Goal: Task Accomplishment & Management: Complete application form

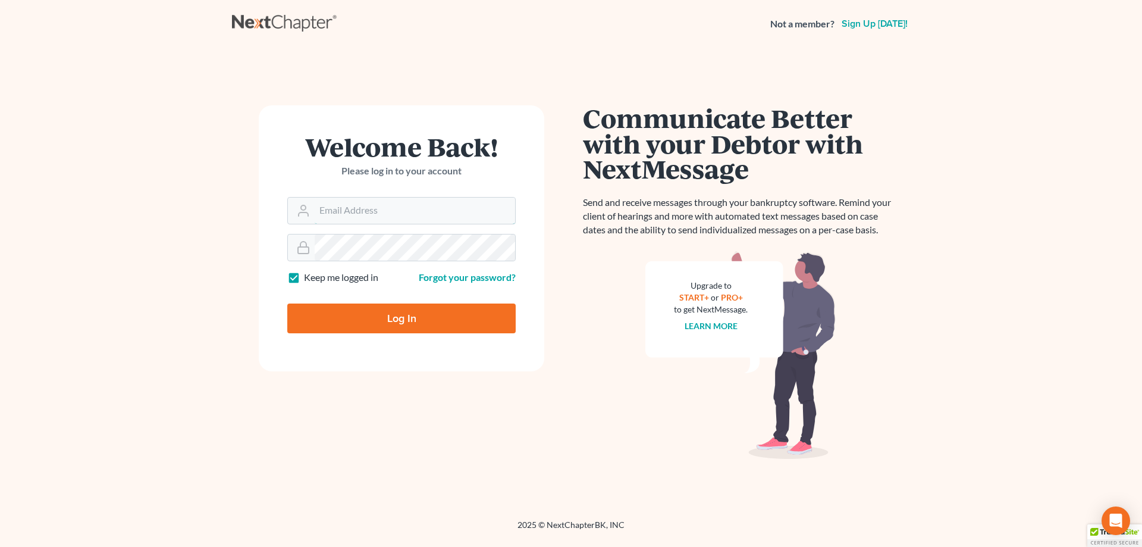
type input "[EMAIL_ADDRESS][DOMAIN_NAME]"
click at [396, 320] on input "Log In" at bounding box center [401, 318] width 228 height 30
type input "Thinking..."
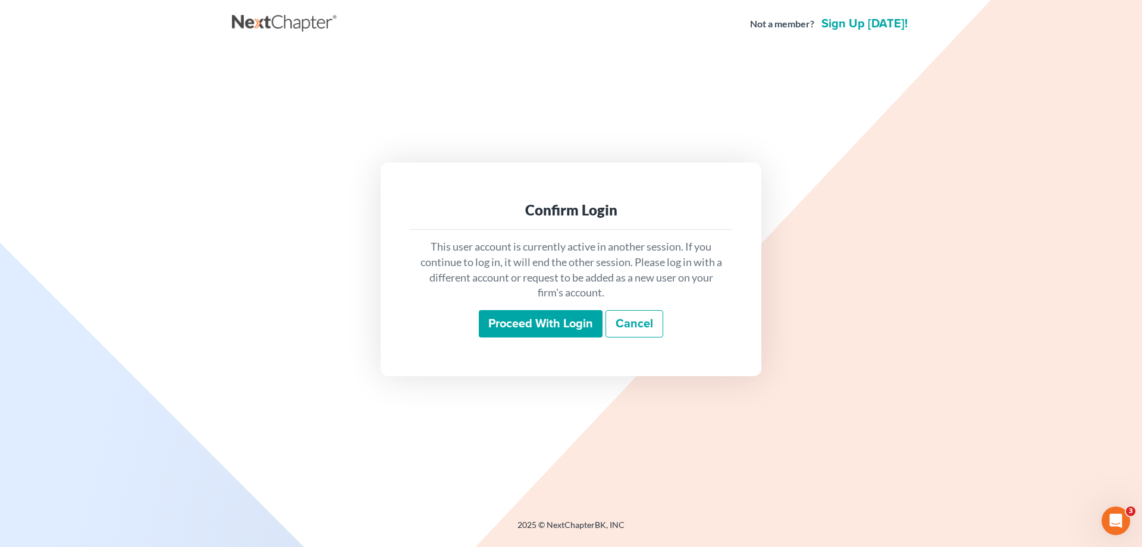
click at [537, 328] on input "Proceed with login" at bounding box center [541, 323] width 124 height 27
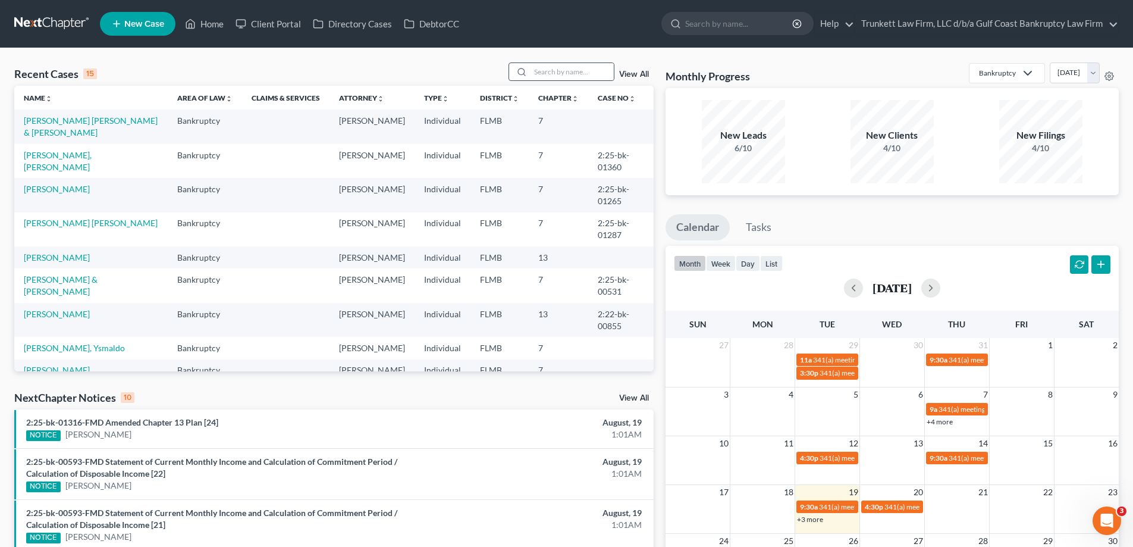
click at [529, 64] on div at bounding box center [519, 71] width 21 height 17
click at [547, 70] on input "search" at bounding box center [572, 71] width 83 height 17
click at [556, 70] on input "search" at bounding box center [572, 71] width 83 height 17
type input "rose"
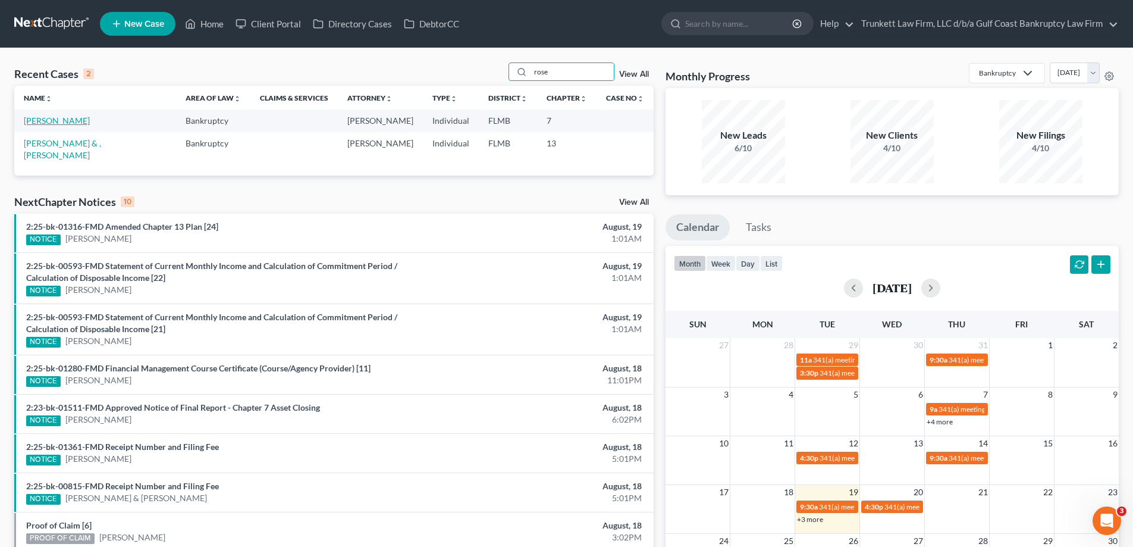
click at [54, 121] on link "[PERSON_NAME]" at bounding box center [57, 120] width 66 height 10
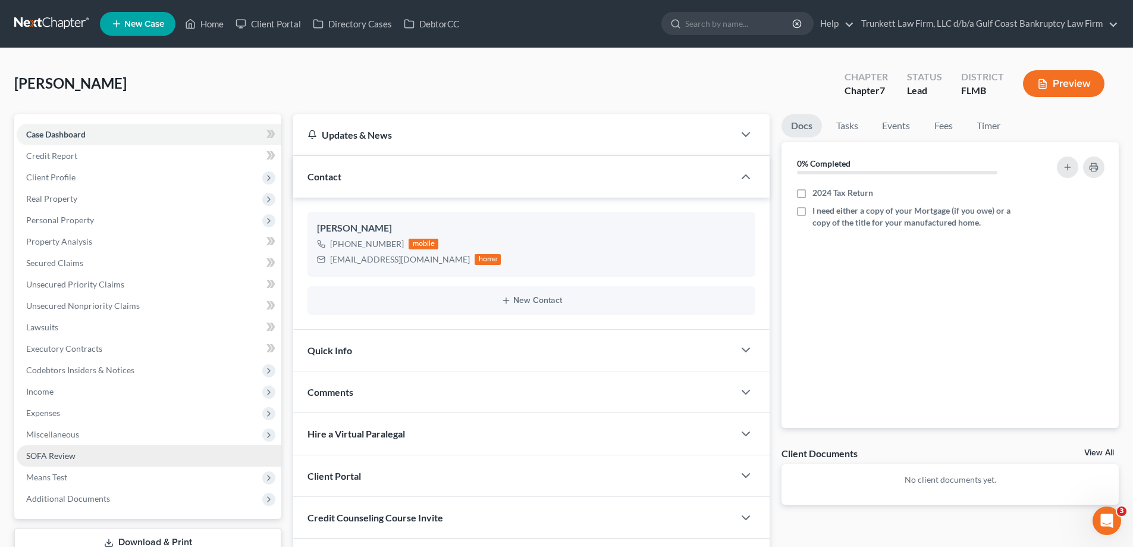
click at [71, 455] on span "SOFA Review" at bounding box center [50, 455] width 49 height 10
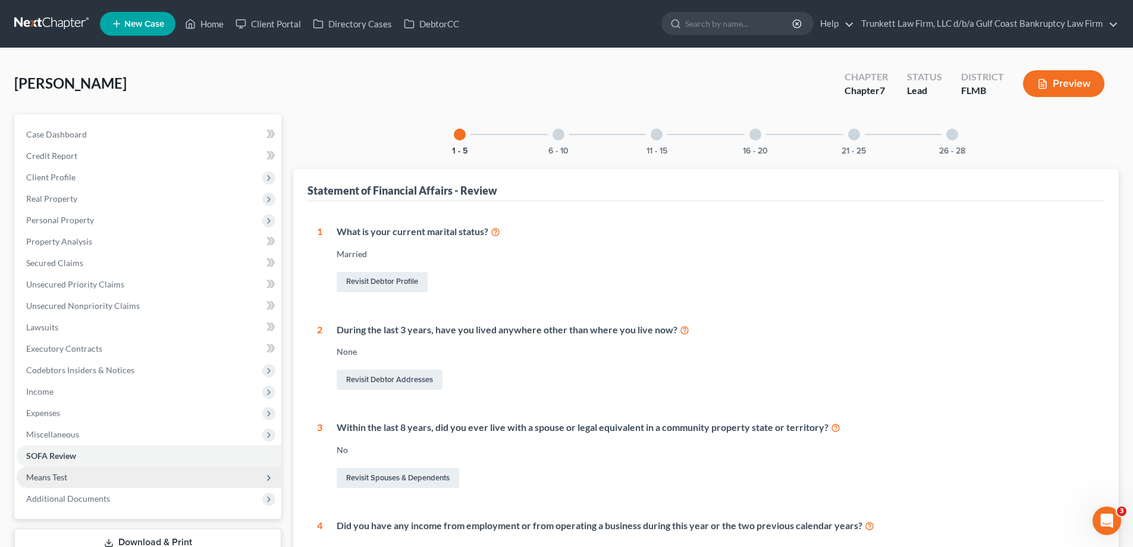
click at [62, 476] on span "Means Test" at bounding box center [46, 477] width 41 height 10
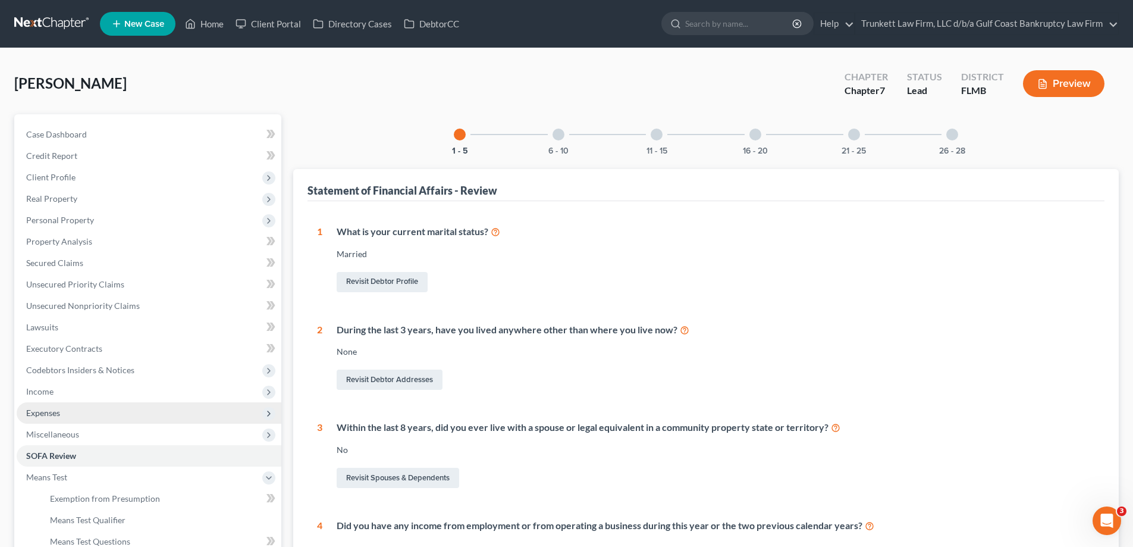
click at [72, 411] on span "Expenses" at bounding box center [149, 412] width 265 height 21
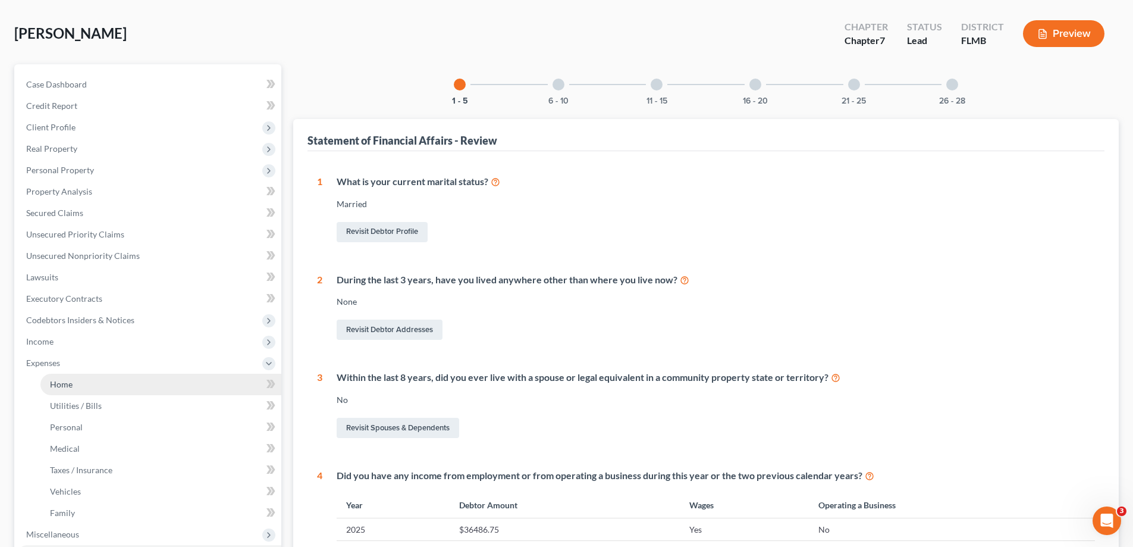
scroll to position [119, 0]
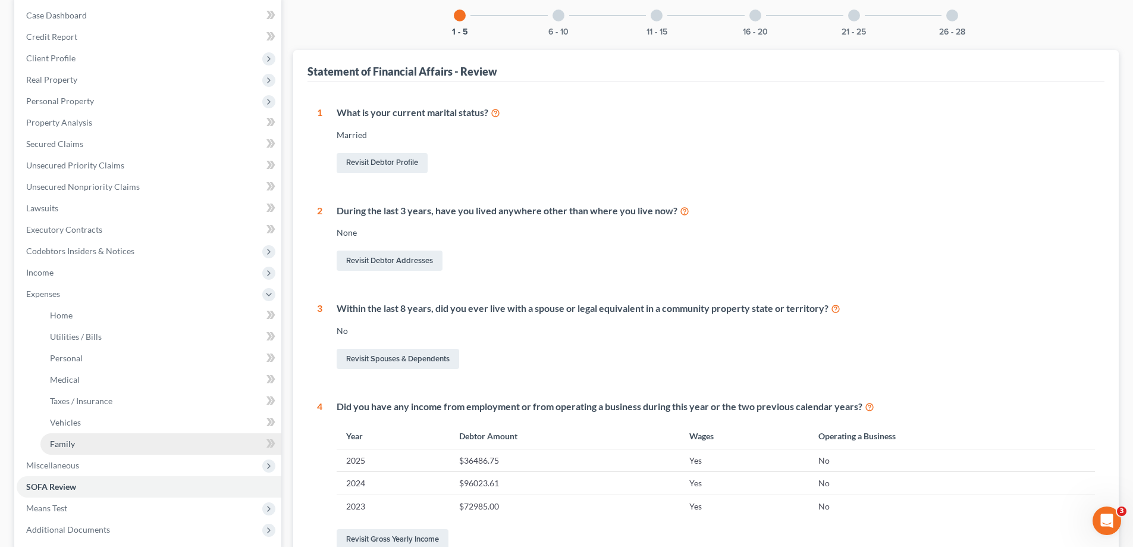
click at [82, 440] on link "Family" at bounding box center [160, 443] width 241 height 21
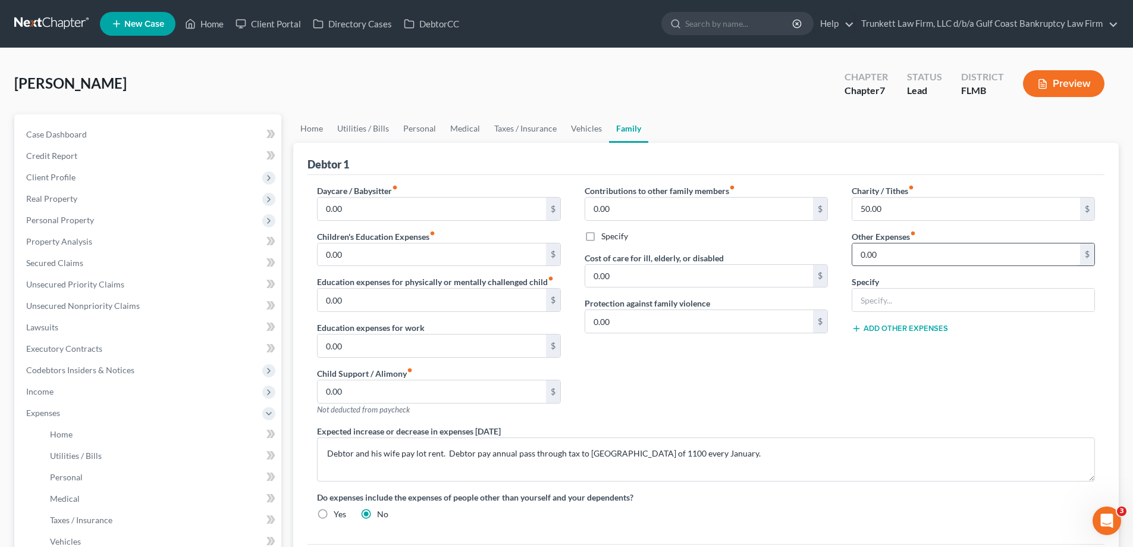
click at [886, 249] on input "0.00" at bounding box center [966, 254] width 228 height 23
type input "806"
click at [884, 302] on input "text" at bounding box center [973, 299] width 242 height 23
type input "Non filing spouses debt payments"
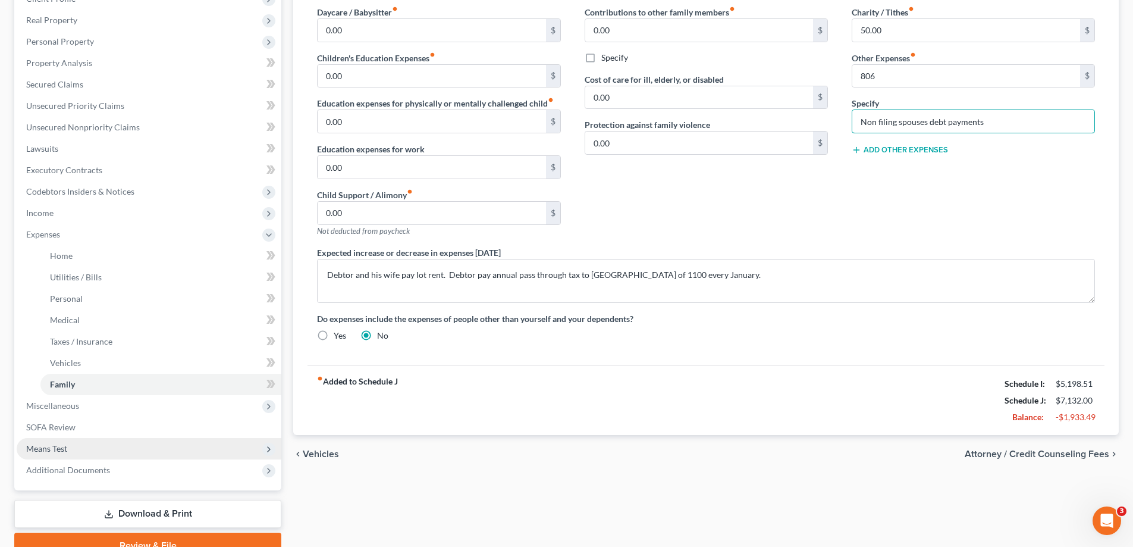
scroll to position [236, 0]
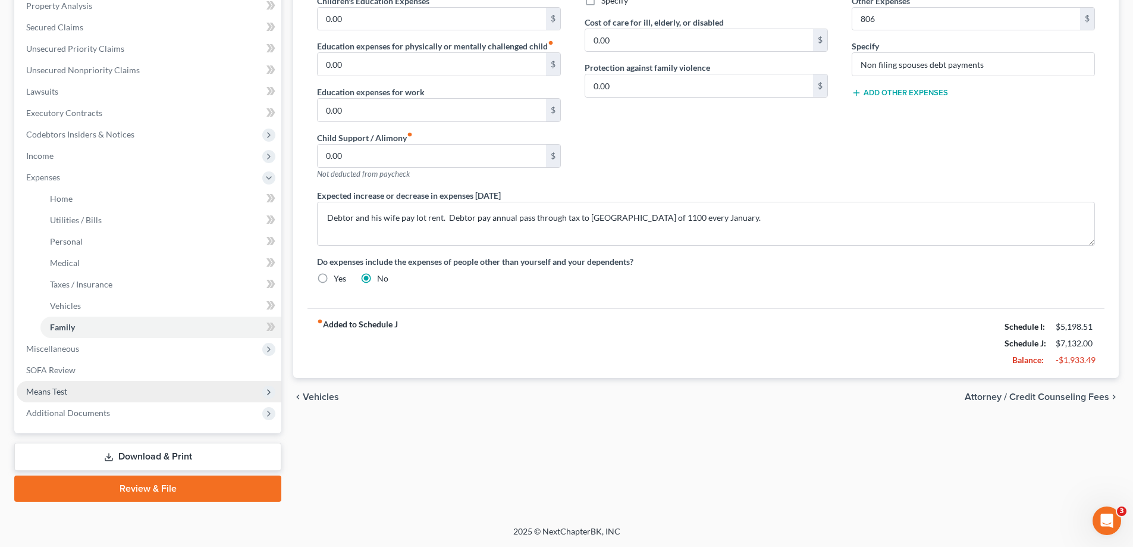
click at [70, 392] on span "Means Test" at bounding box center [149, 391] width 265 height 21
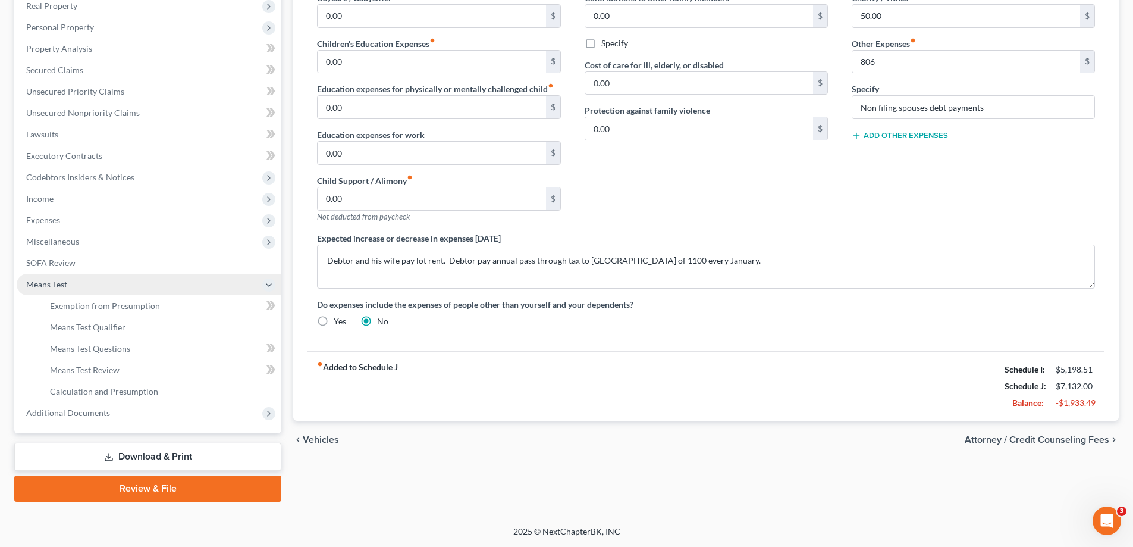
scroll to position [193, 0]
click at [114, 328] on span "Means Test Qualifier" at bounding box center [88, 327] width 76 height 10
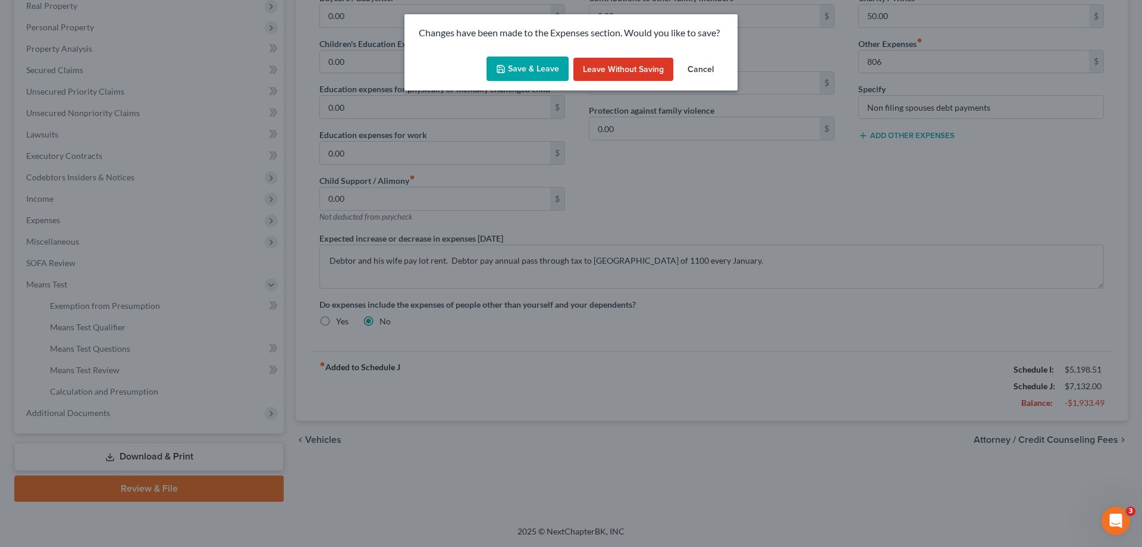
click at [533, 65] on button "Save & Leave" at bounding box center [528, 69] width 82 height 25
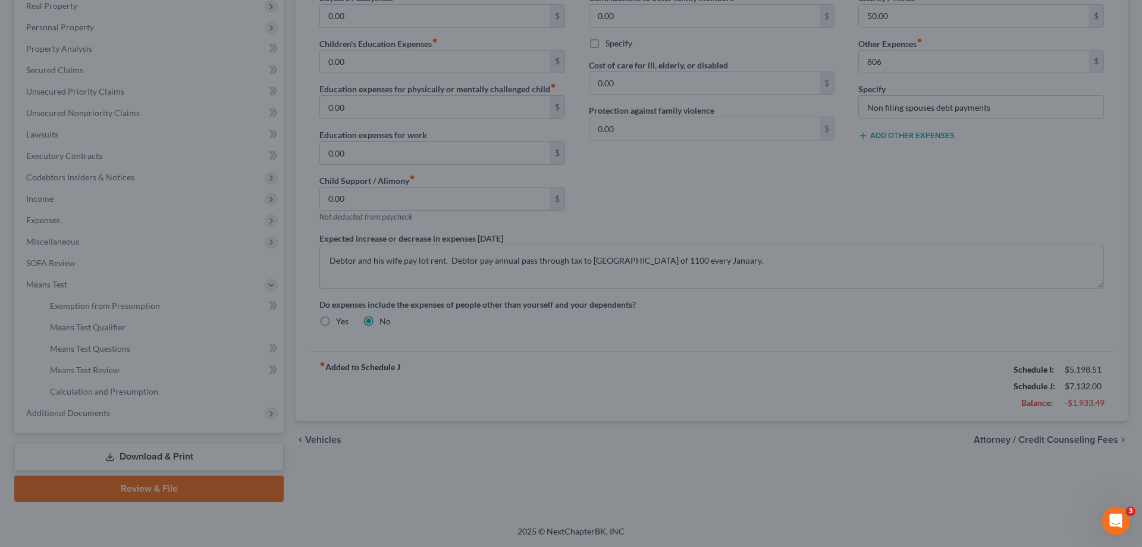
type input "806.00"
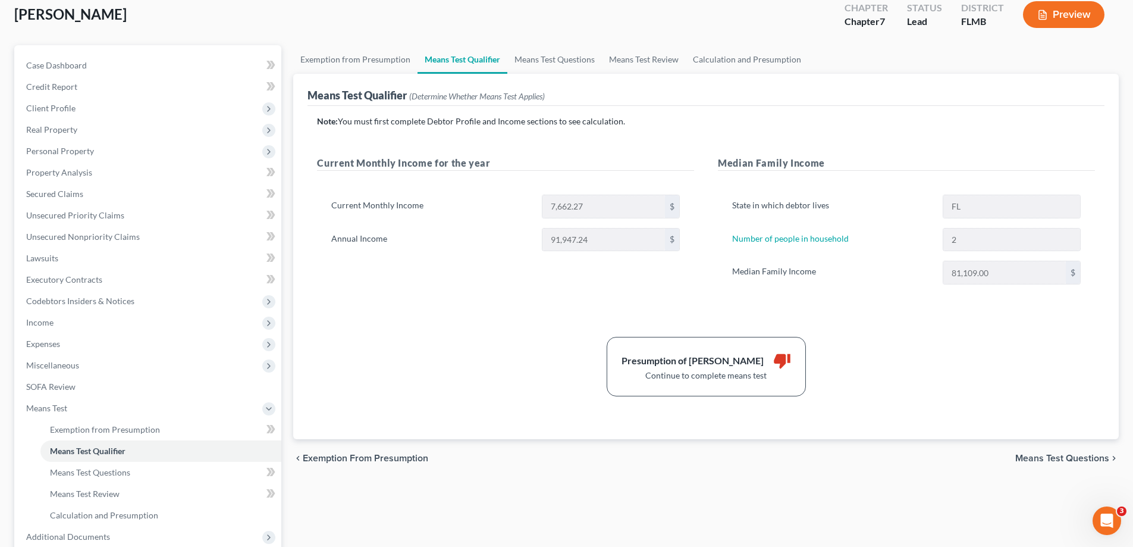
scroll to position [178, 0]
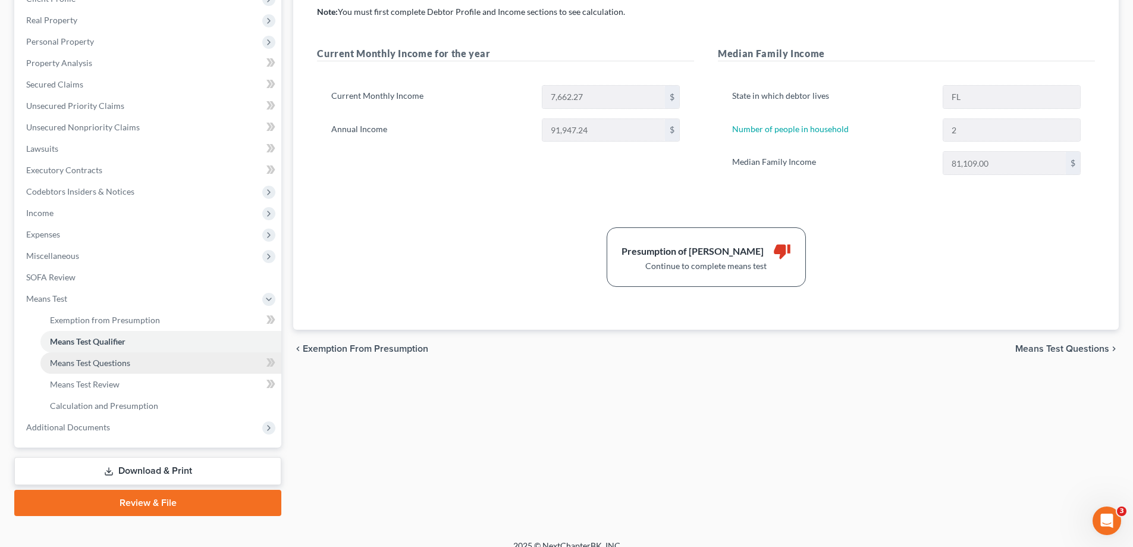
click at [129, 363] on span "Means Test Questions" at bounding box center [90, 362] width 80 height 10
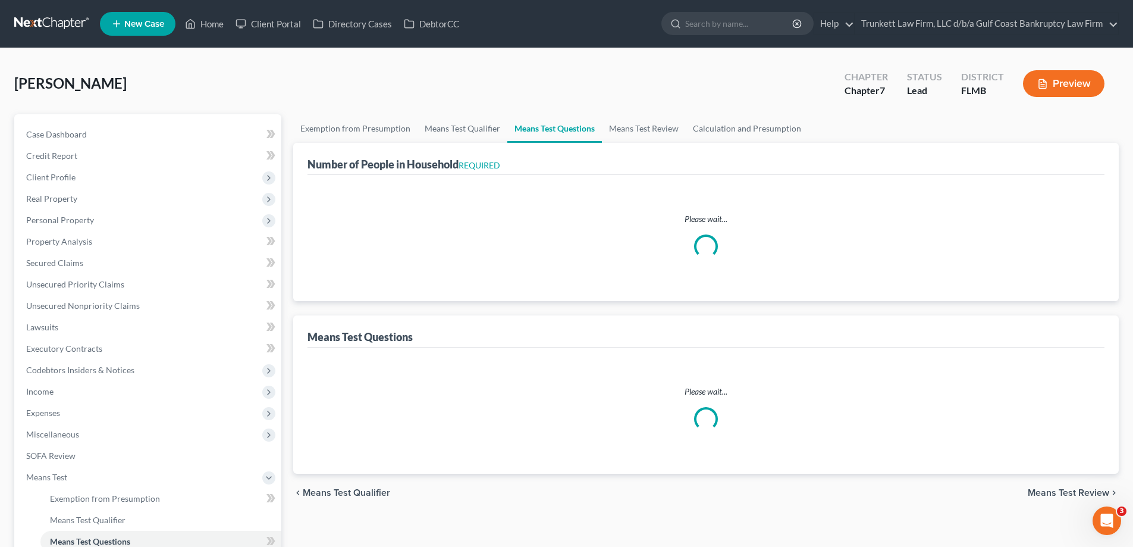
select select "2"
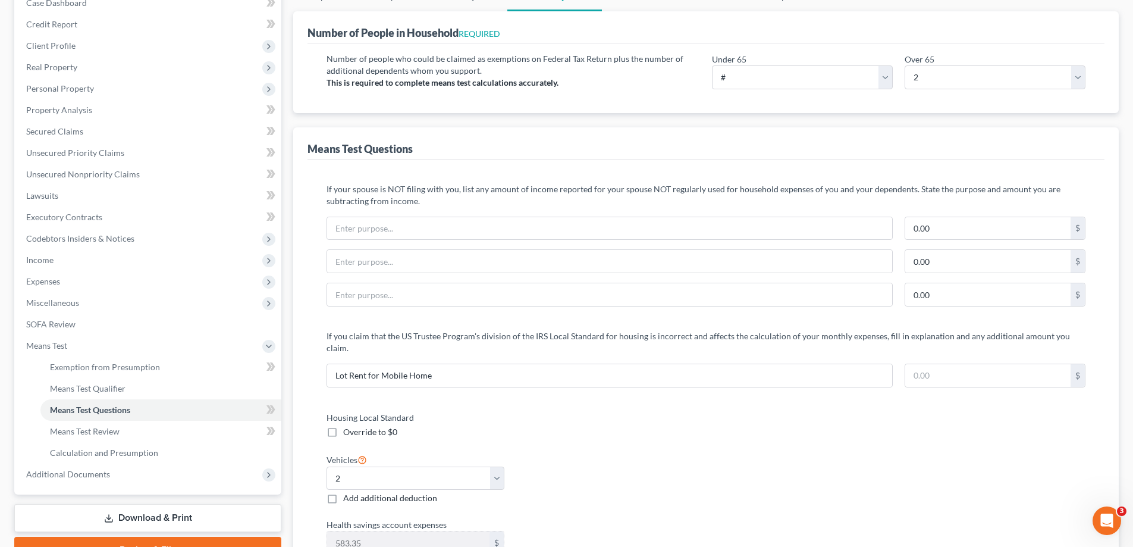
scroll to position [59, 0]
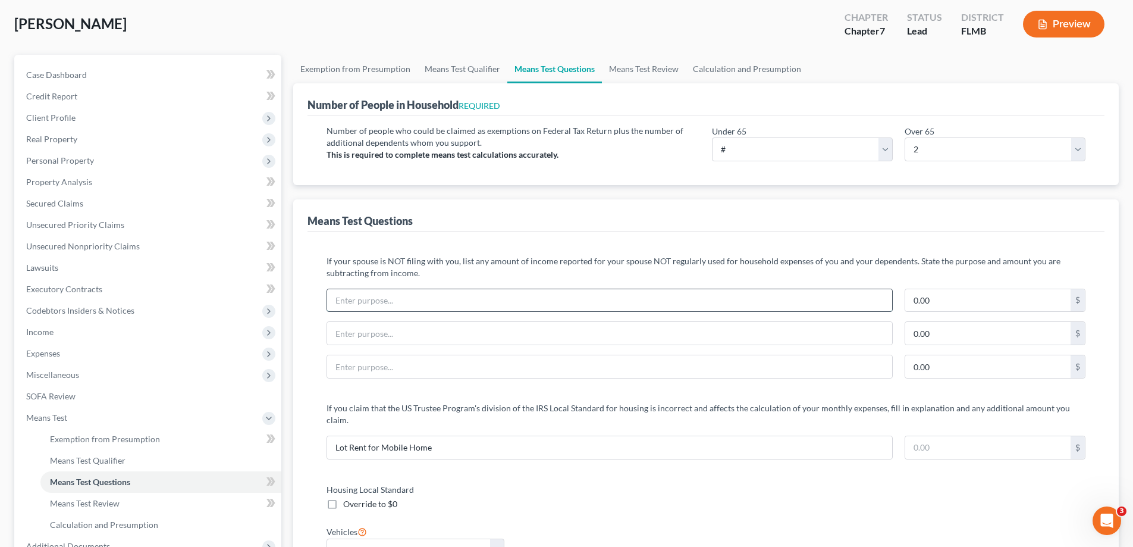
click at [376, 308] on input "text" at bounding box center [609, 300] width 565 height 23
type input "non filing spouses debt expenses"
click at [972, 295] on input "0.00" at bounding box center [987, 300] width 165 height 23
type input "806"
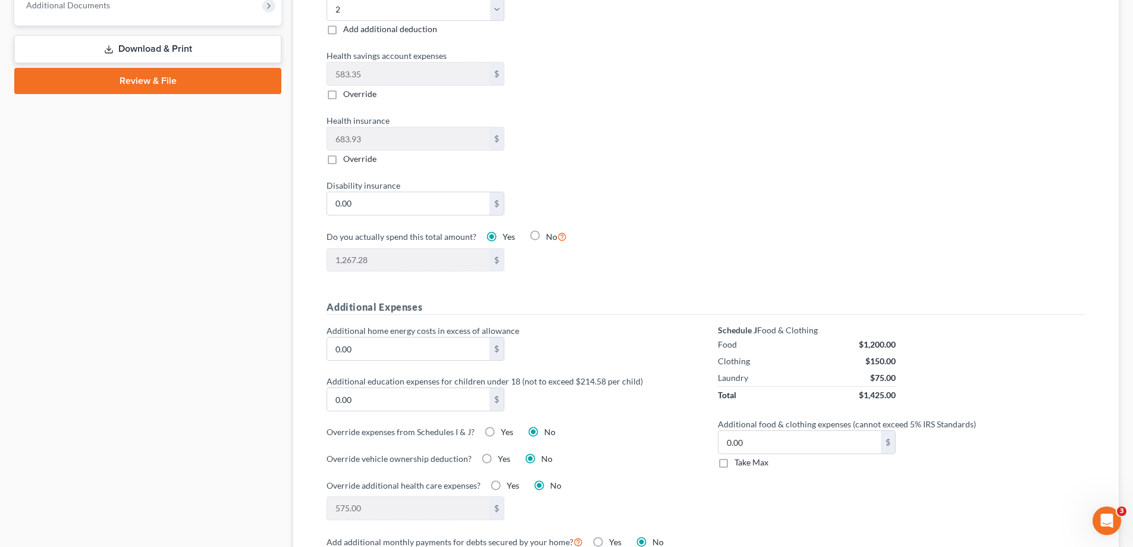
scroll to position [371, 0]
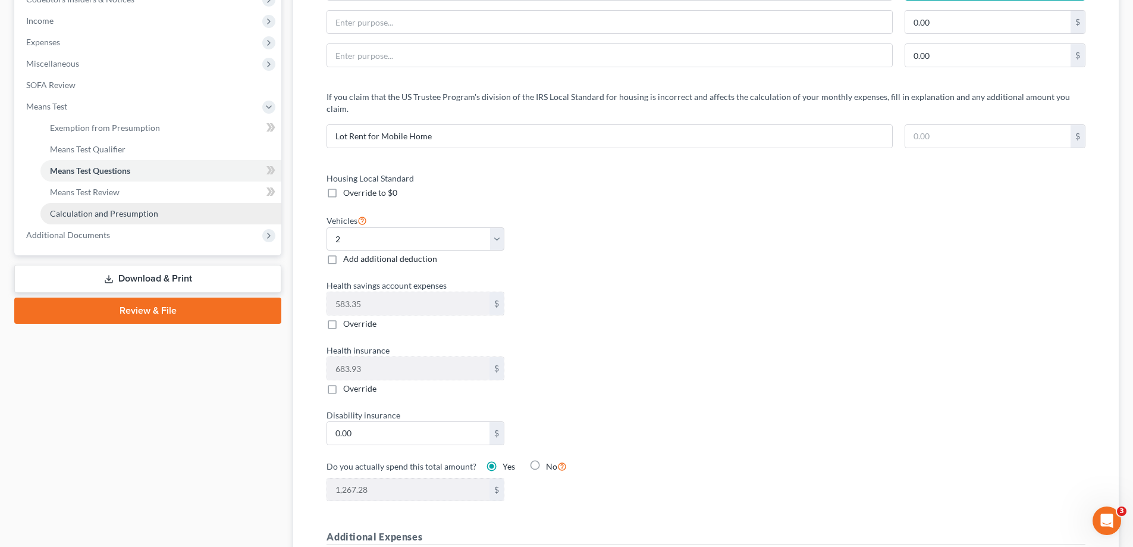
click at [120, 210] on span "Calculation and Presumption" at bounding box center [104, 213] width 108 height 10
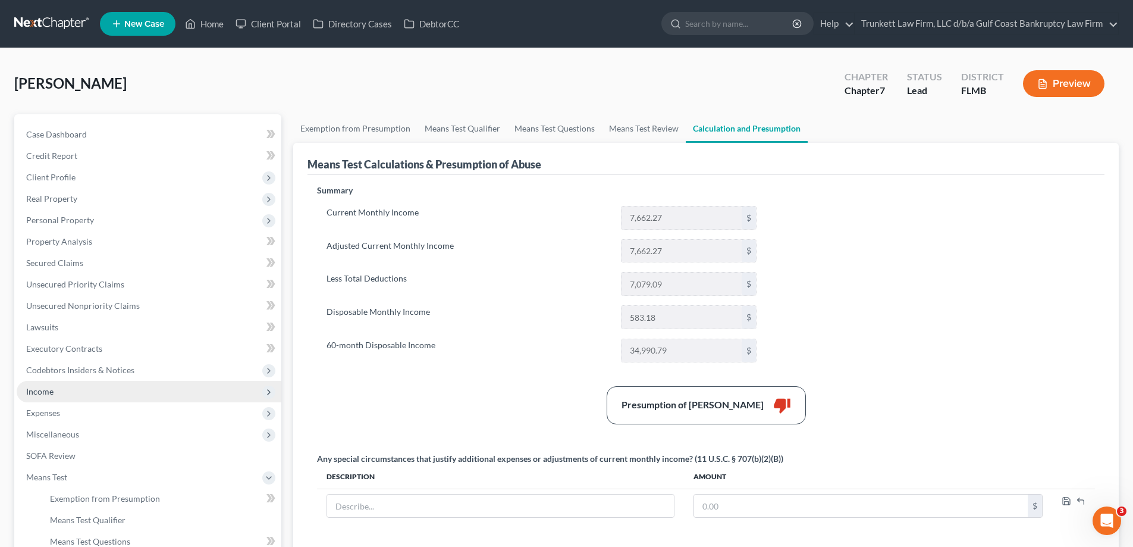
click at [49, 391] on span "Income" at bounding box center [39, 391] width 27 height 10
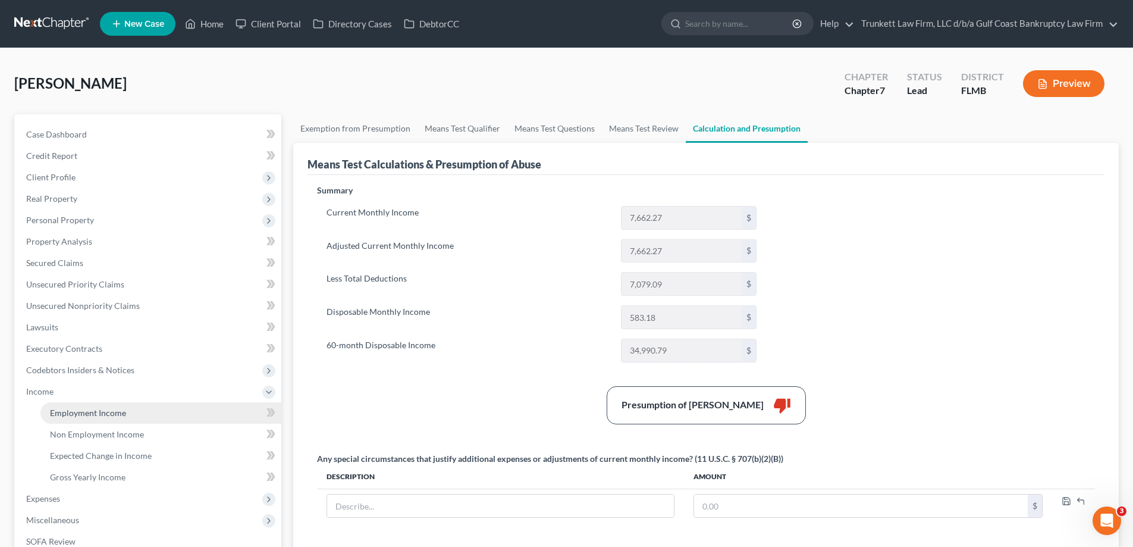
click at [102, 415] on span "Employment Income" at bounding box center [88, 412] width 76 height 10
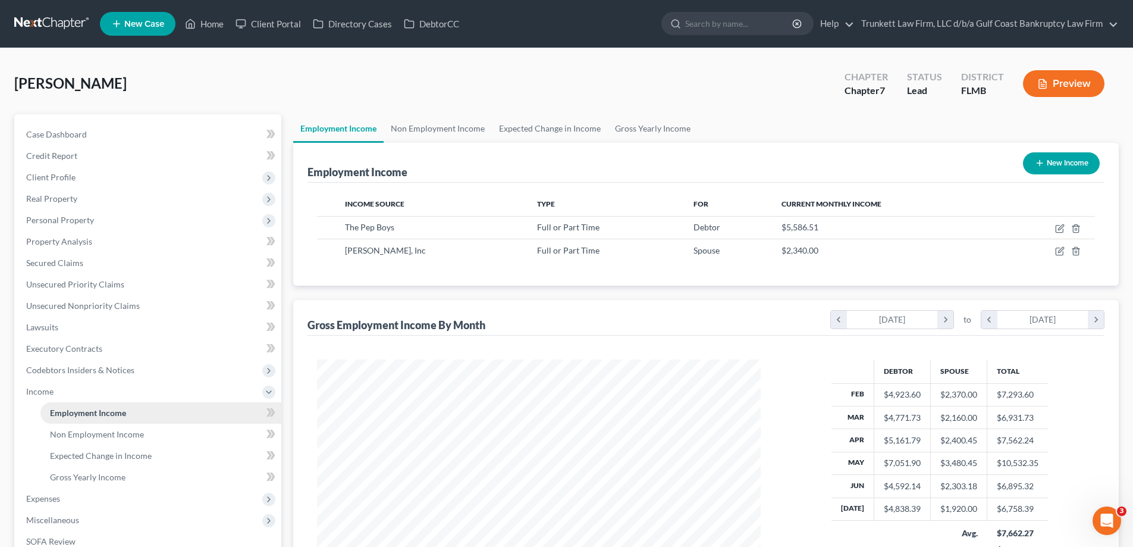
scroll to position [222, 468]
click at [207, 21] on link "Home" at bounding box center [204, 23] width 51 height 21
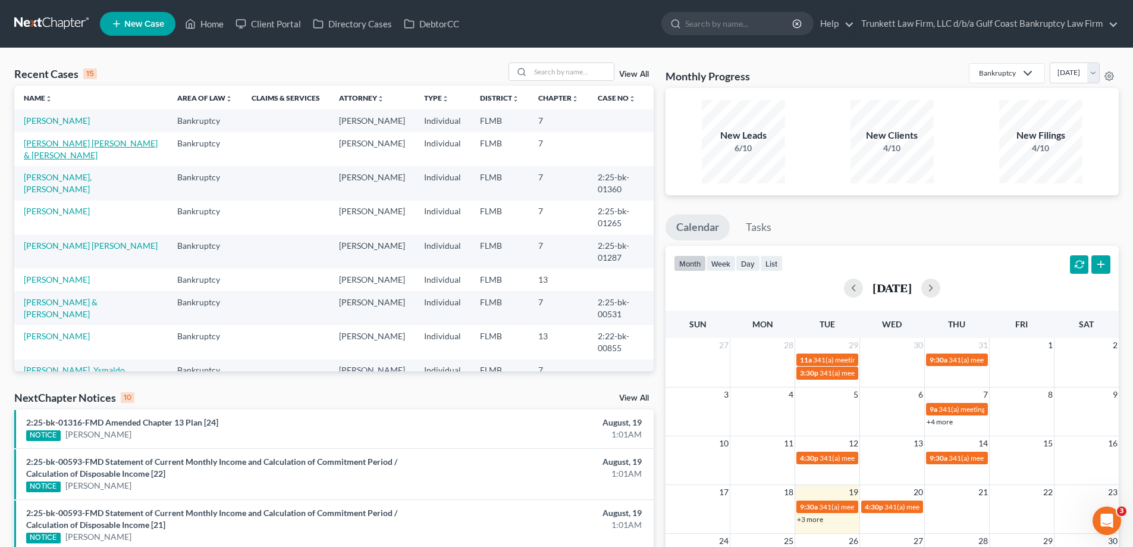
click at [70, 151] on link "[PERSON_NAME] [PERSON_NAME] & [PERSON_NAME]" at bounding box center [91, 149] width 134 height 22
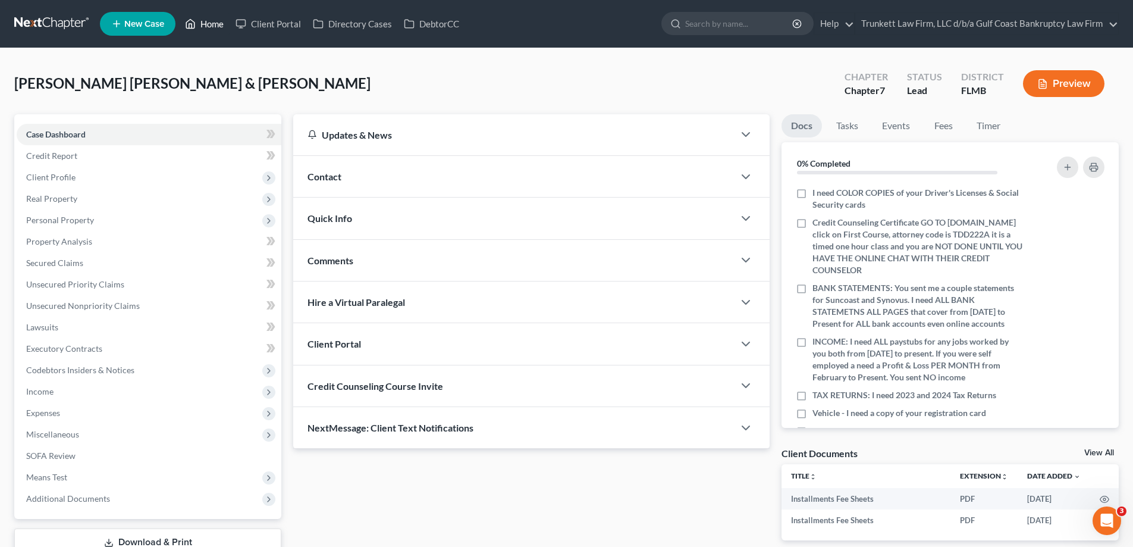
click at [206, 24] on link "Home" at bounding box center [204, 23] width 51 height 21
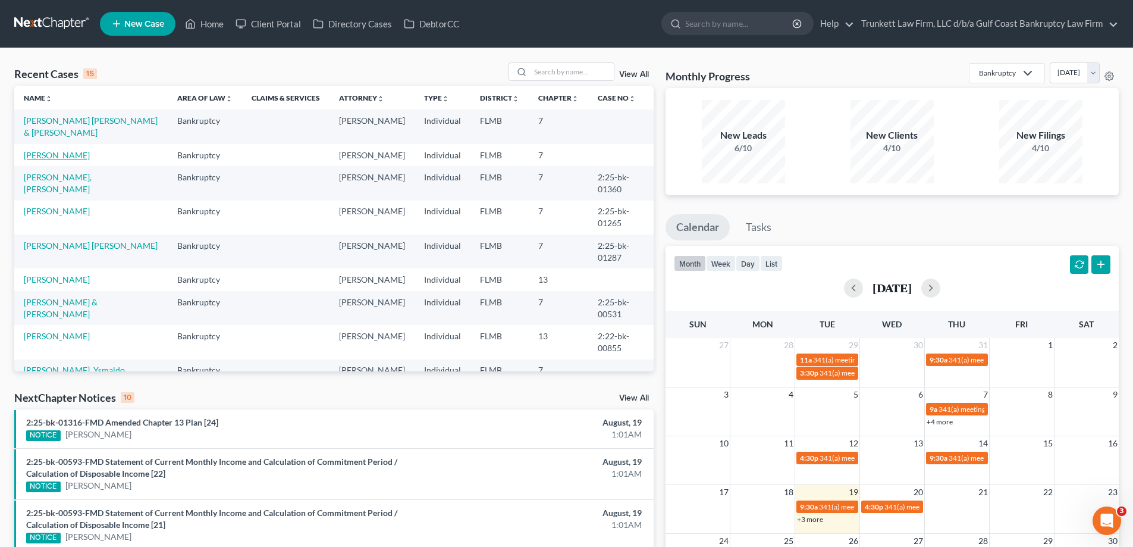
click at [56, 157] on link "[PERSON_NAME]" at bounding box center [57, 155] width 66 height 10
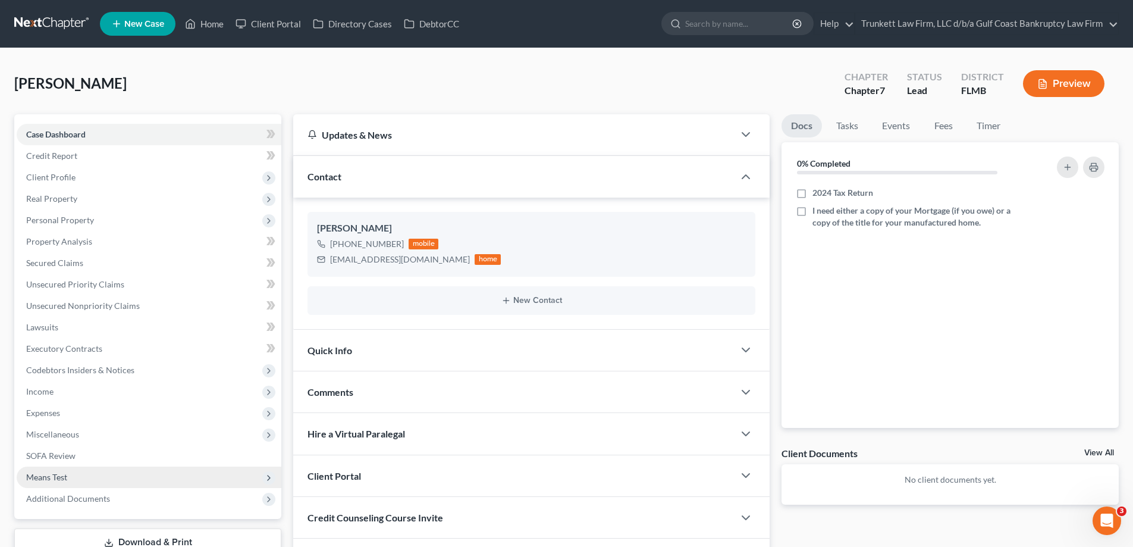
click at [61, 475] on span "Means Test" at bounding box center [46, 477] width 41 height 10
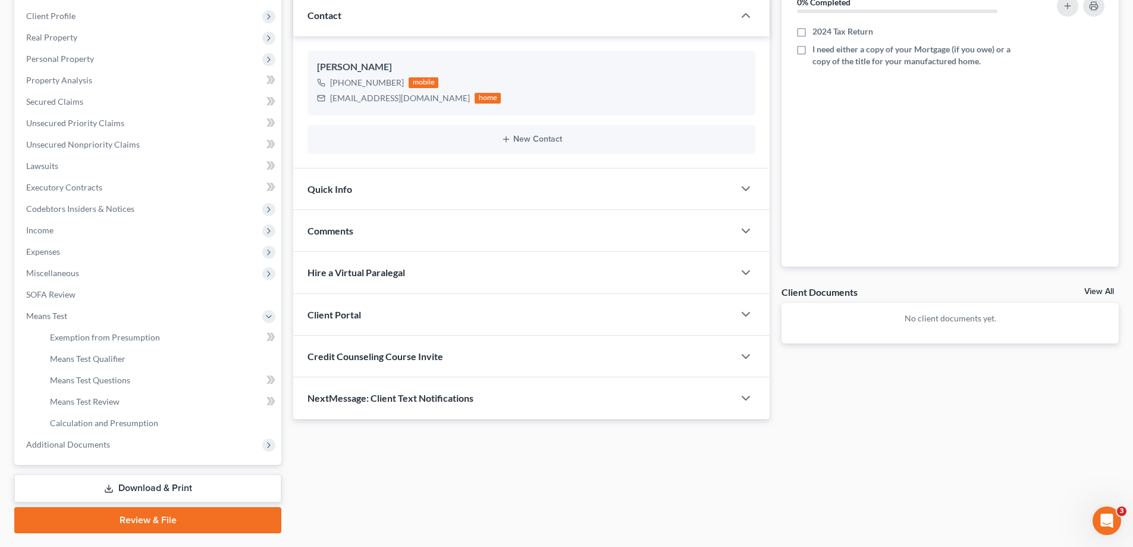
scroll to position [178, 0]
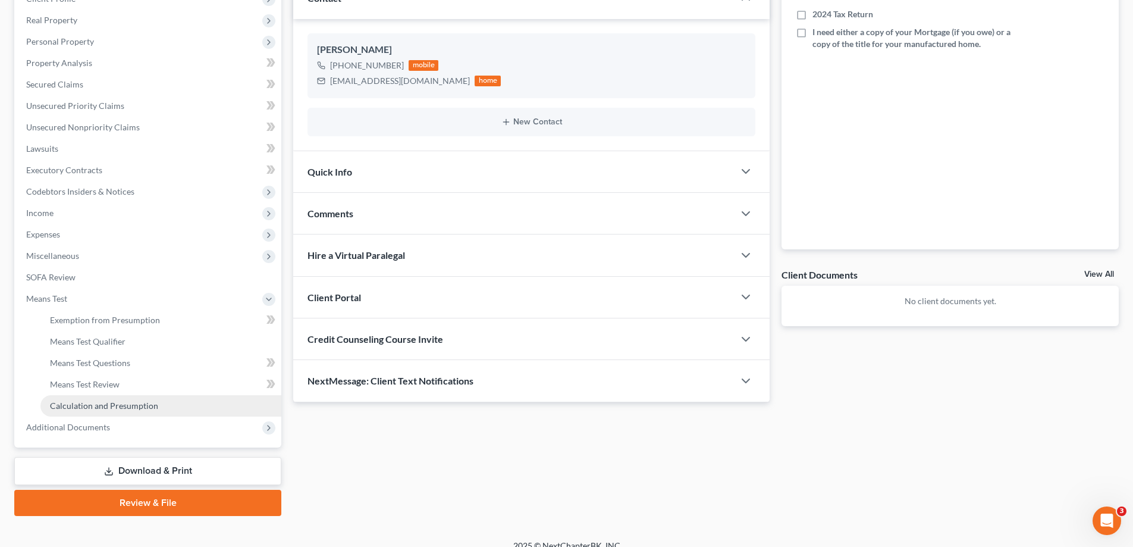
click at [135, 404] on span "Calculation and Presumption" at bounding box center [104, 405] width 108 height 10
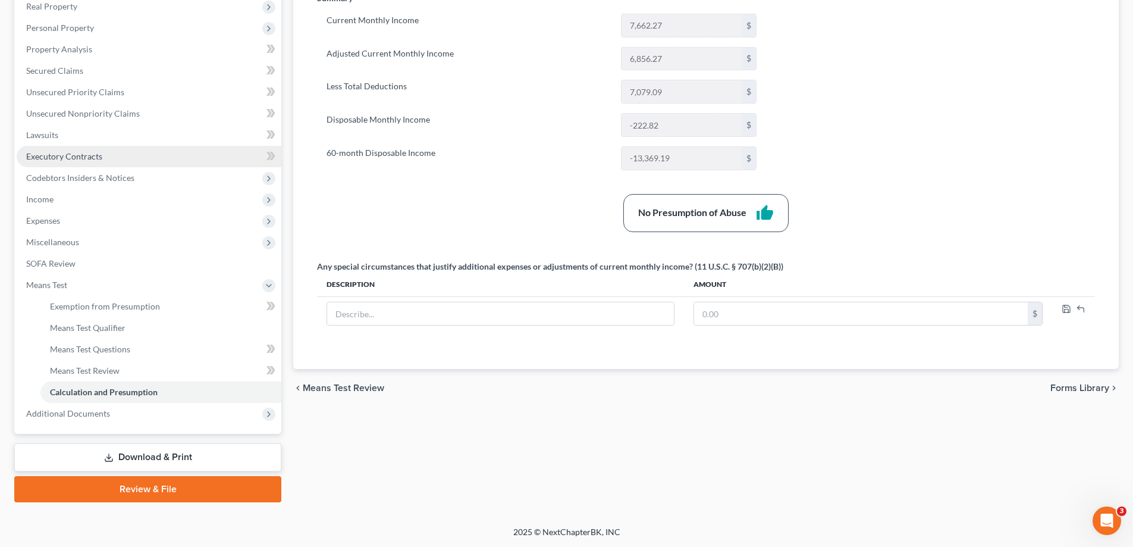
scroll to position [193, 0]
click at [172, 454] on link "Download & Print" at bounding box center [147, 457] width 267 height 28
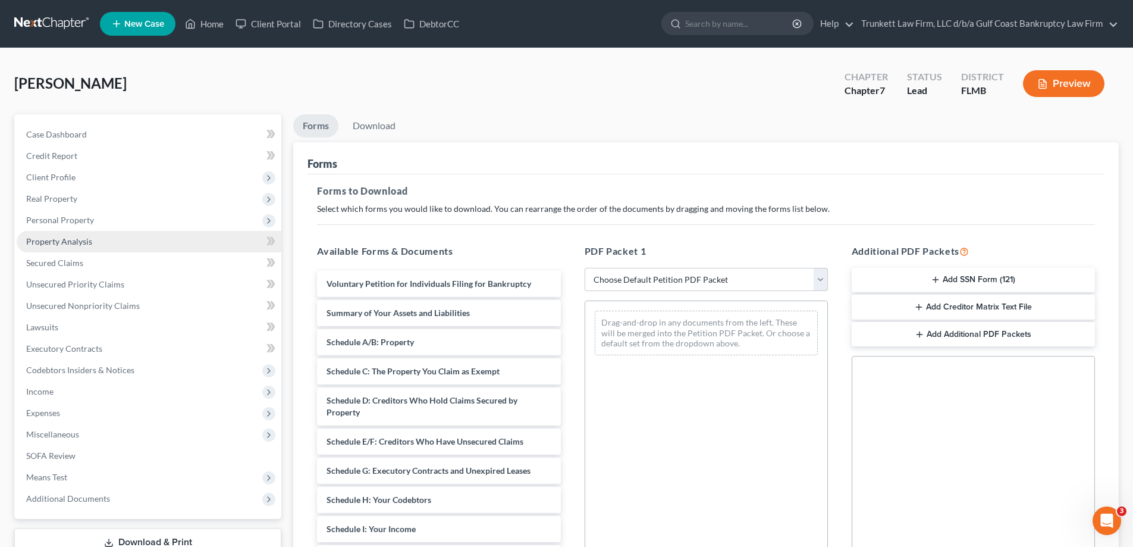
click at [62, 241] on span "Property Analysis" at bounding box center [59, 241] width 66 height 10
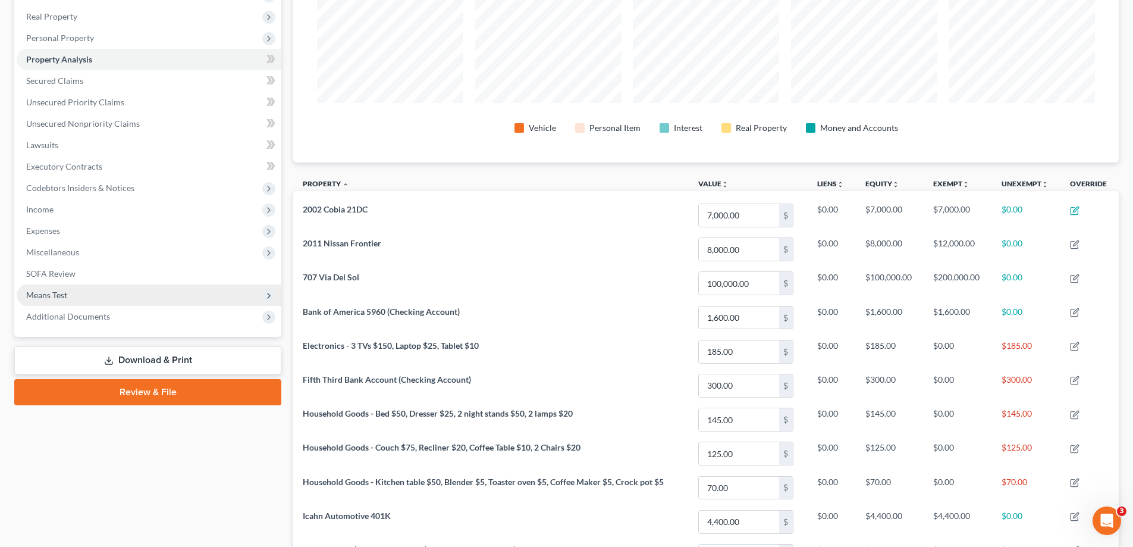
scroll to position [70, 0]
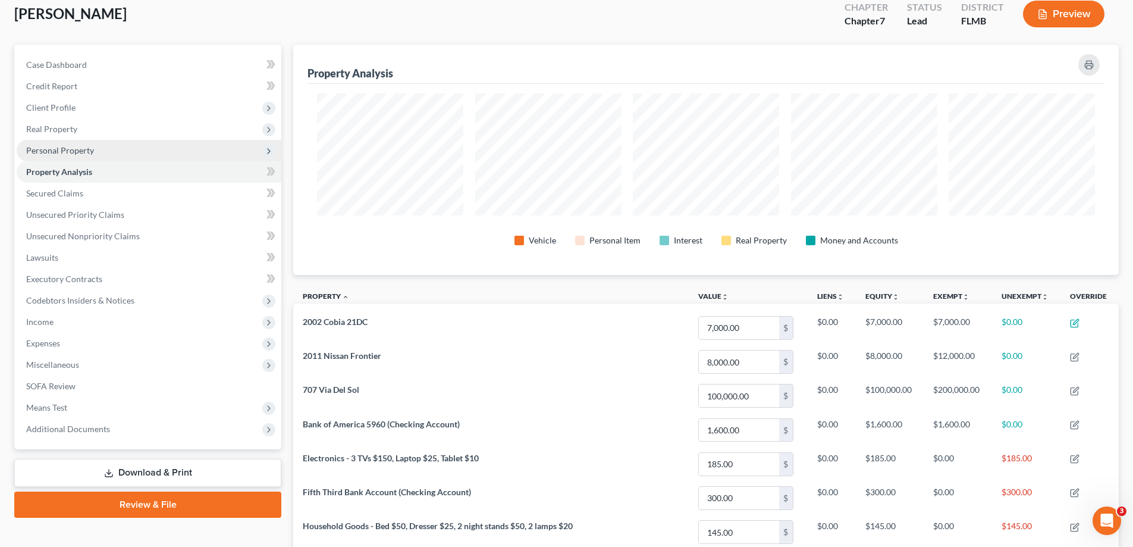
click at [79, 152] on span "Personal Property" at bounding box center [60, 150] width 68 height 10
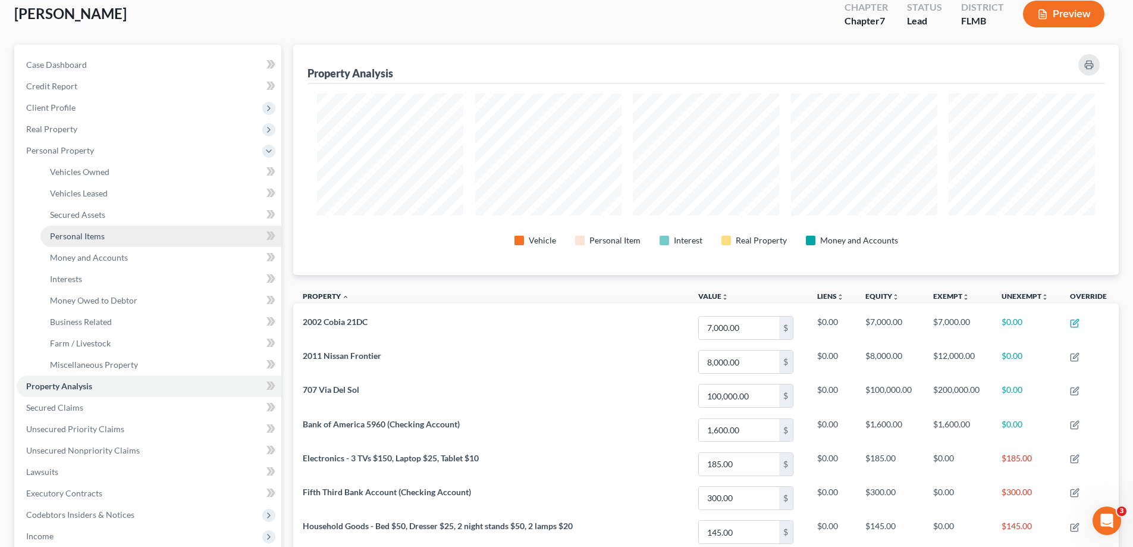
click at [94, 236] on span "Personal Items" at bounding box center [77, 236] width 55 height 10
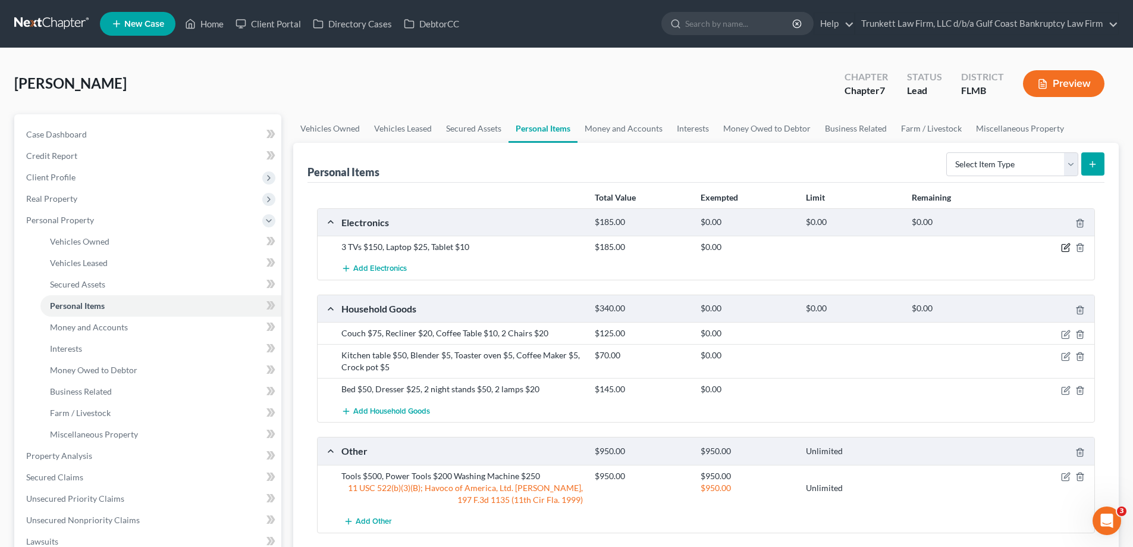
click at [1066, 246] on icon "button" at bounding box center [1066, 248] width 10 height 10
click at [1066, 243] on icon "button" at bounding box center [1066, 248] width 10 height 10
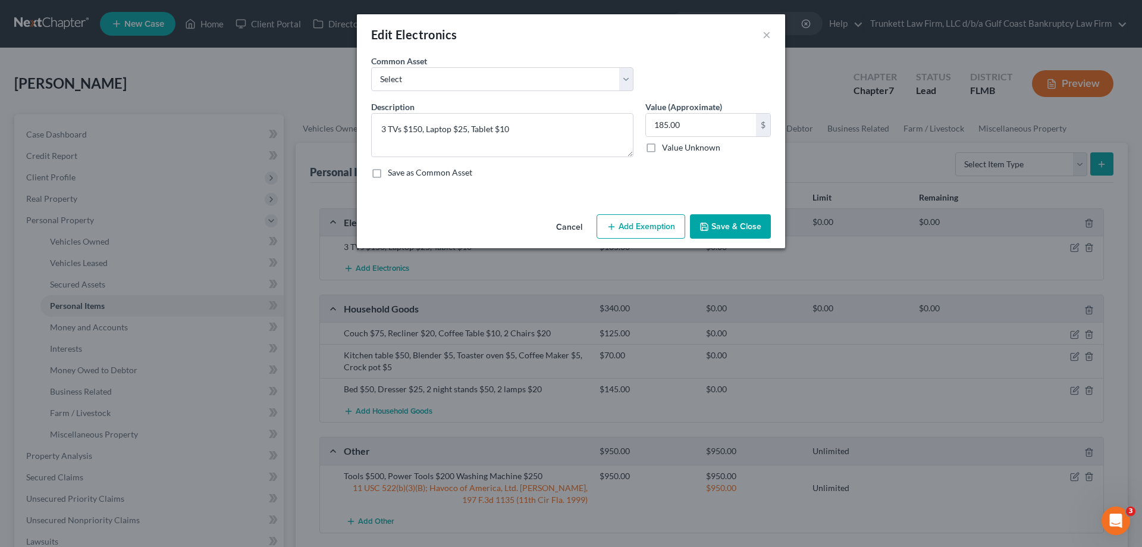
click at [645, 223] on button "Add Exemption" at bounding box center [641, 226] width 89 height 25
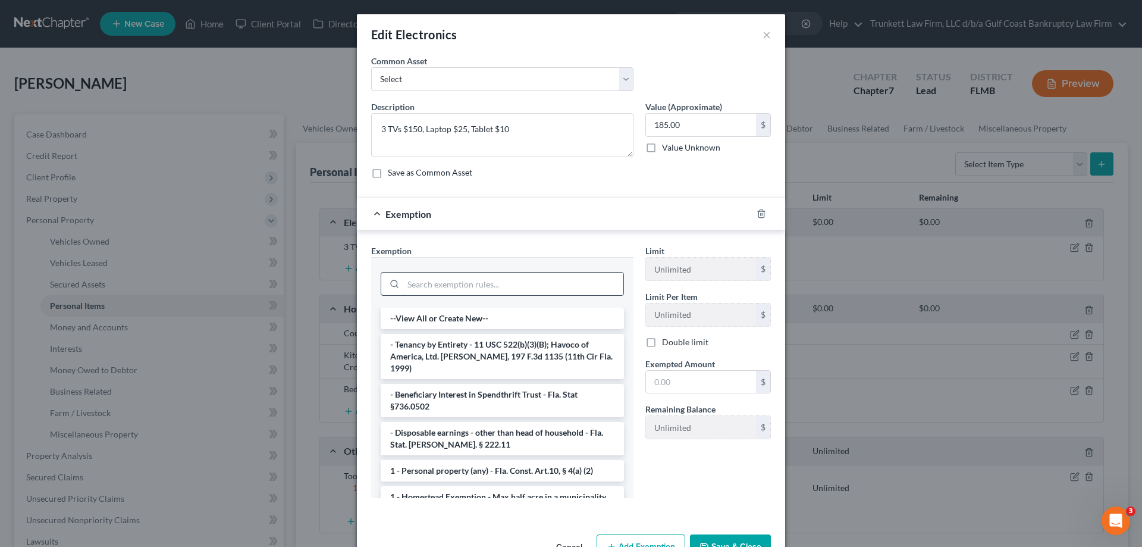
click at [494, 285] on input "search" at bounding box center [513, 283] width 220 height 23
click at [520, 349] on li "- Tenancy by Entirety - 11 USC 522(b)(3)(B); Havoco of America, Ltd. v. Hill, 1…" at bounding box center [502, 356] width 243 height 45
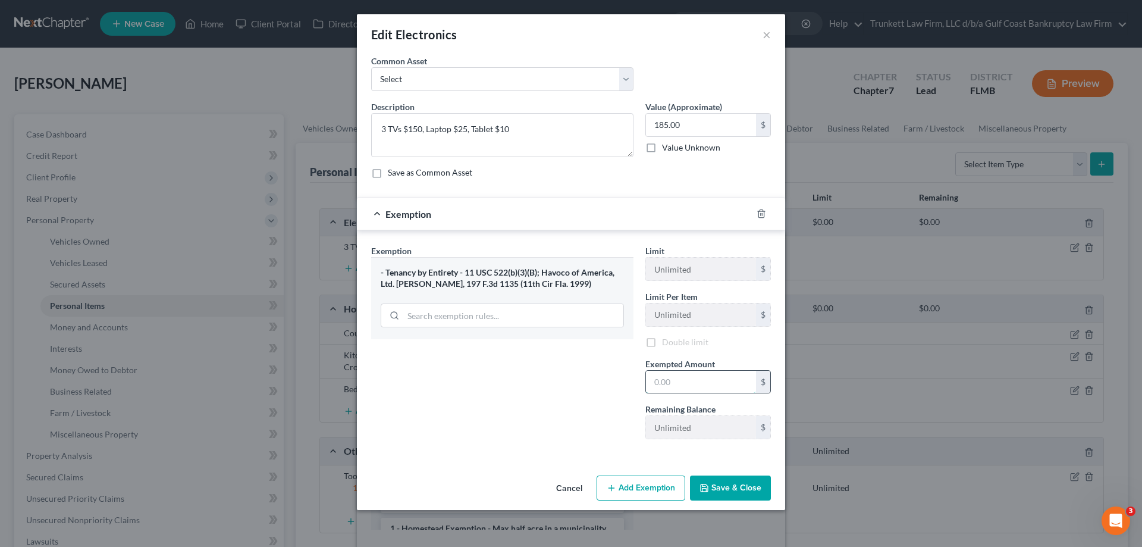
click at [700, 384] on input "text" at bounding box center [701, 382] width 110 height 23
type input "1.00"
type input "1"
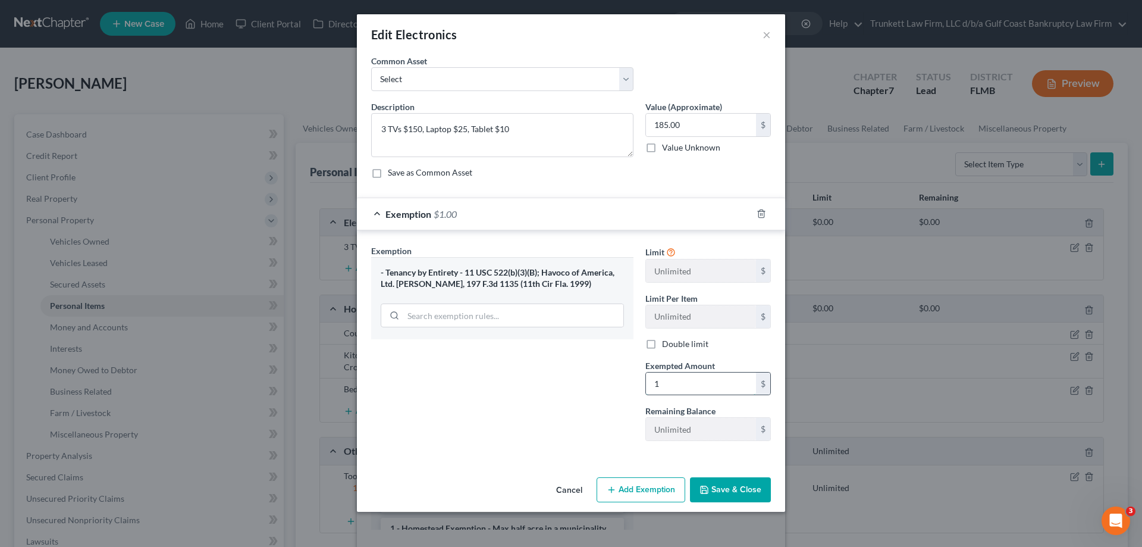
type input "18.00"
type input "18"
type input "185.00"
type input "185"
click at [733, 478] on button "Save & Close" at bounding box center [730, 489] width 81 height 25
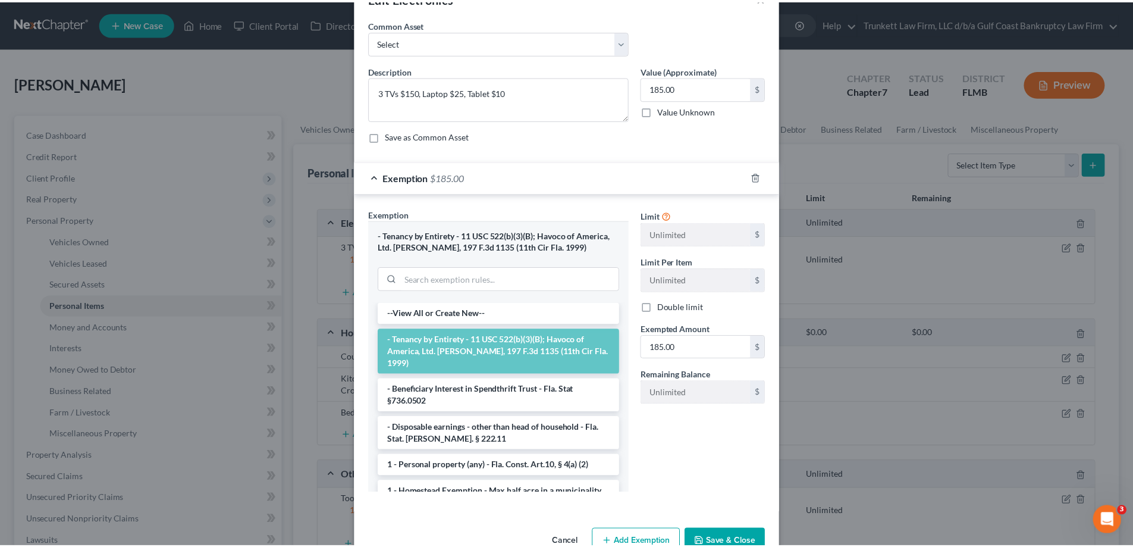
scroll to position [68, 0]
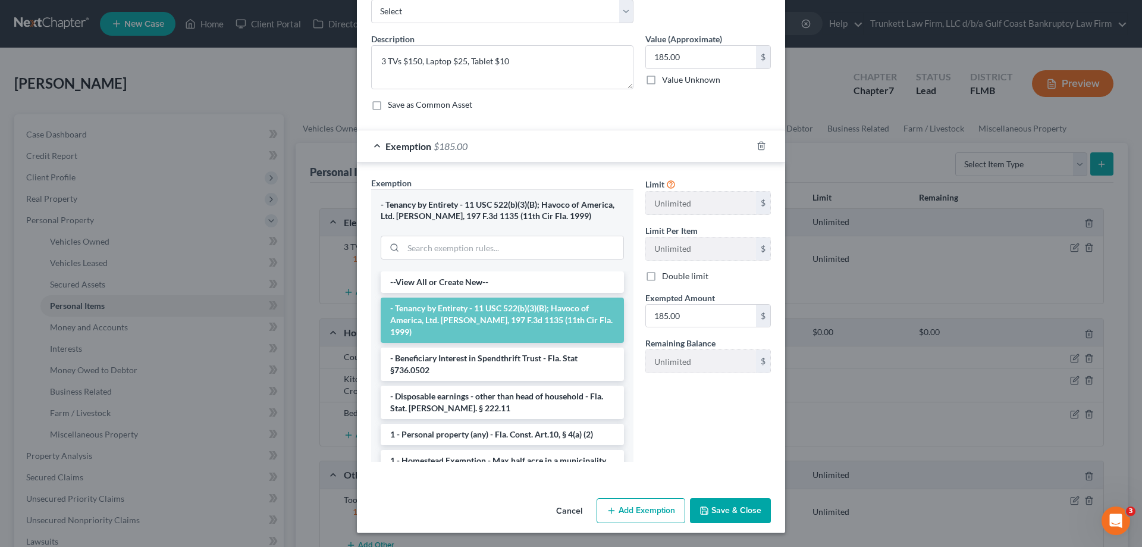
click at [732, 509] on button "Save & Close" at bounding box center [730, 510] width 81 height 25
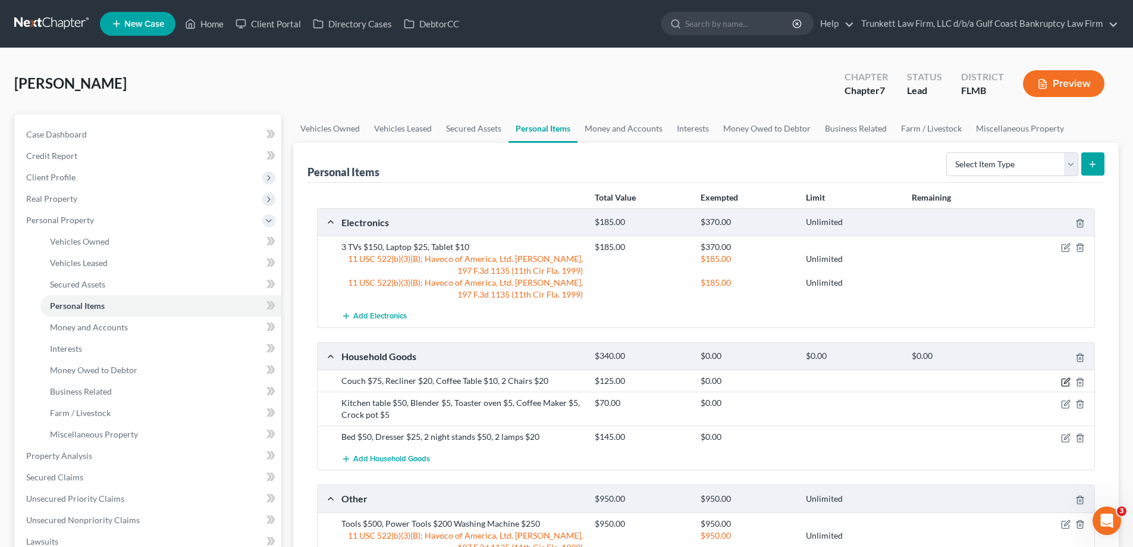
click at [1065, 380] on icon "button" at bounding box center [1066, 382] width 10 height 10
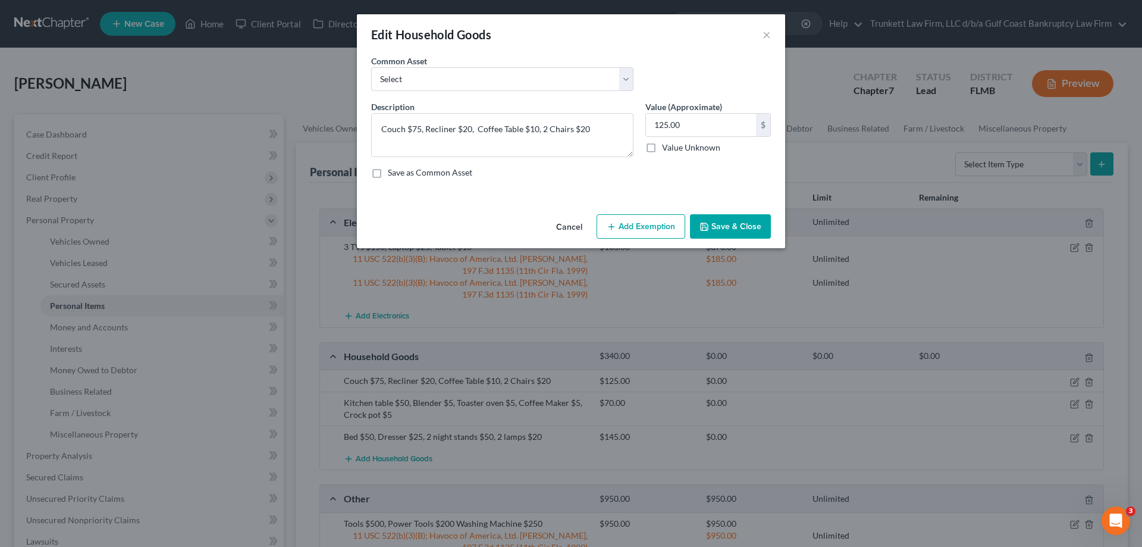
click at [636, 225] on button "Add Exemption" at bounding box center [641, 226] width 89 height 25
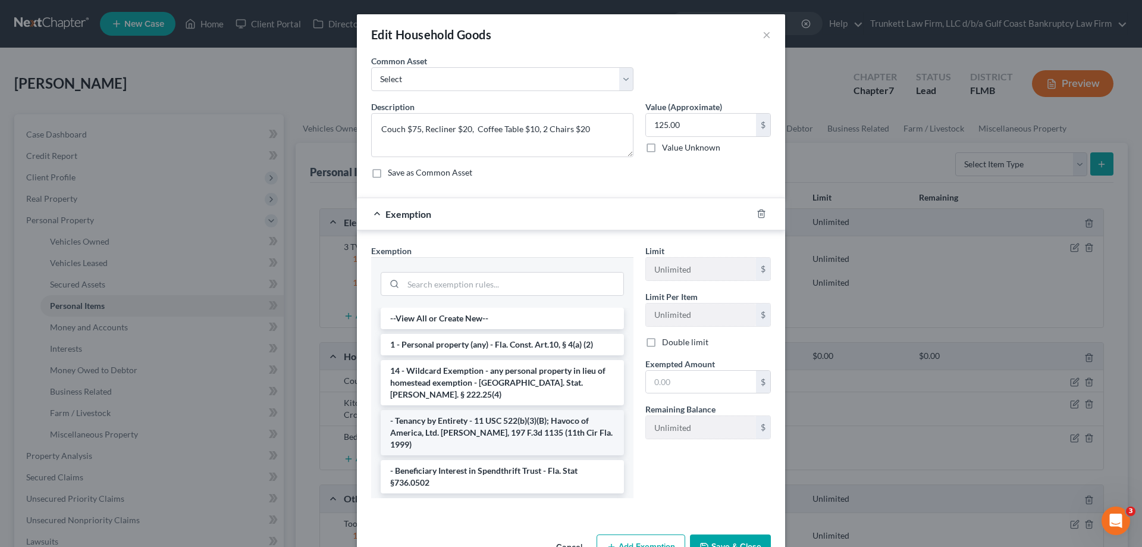
click at [525, 412] on li "- Tenancy by Entirety - 11 USC 522(b)(3)(B); Havoco of America, Ltd. v. Hill, 1…" at bounding box center [502, 432] width 243 height 45
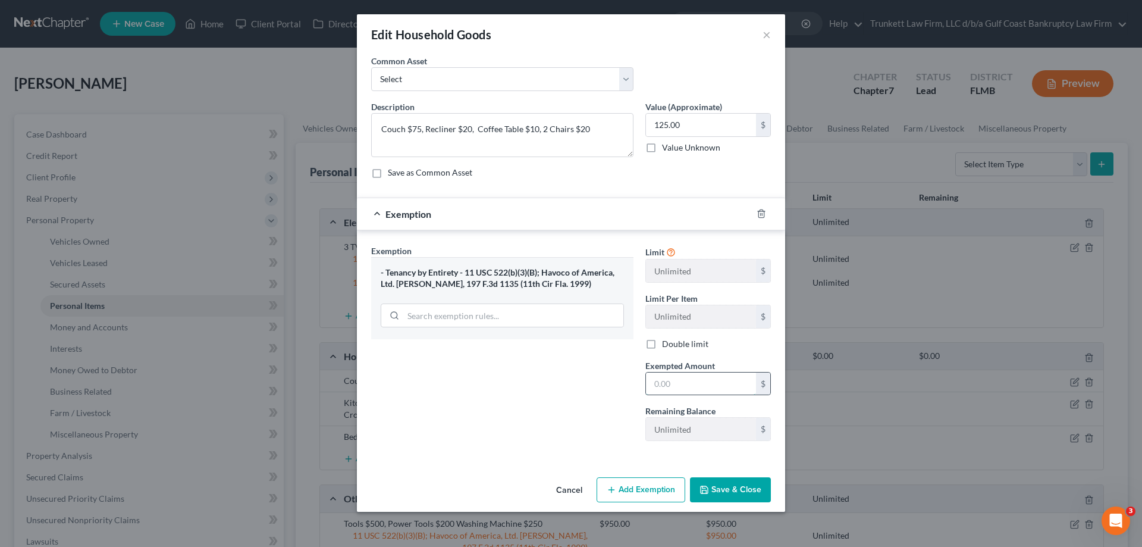
click at [685, 381] on input "text" at bounding box center [701, 383] width 110 height 23
type input "125"
click at [747, 489] on button "Save & Close" at bounding box center [730, 489] width 81 height 25
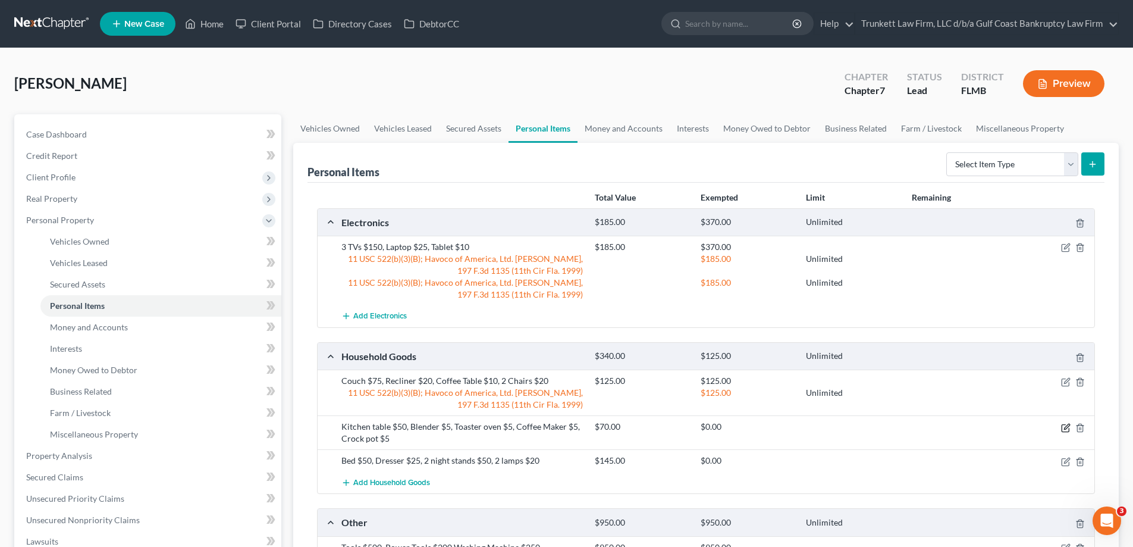
click at [1065, 428] on icon "button" at bounding box center [1066, 428] width 10 height 10
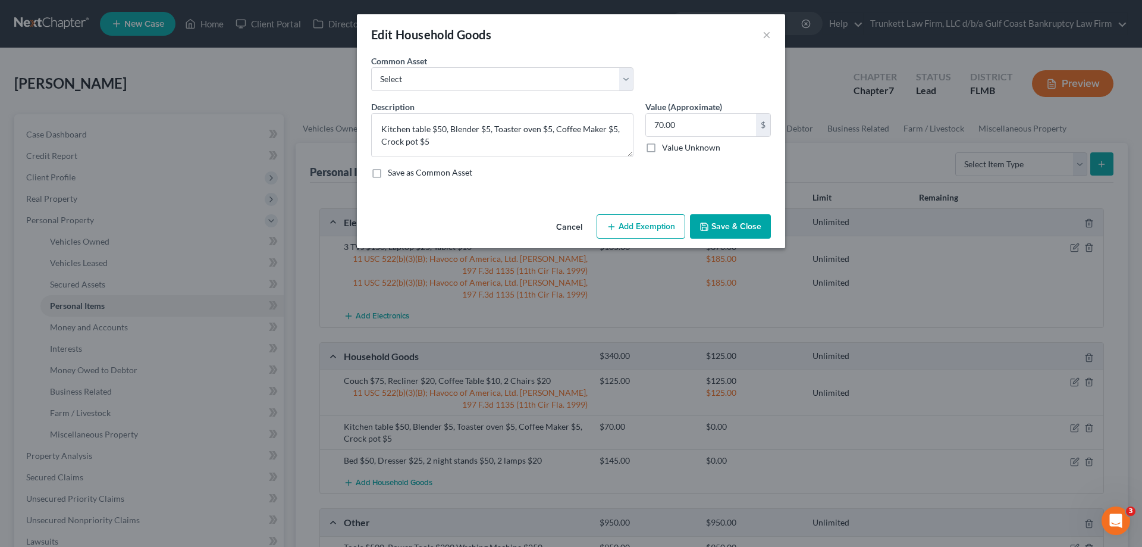
click at [662, 228] on button "Add Exemption" at bounding box center [641, 226] width 89 height 25
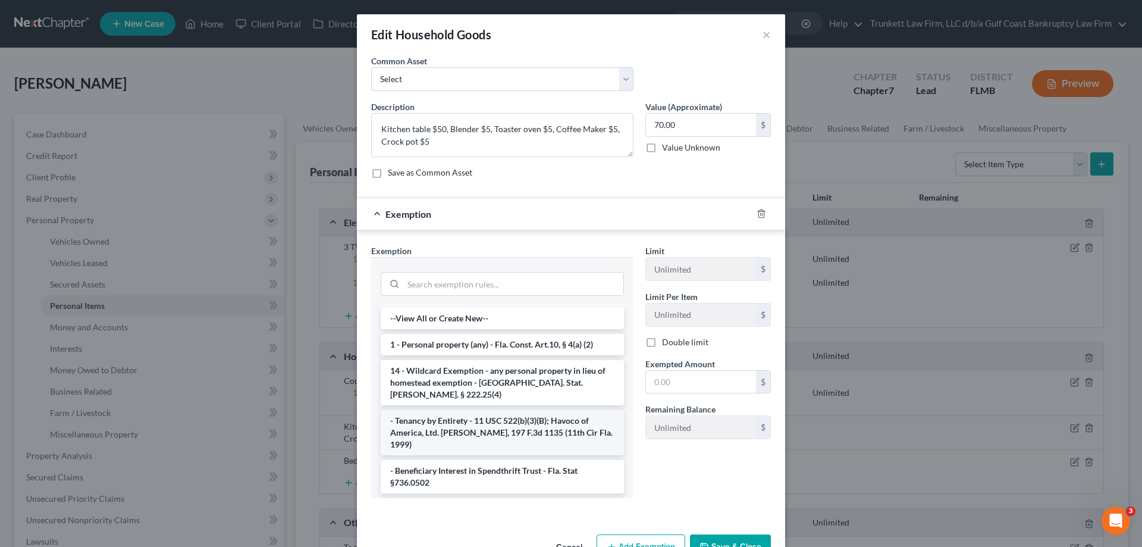
click at [514, 422] on li "- Tenancy by Entirety - 11 USC 522(b)(3)(B); Havoco of America, Ltd. v. Hill, 1…" at bounding box center [502, 432] width 243 height 45
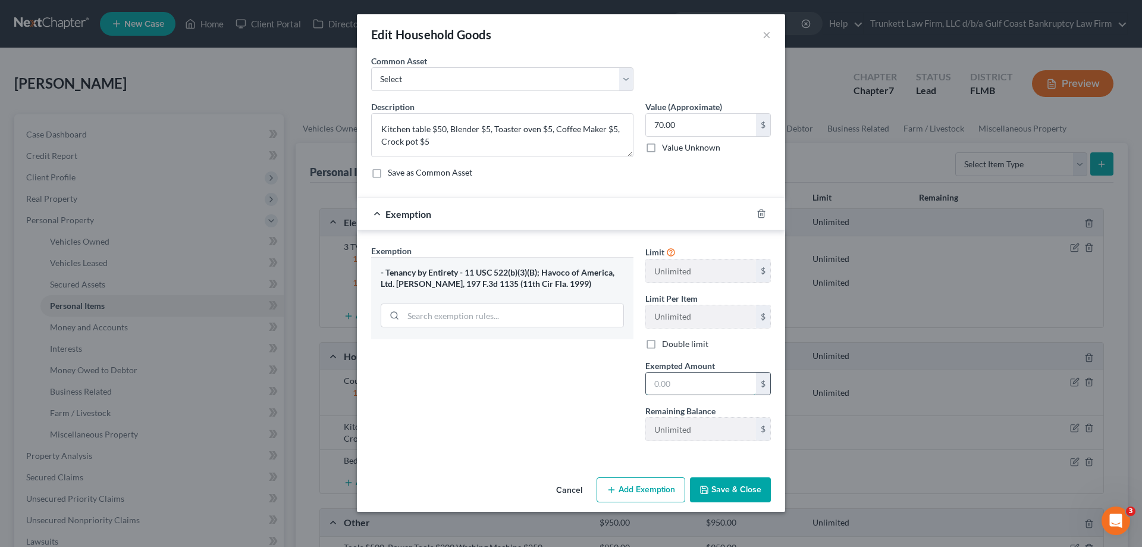
click at [678, 385] on input "text" at bounding box center [701, 383] width 110 height 23
type input "70"
click at [738, 487] on button "Save & Close" at bounding box center [730, 489] width 81 height 25
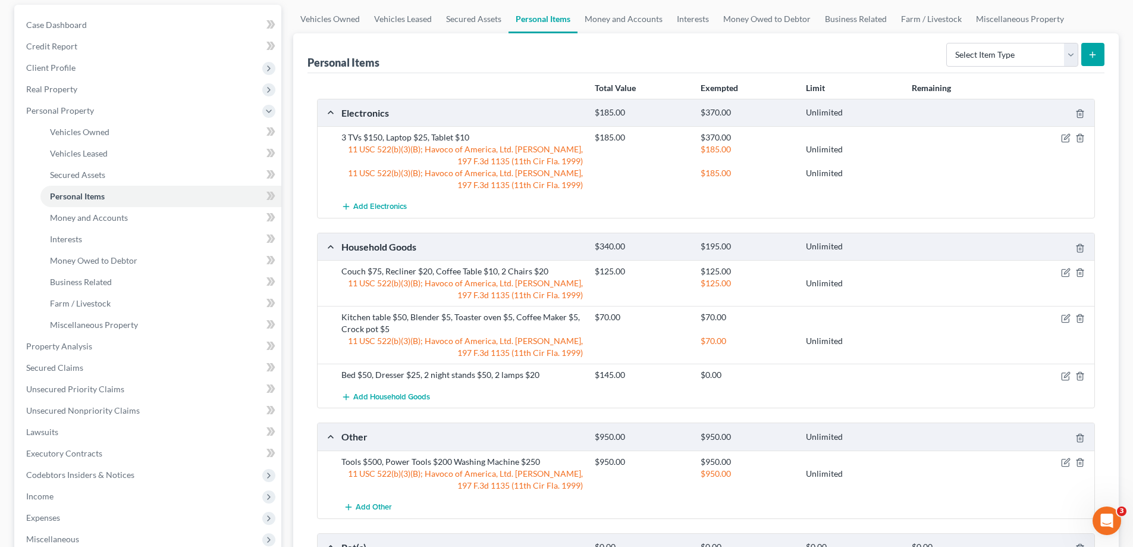
scroll to position [119, 0]
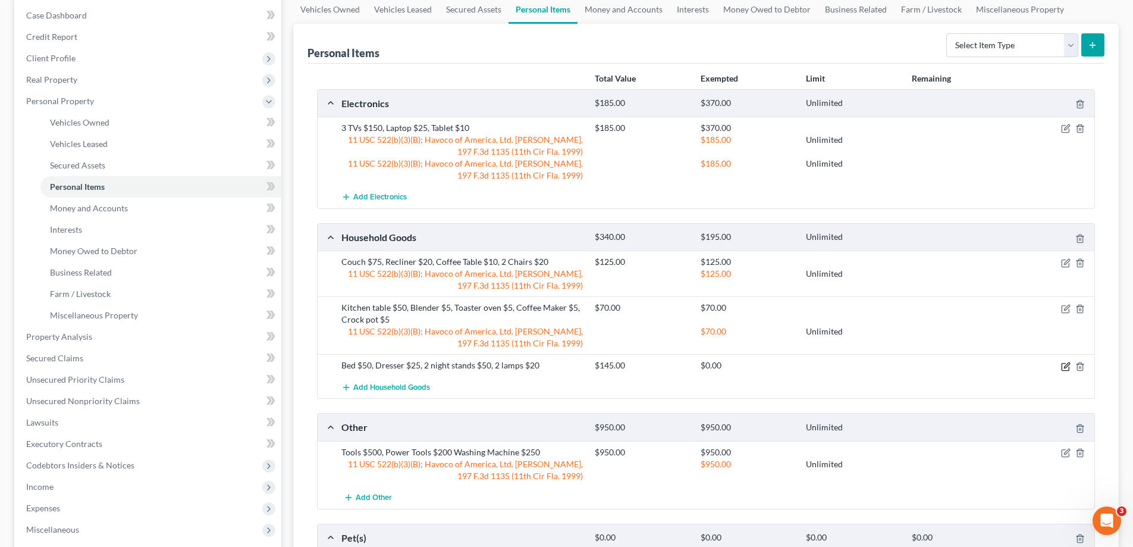
click at [1069, 363] on icon "button" at bounding box center [1066, 367] width 10 height 10
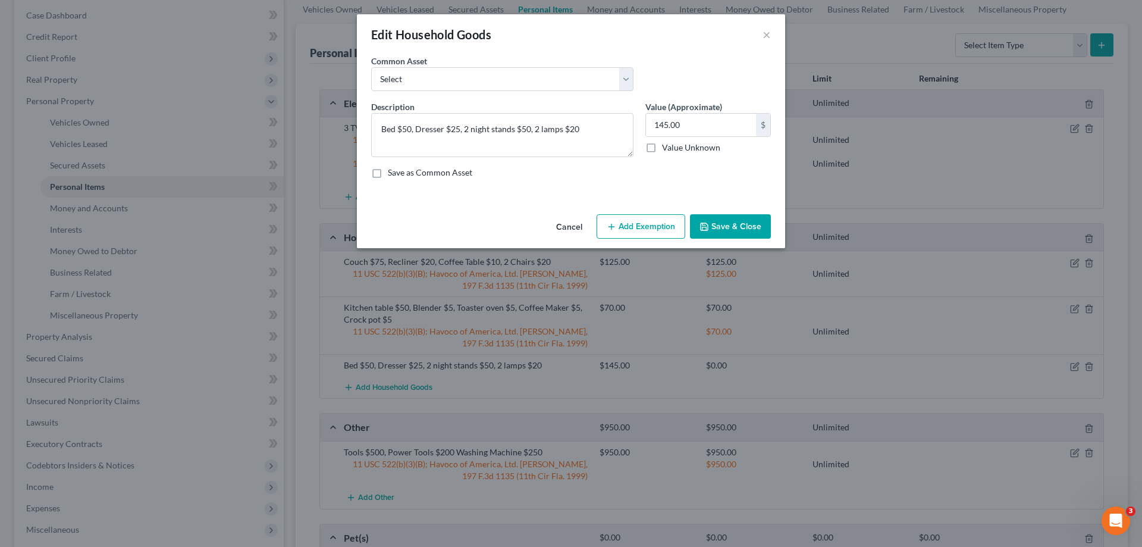
click at [669, 227] on button "Add Exemption" at bounding box center [641, 226] width 89 height 25
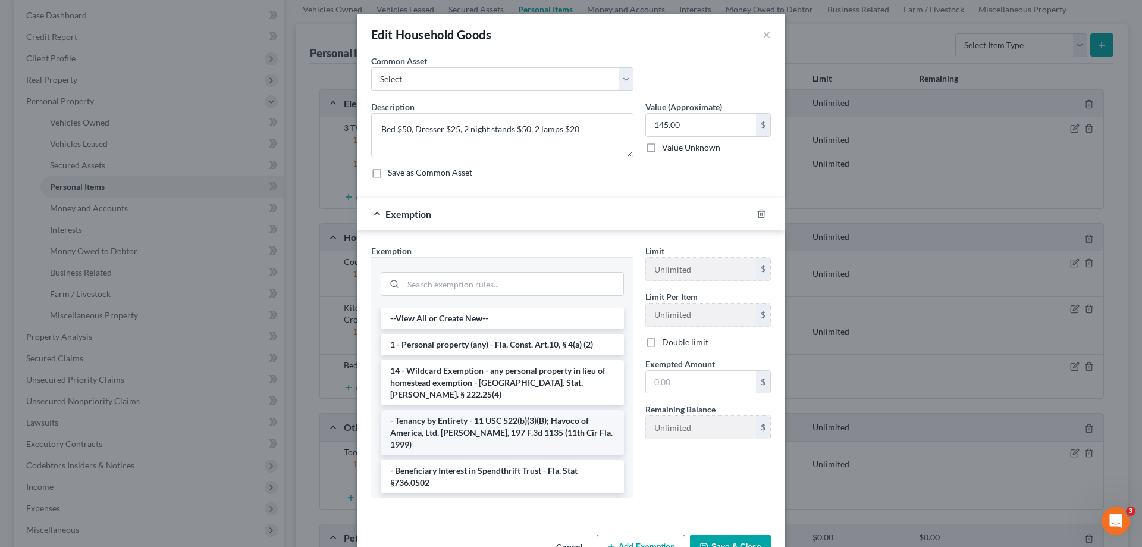
click at [513, 410] on li "- Tenancy by Entirety - 11 USC 522(b)(3)(B); Havoco of America, Ltd. v. Hill, 1…" at bounding box center [502, 432] width 243 height 45
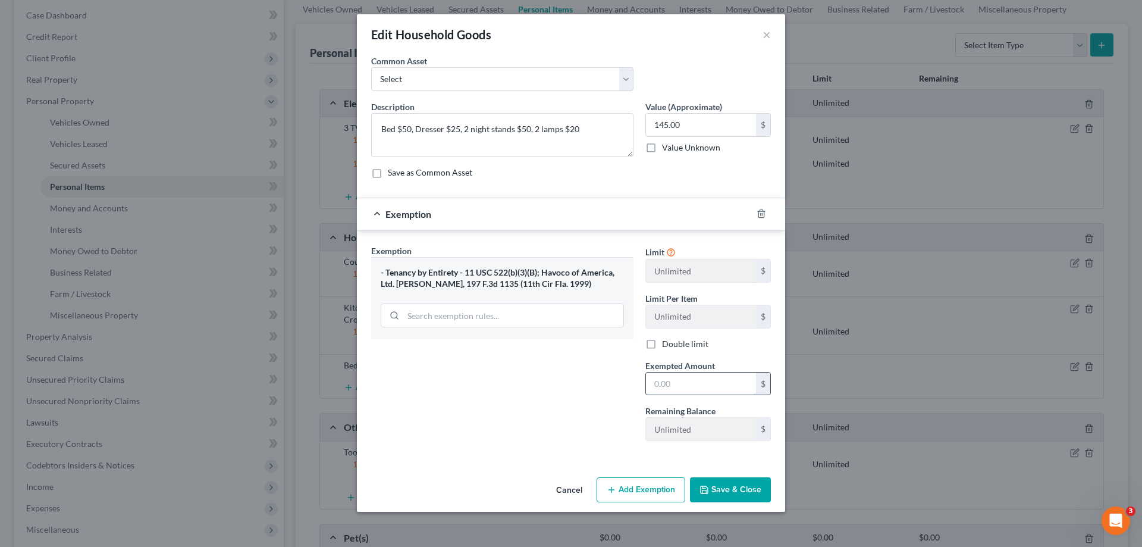
click at [672, 385] on input "text" at bounding box center [701, 383] width 110 height 23
type input "145"
click at [553, 441] on div "Exemption Set must be selected for CA. Exemption * - Tenancy by Entirety - 11 U…" at bounding box center [502, 347] width 274 height 206
click at [741, 484] on button "Save & Close" at bounding box center [730, 489] width 81 height 25
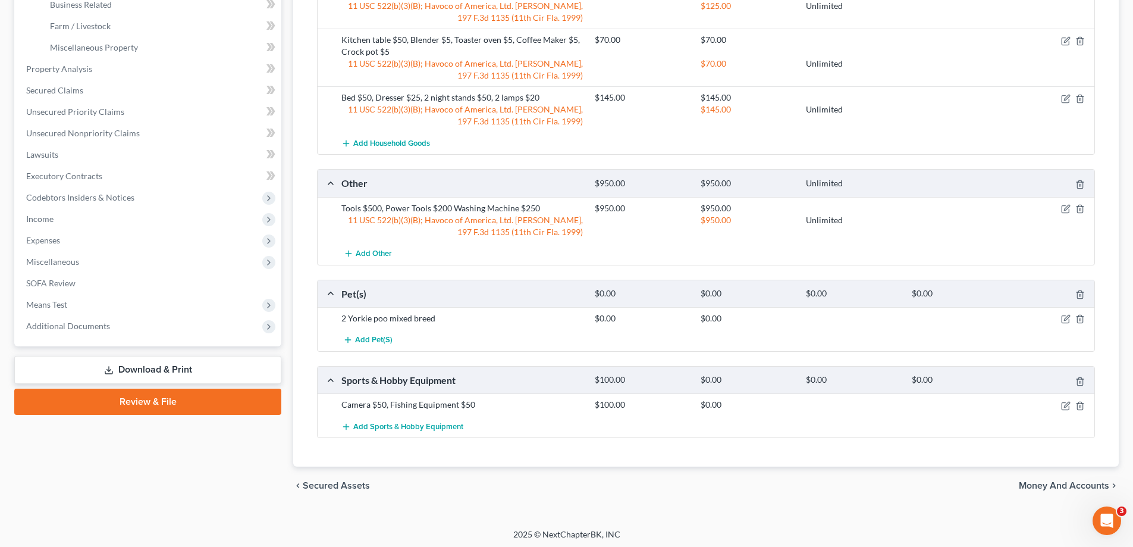
scroll to position [390, 0]
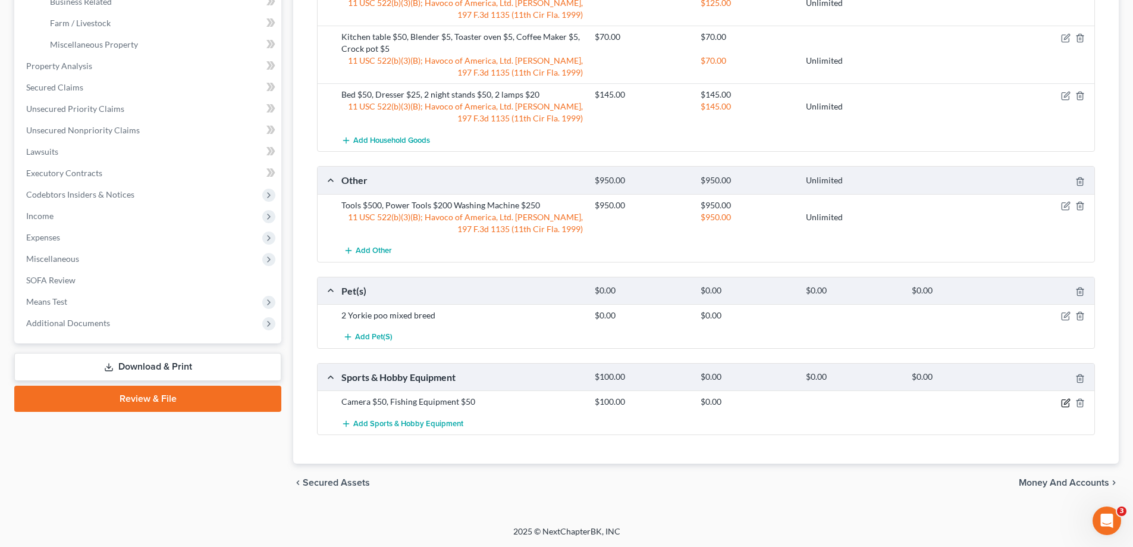
click at [1068, 399] on icon "button" at bounding box center [1066, 401] width 5 height 5
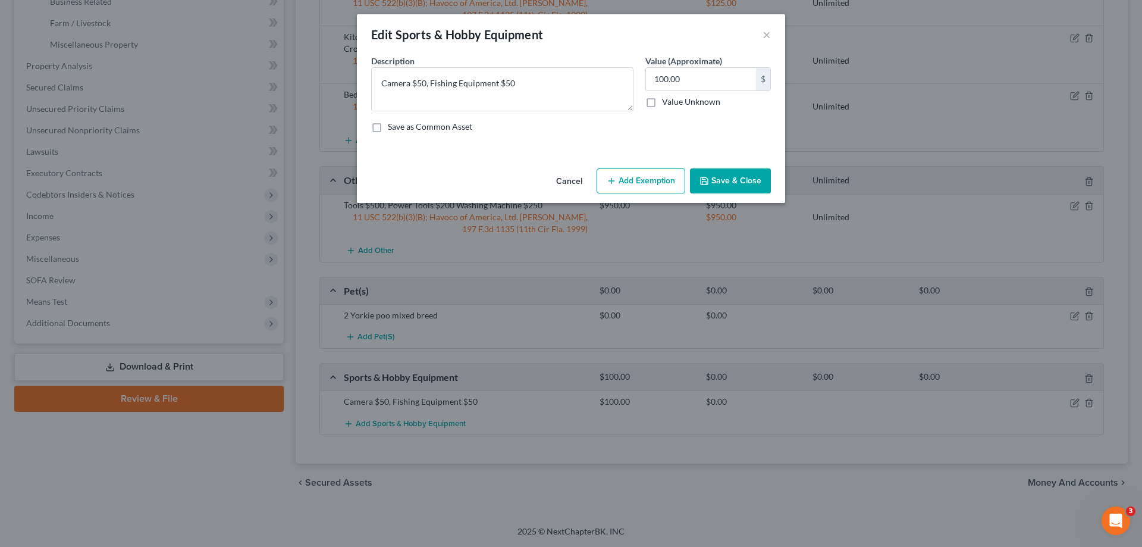
click at [655, 181] on button "Add Exemption" at bounding box center [641, 180] width 89 height 25
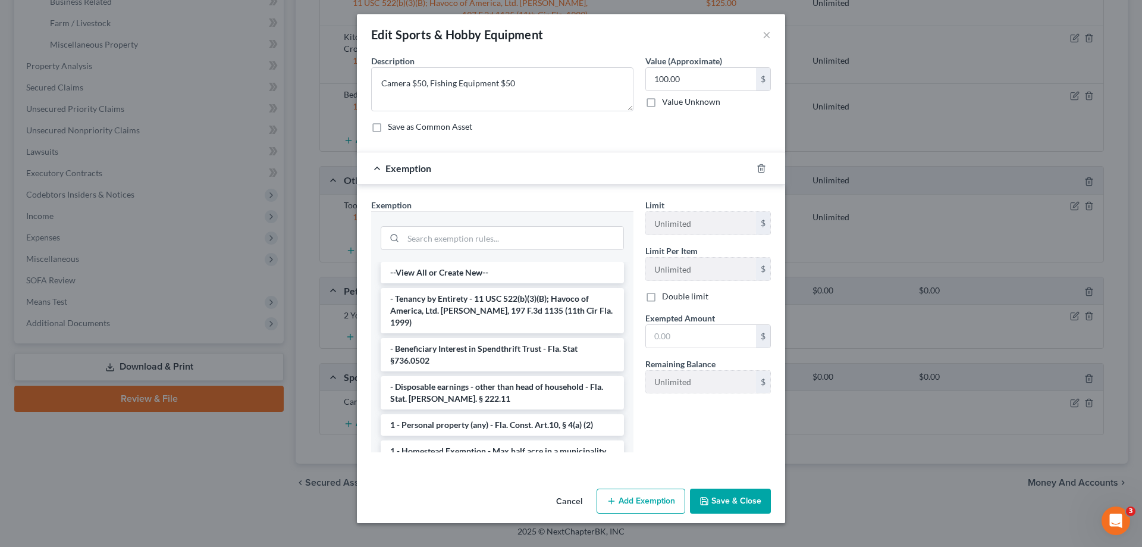
click at [535, 296] on li "- Tenancy by Entirety - 11 USC 522(b)(3)(B); Havoco of America, Ltd. v. Hill, 1…" at bounding box center [502, 310] width 243 height 45
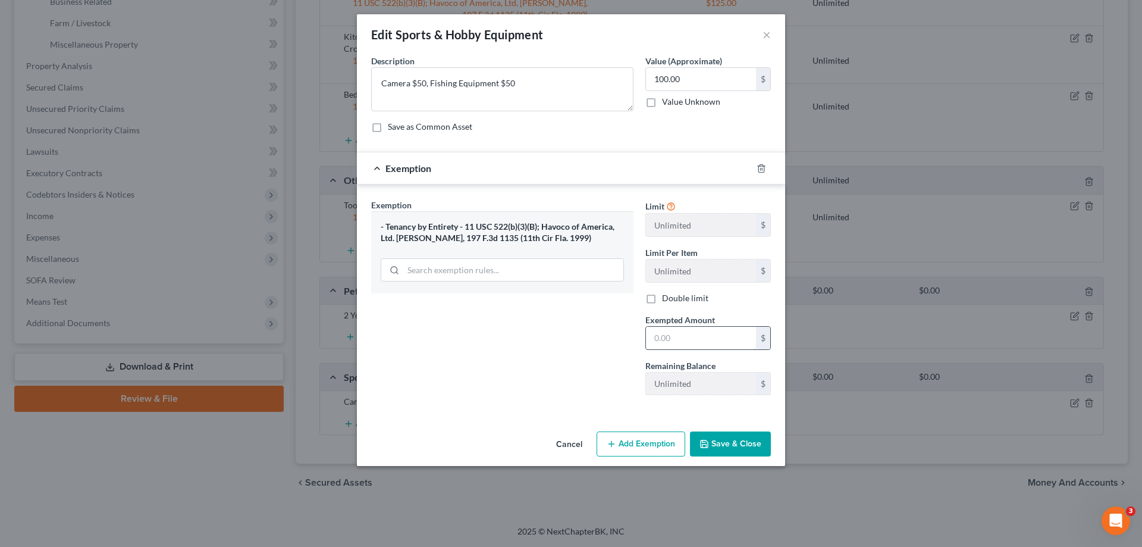
click at [682, 346] on input "text" at bounding box center [701, 338] width 110 height 23
type input "100"
click at [733, 442] on button "Save & Close" at bounding box center [730, 443] width 81 height 25
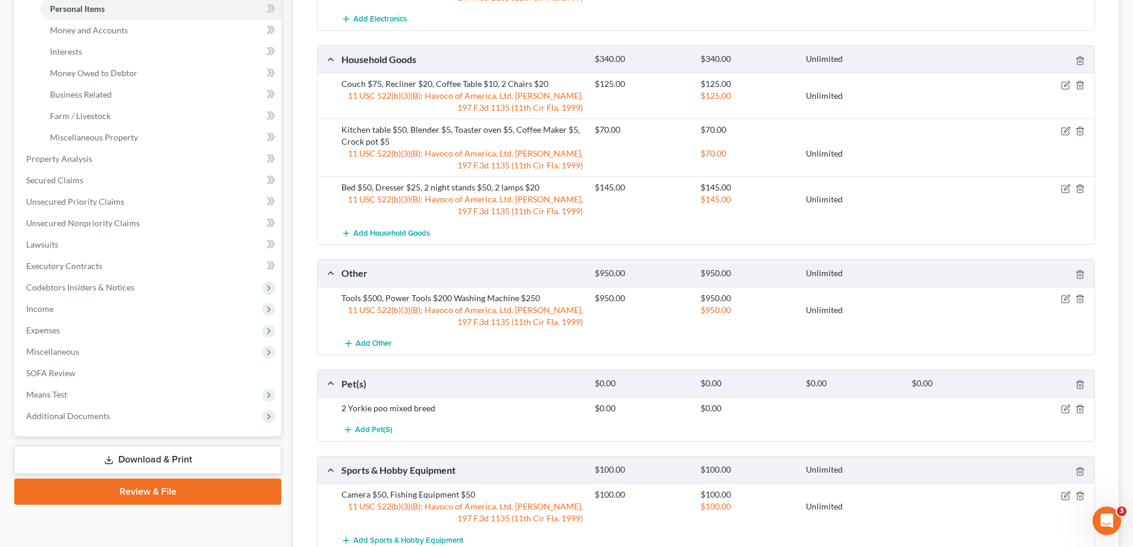
scroll to position [116, 0]
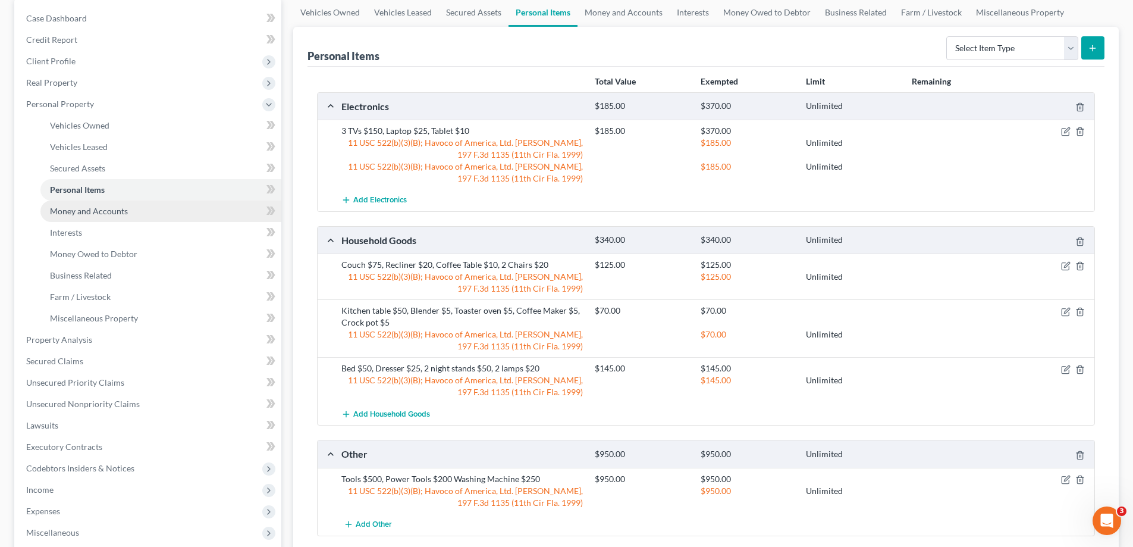
click at [114, 210] on span "Money and Accounts" at bounding box center [89, 211] width 78 height 10
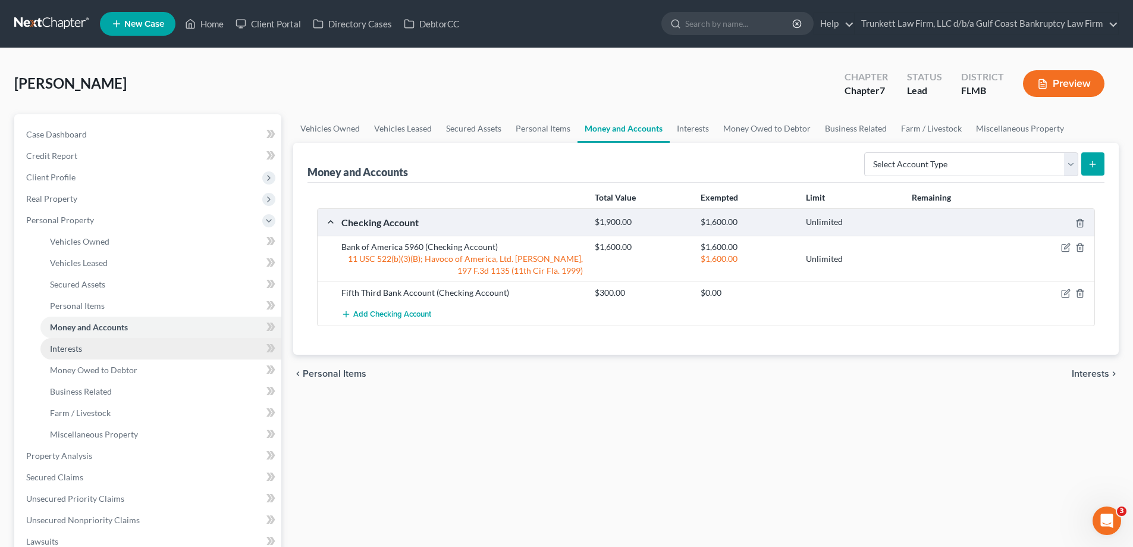
click at [73, 347] on span "Interests" at bounding box center [66, 348] width 32 height 10
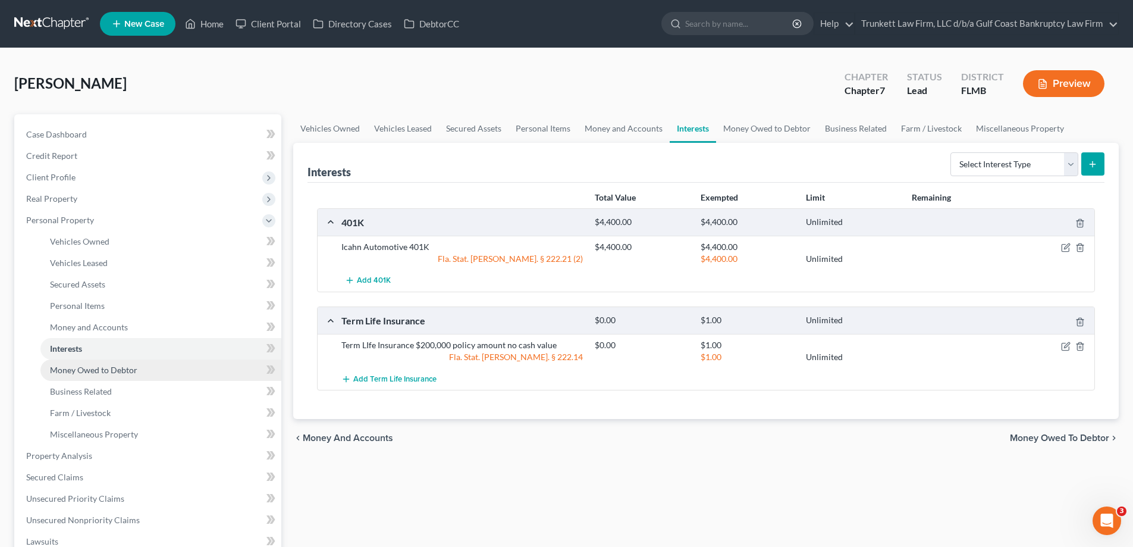
click at [98, 370] on span "Money Owed to Debtor" at bounding box center [93, 370] width 87 height 10
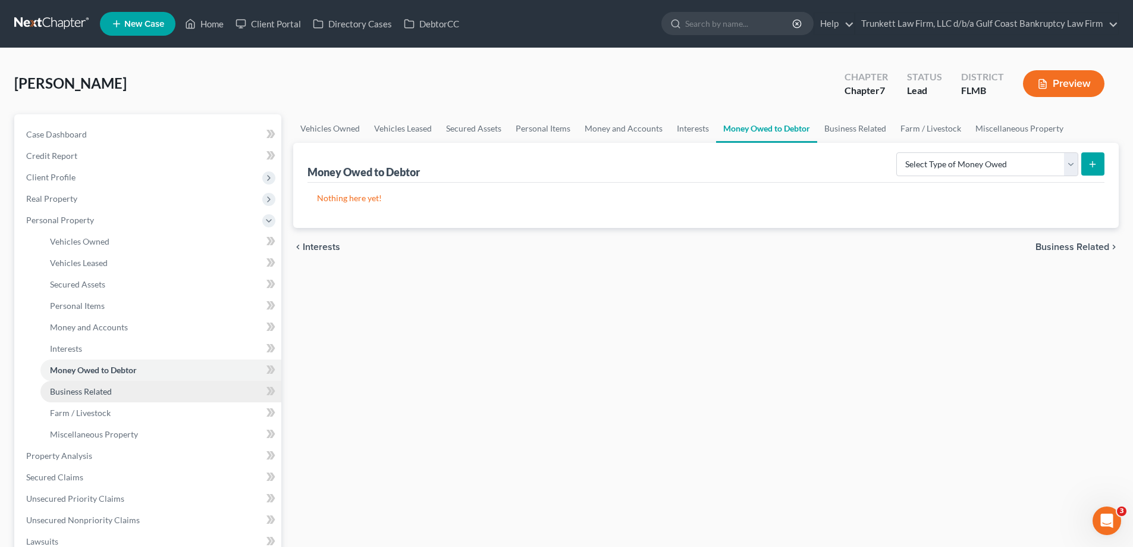
click at [102, 397] on link "Business Related" at bounding box center [160, 391] width 241 height 21
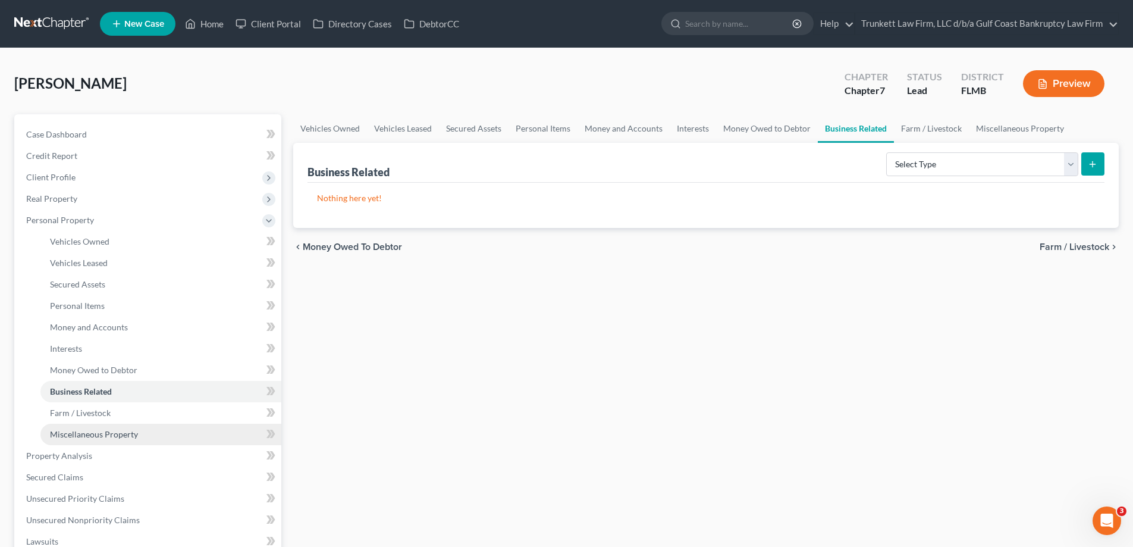
click at [114, 434] on span "Miscellaneous Property" at bounding box center [94, 434] width 88 height 10
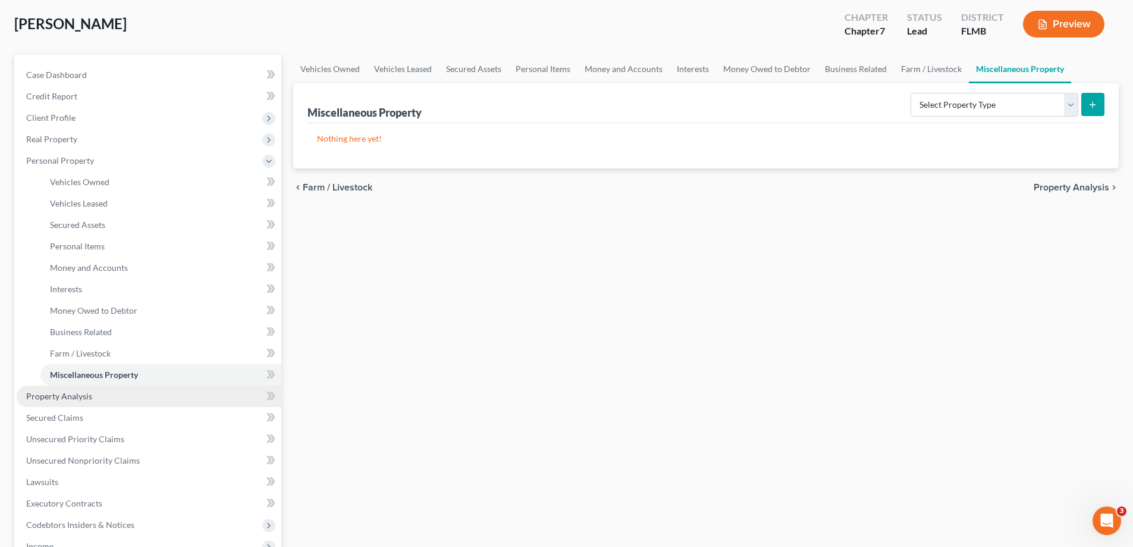
click at [67, 396] on span "Property Analysis" at bounding box center [59, 396] width 66 height 10
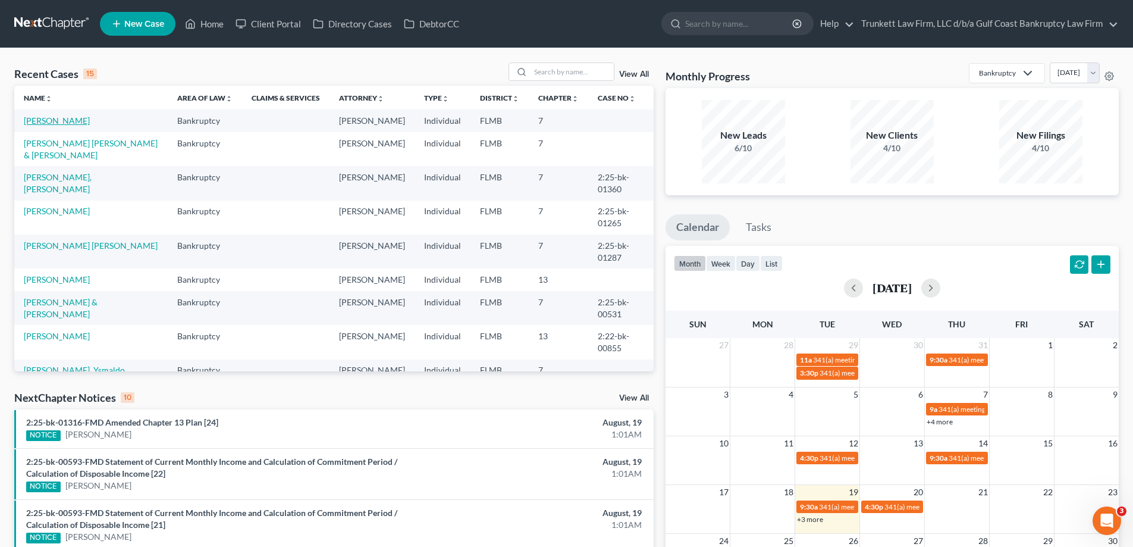
click at [43, 117] on link "[PERSON_NAME]" at bounding box center [57, 120] width 66 height 10
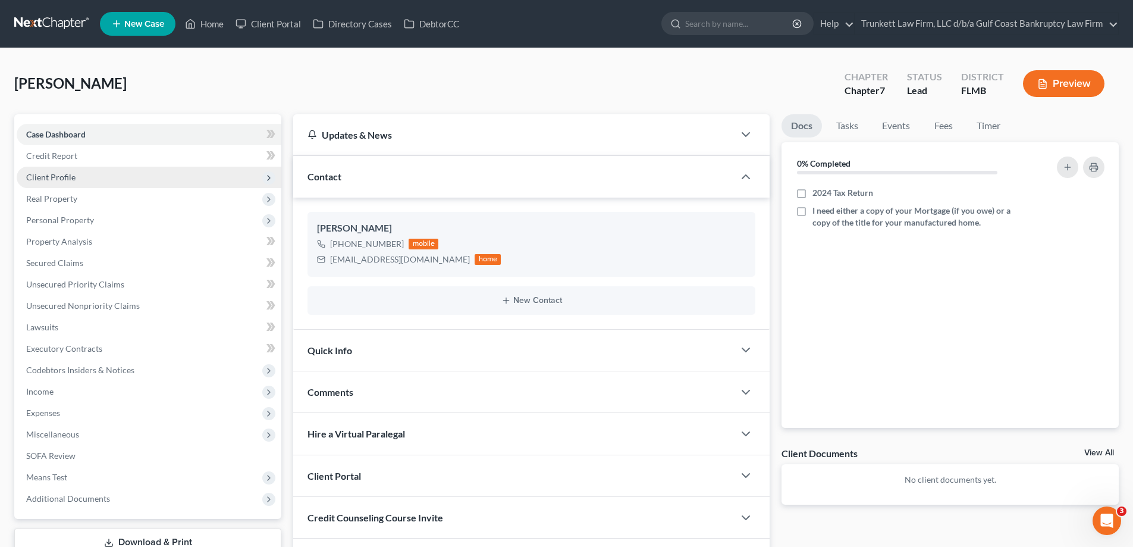
click at [70, 172] on span "Client Profile" at bounding box center [50, 177] width 49 height 10
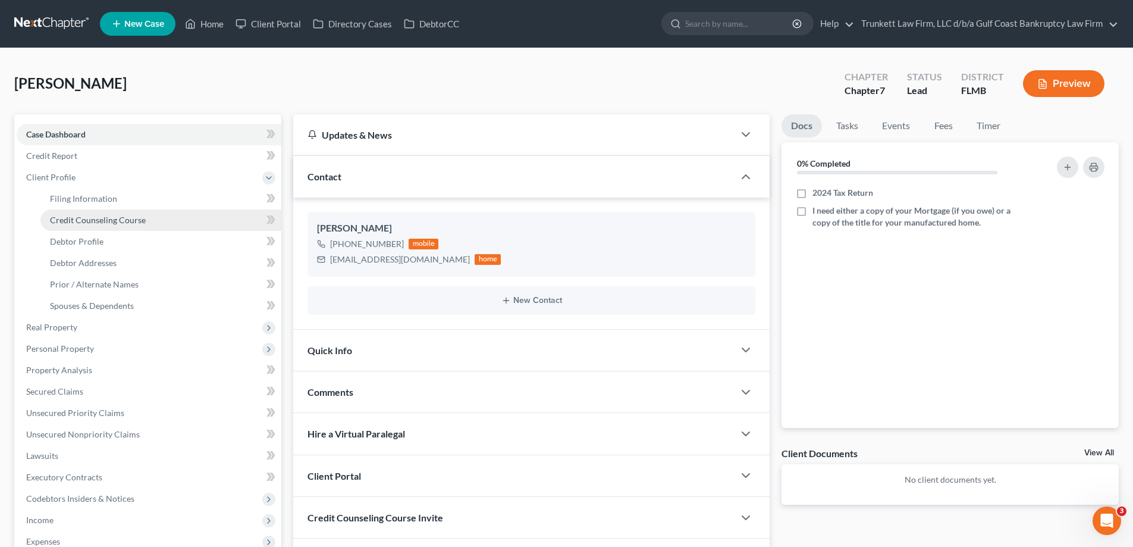
click at [105, 221] on span "Credit Counseling Course" at bounding box center [98, 220] width 96 height 10
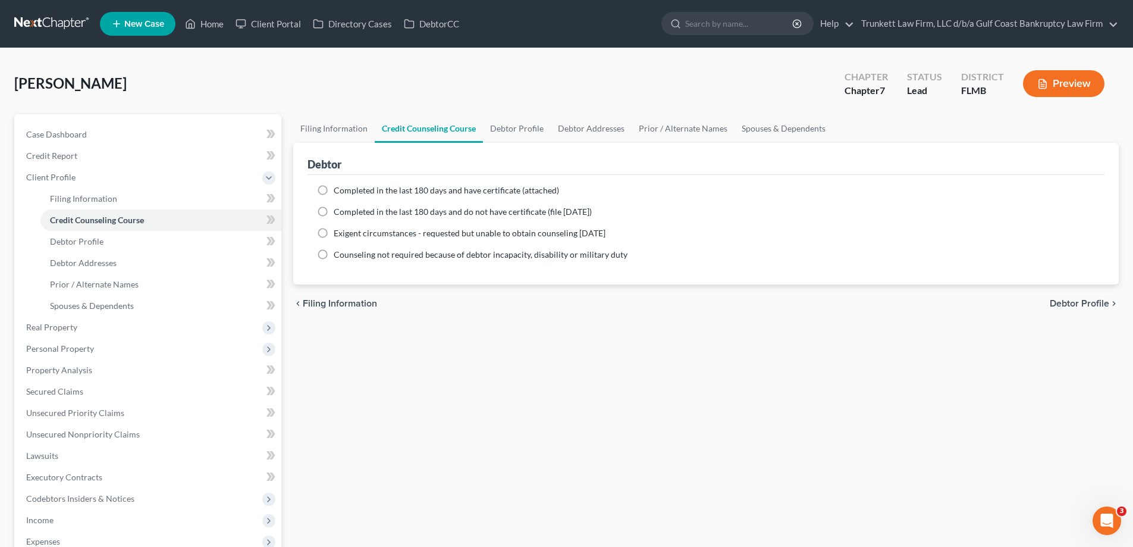
click at [334, 186] on label "Completed in the last 180 days and have certificate (attached)" at bounding box center [446, 190] width 225 height 12
click at [338, 186] on input "Completed in the last 180 days and have certificate (attached)" at bounding box center [342, 188] width 8 height 8
radio input "true"
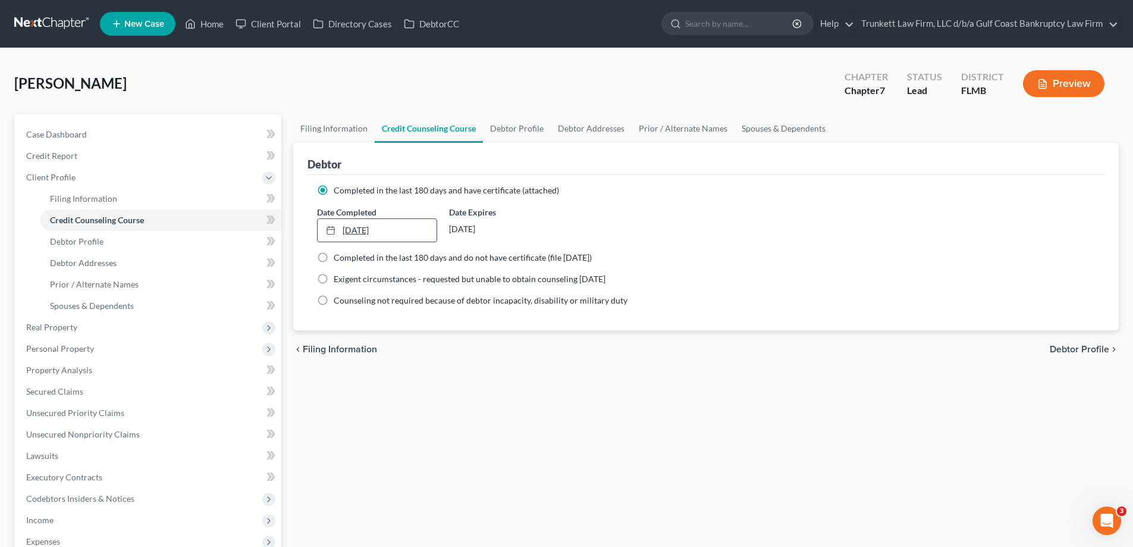
click at [364, 231] on link "[DATE]" at bounding box center [377, 230] width 118 height 23
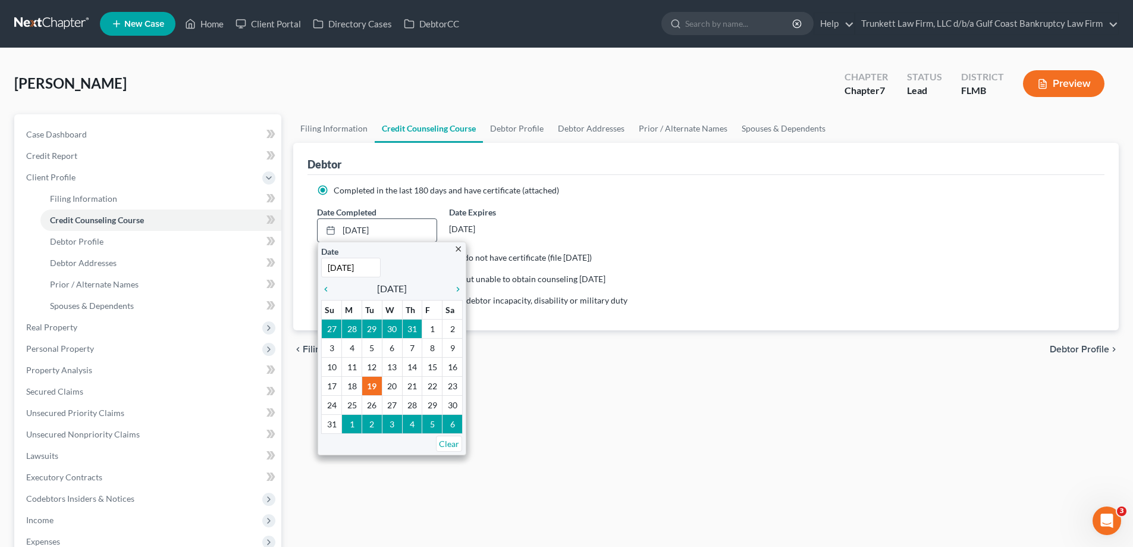
click at [337, 266] on input "[DATE]" at bounding box center [350, 268] width 59 height 20
type input "[DATE]"
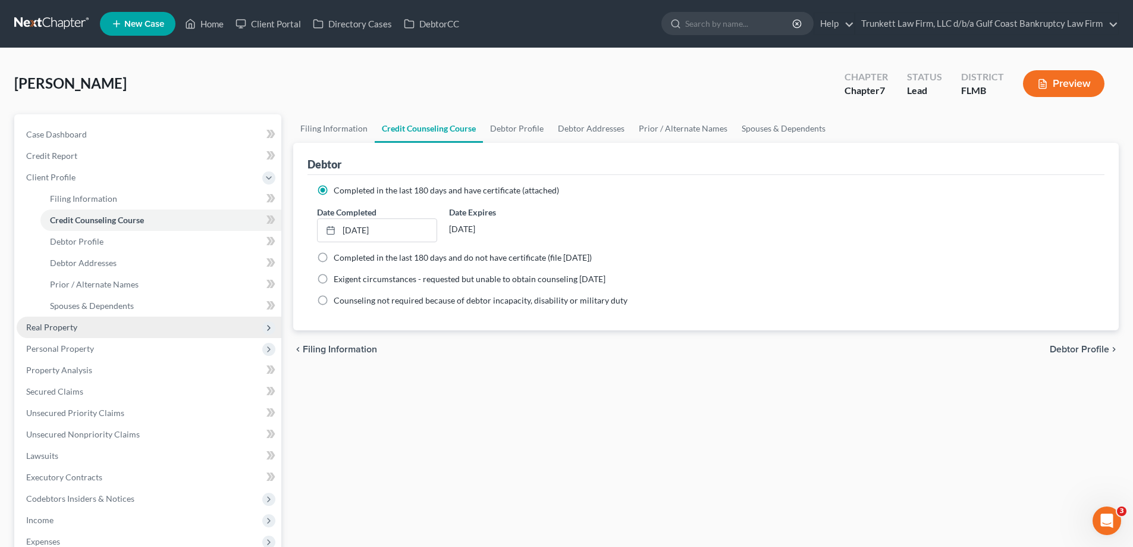
click at [234, 325] on span "Real Property" at bounding box center [149, 326] width 265 height 21
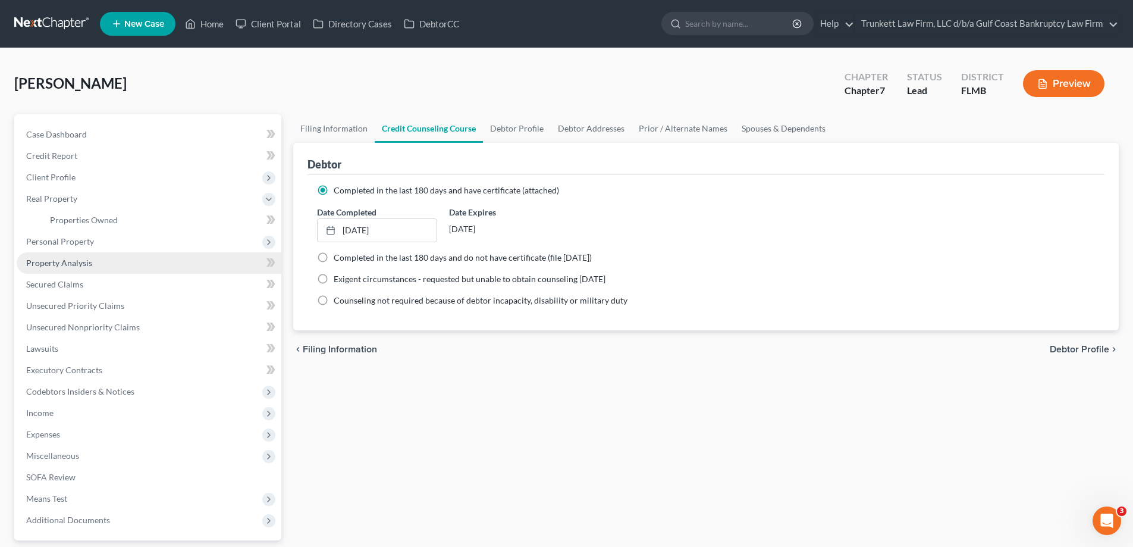
click at [42, 265] on span "Property Analysis" at bounding box center [59, 263] width 66 height 10
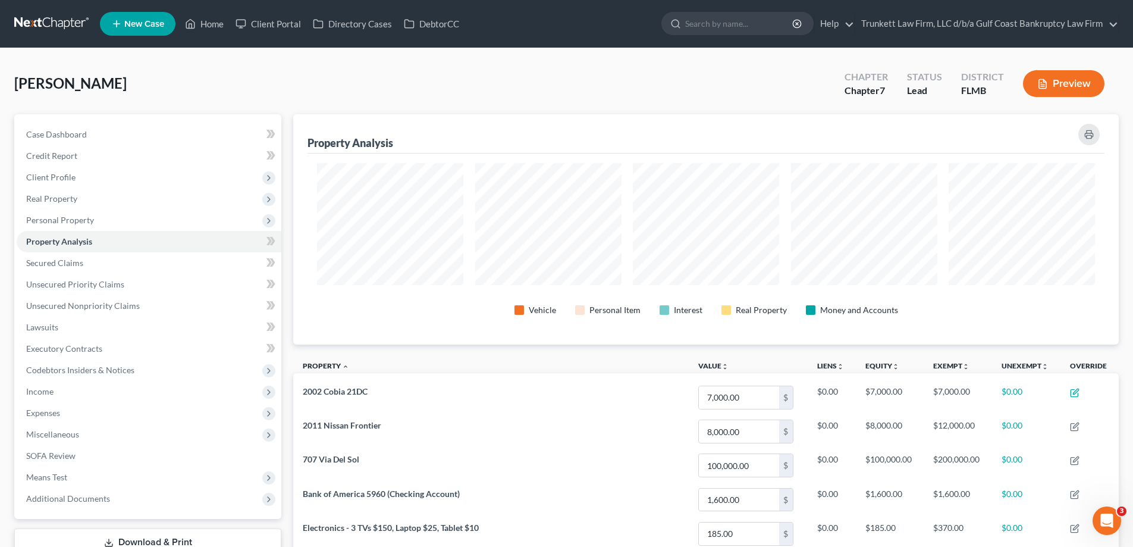
scroll to position [230, 826]
click at [207, 18] on link "Home" at bounding box center [204, 23] width 51 height 21
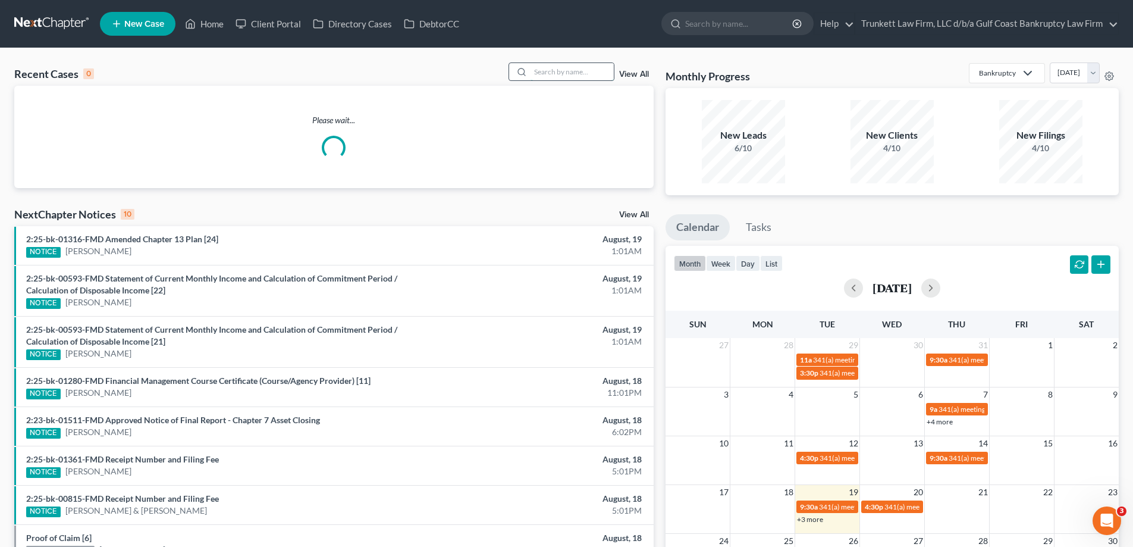
click at [560, 75] on input "search" at bounding box center [572, 71] width 83 height 17
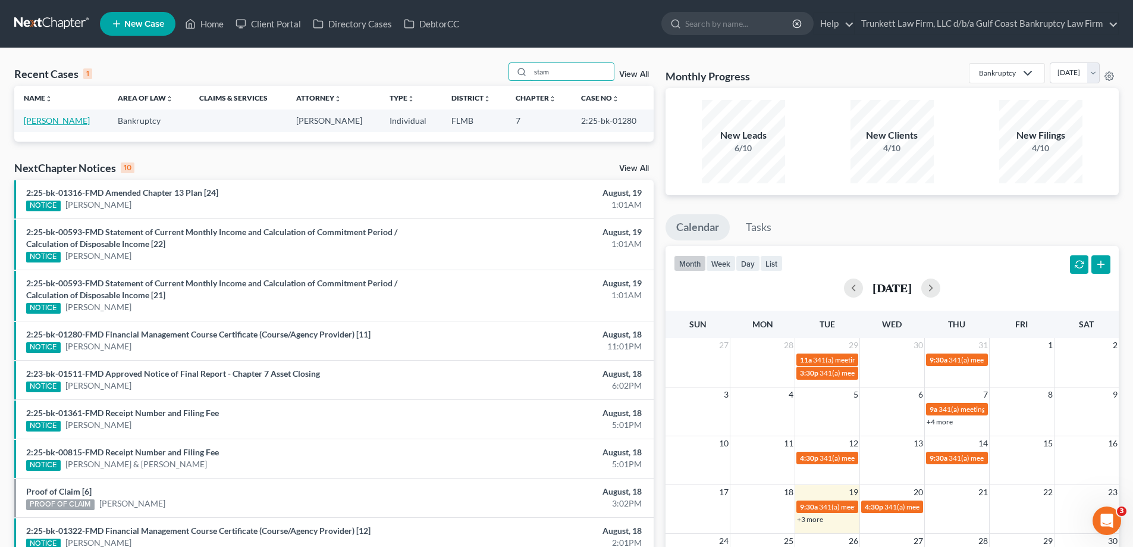
type input "stam"
click at [49, 118] on link "[PERSON_NAME]" at bounding box center [57, 120] width 66 height 10
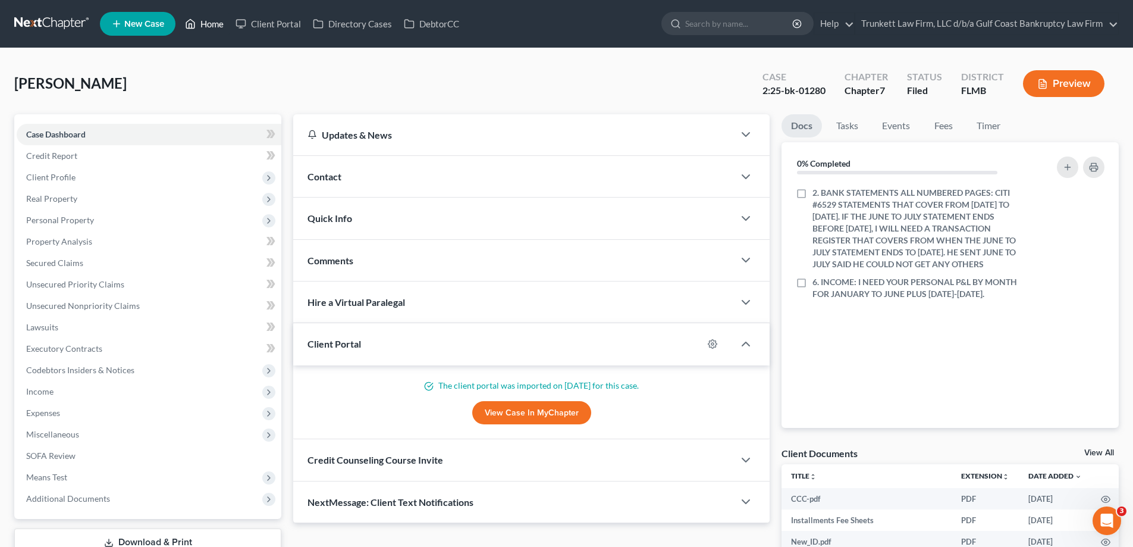
click at [230, 25] on link "Home" at bounding box center [204, 23] width 51 height 21
click at [215, 23] on link "Home" at bounding box center [204, 23] width 51 height 21
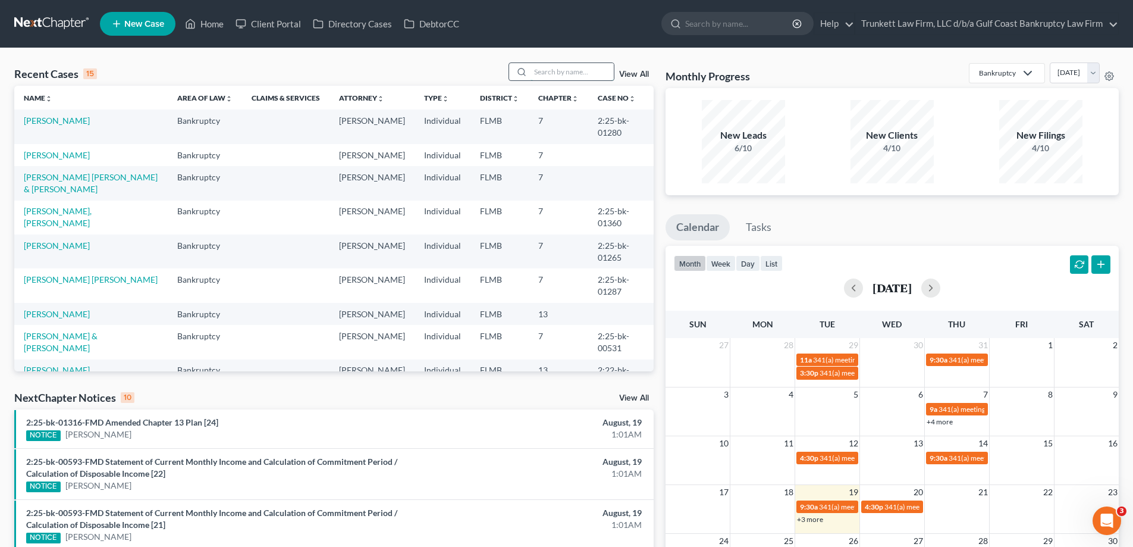
click at [563, 72] on input "search" at bounding box center [572, 71] width 83 height 17
type input "roteta"
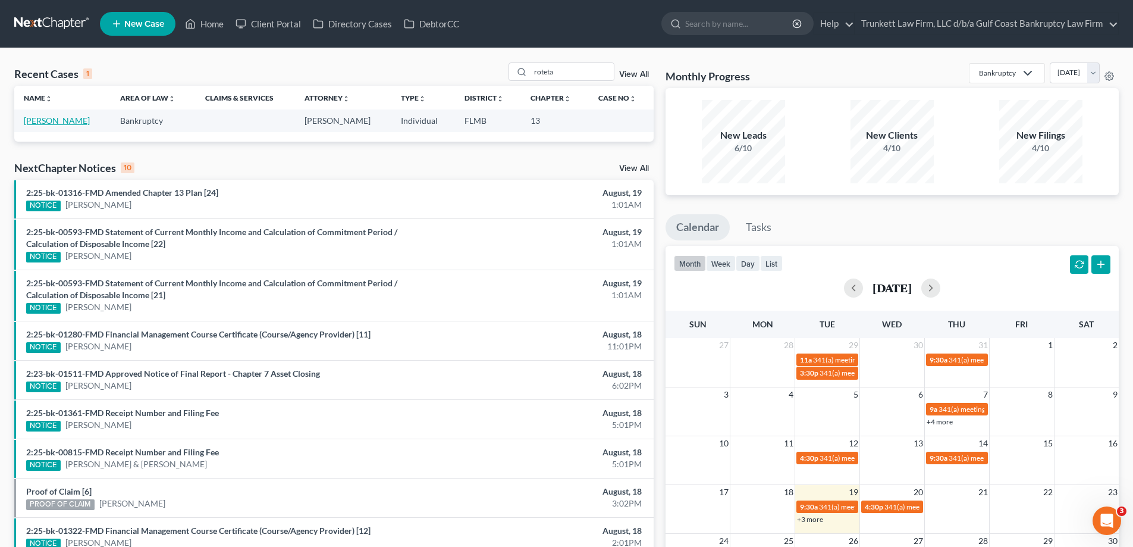
click at [73, 118] on link "[PERSON_NAME]" at bounding box center [57, 120] width 66 height 10
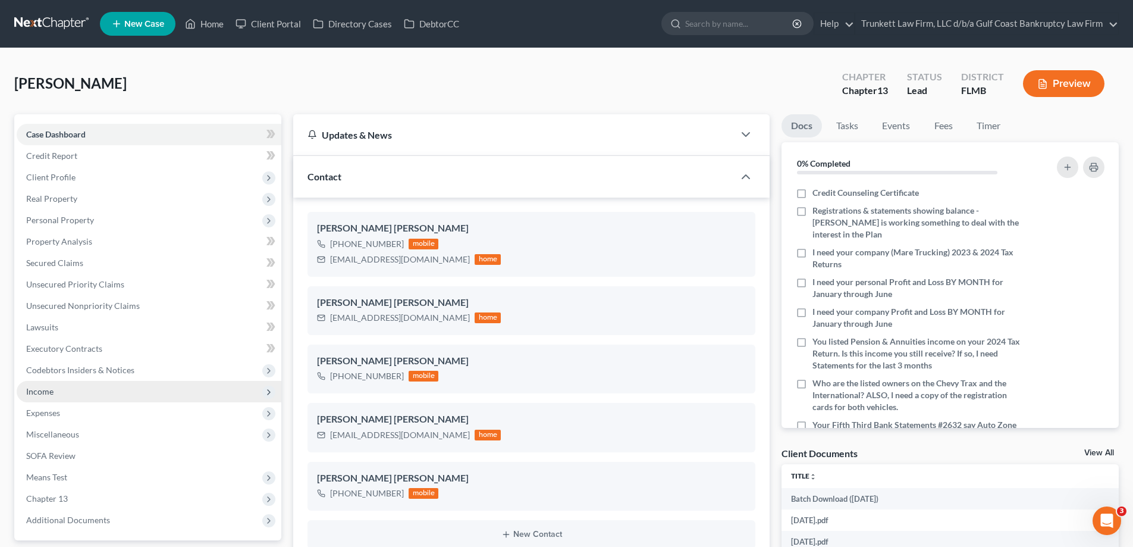
click at [66, 386] on span "Income" at bounding box center [149, 391] width 265 height 21
click at [68, 390] on span "Income" at bounding box center [149, 391] width 265 height 21
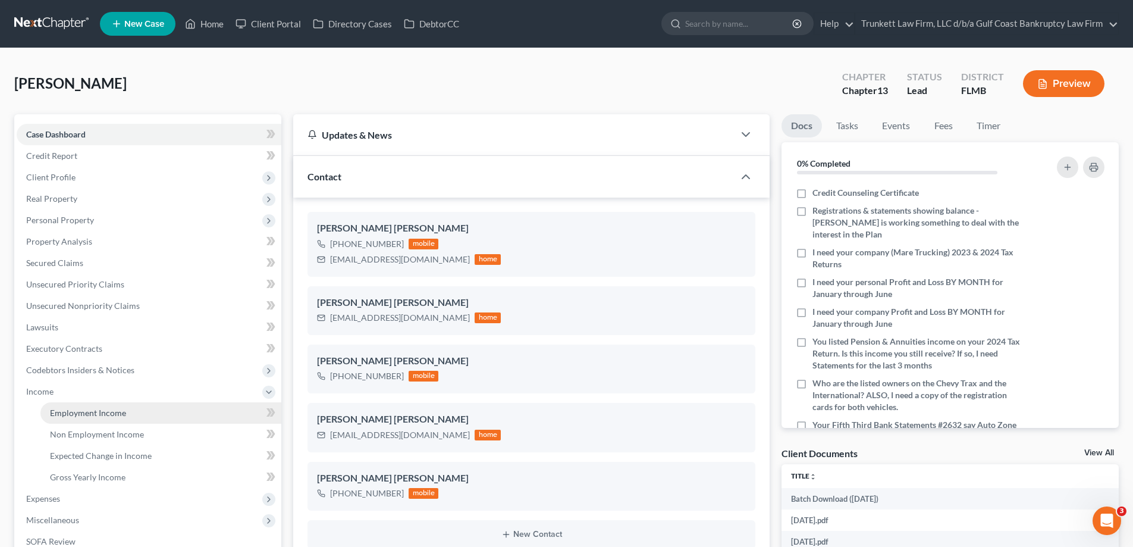
click at [94, 409] on span "Employment Income" at bounding box center [88, 412] width 76 height 10
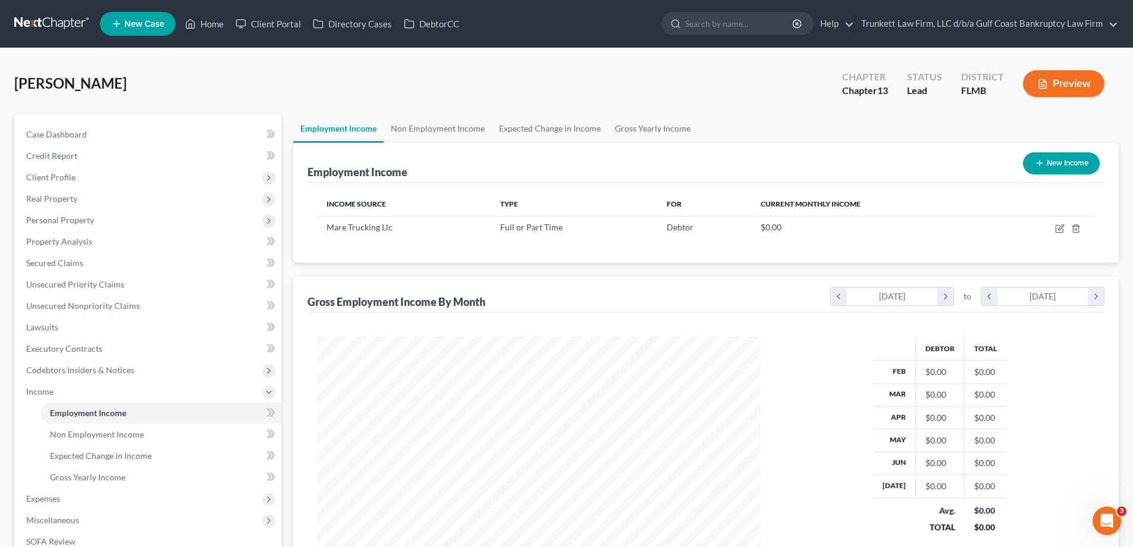
scroll to position [222, 468]
click at [100, 435] on span "Non Employment Income" at bounding box center [97, 434] width 94 height 10
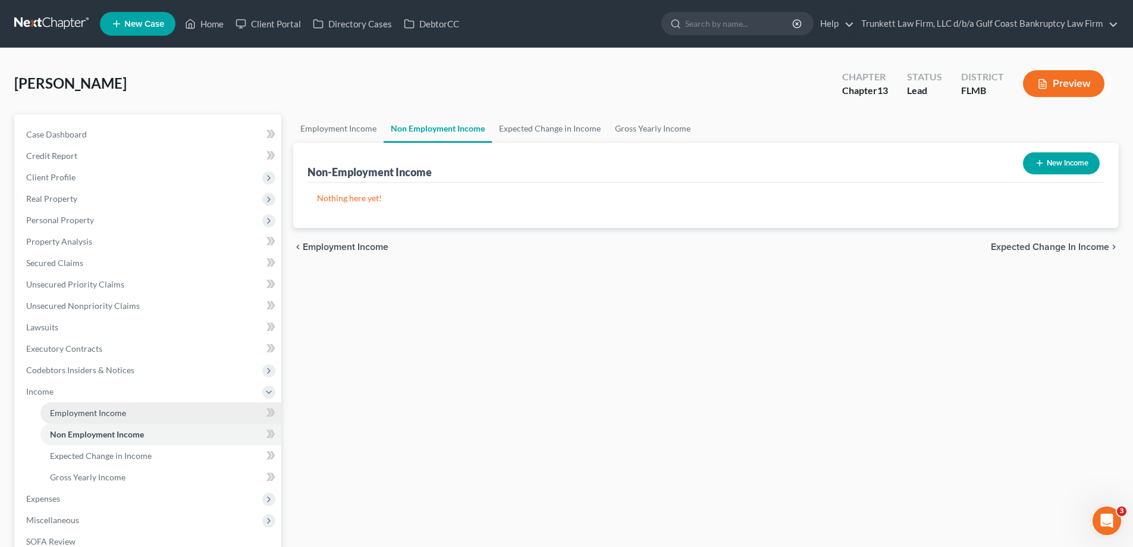
click at [107, 410] on span "Employment Income" at bounding box center [88, 412] width 76 height 10
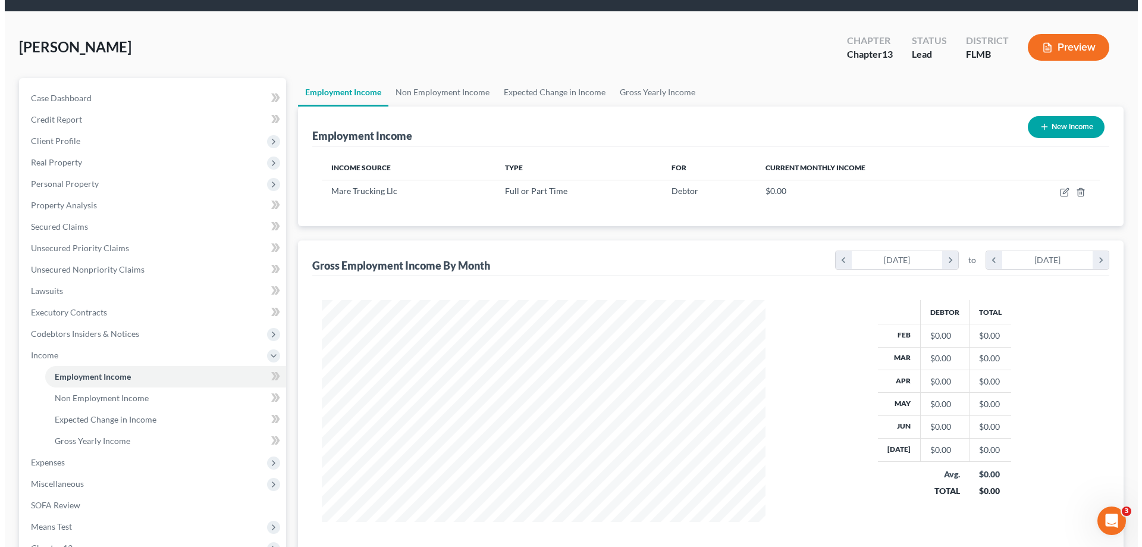
scroll to position [14, 0]
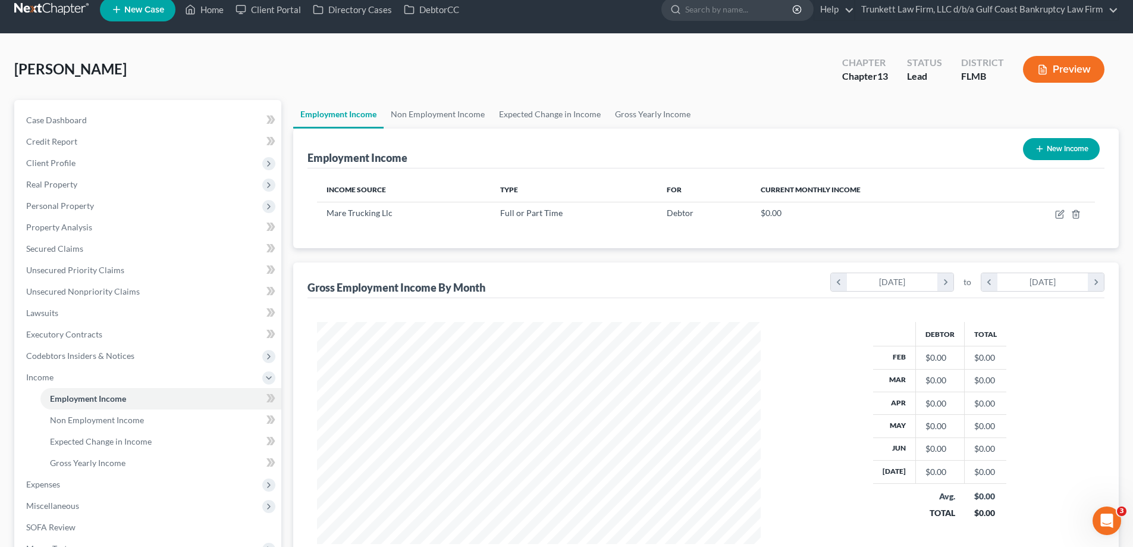
click at [1058, 149] on button "New Income" at bounding box center [1061, 149] width 77 height 22
select select "0"
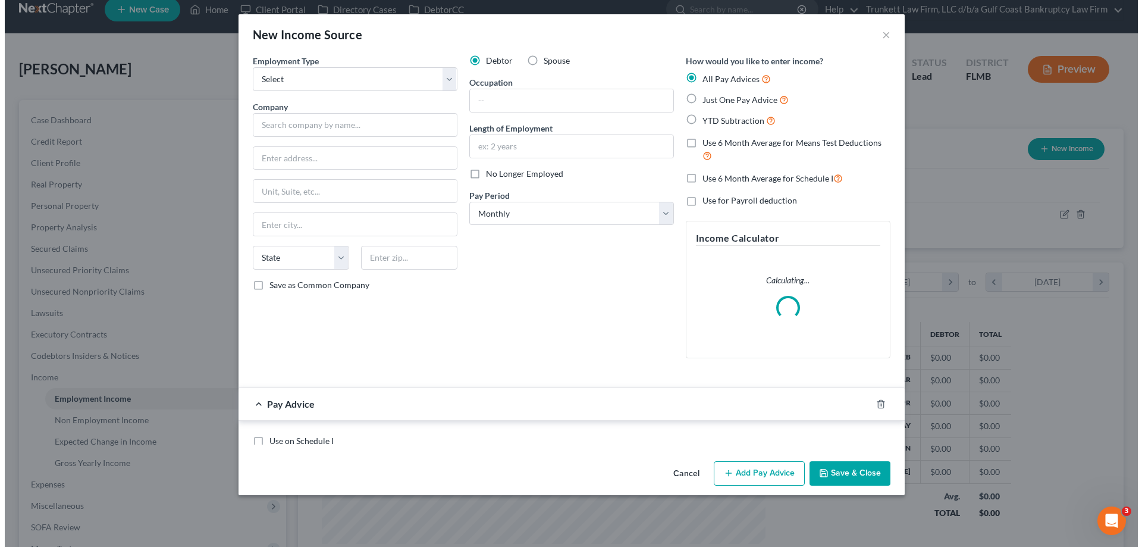
scroll to position [224, 472]
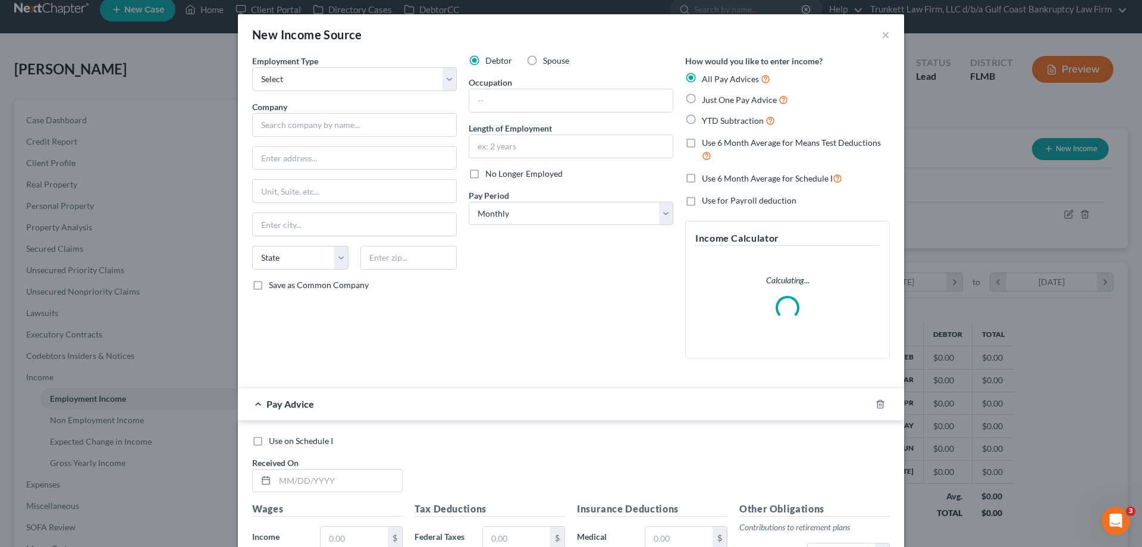
click at [543, 58] on label "Spouse" at bounding box center [556, 61] width 26 height 12
click at [548, 58] on input "Spouse" at bounding box center [552, 59] width 8 height 8
radio input "true"
click at [263, 79] on select "Select Full or [DEMOGRAPHIC_DATA] Employment Self Employment" at bounding box center [354, 79] width 205 height 24
select select "0"
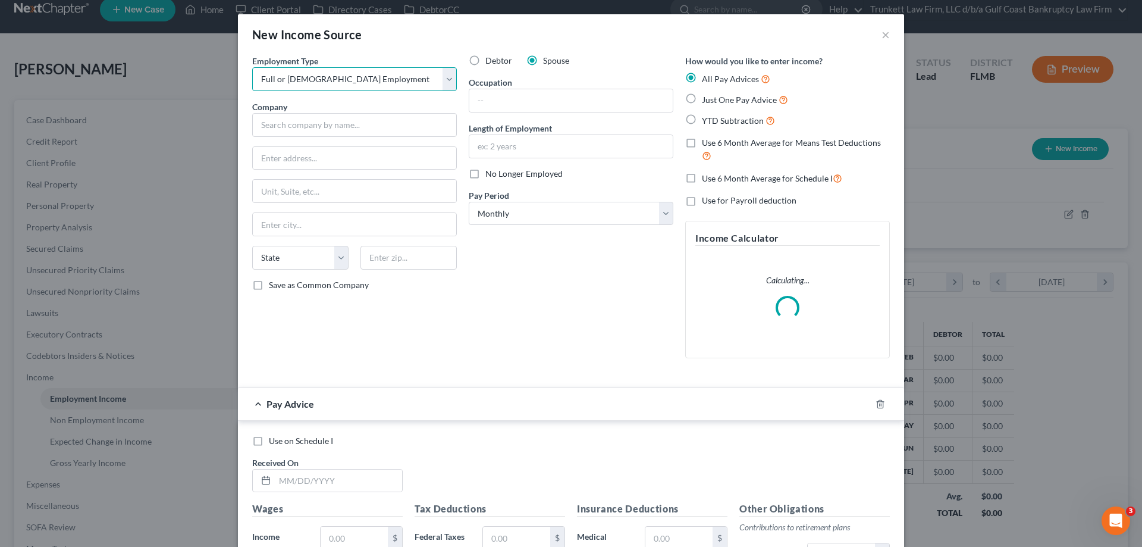
click at [252, 67] on select "Select Full or [DEMOGRAPHIC_DATA] Employment Self Employment" at bounding box center [354, 79] width 205 height 24
click at [278, 119] on input "text" at bounding box center [354, 125] width 205 height 24
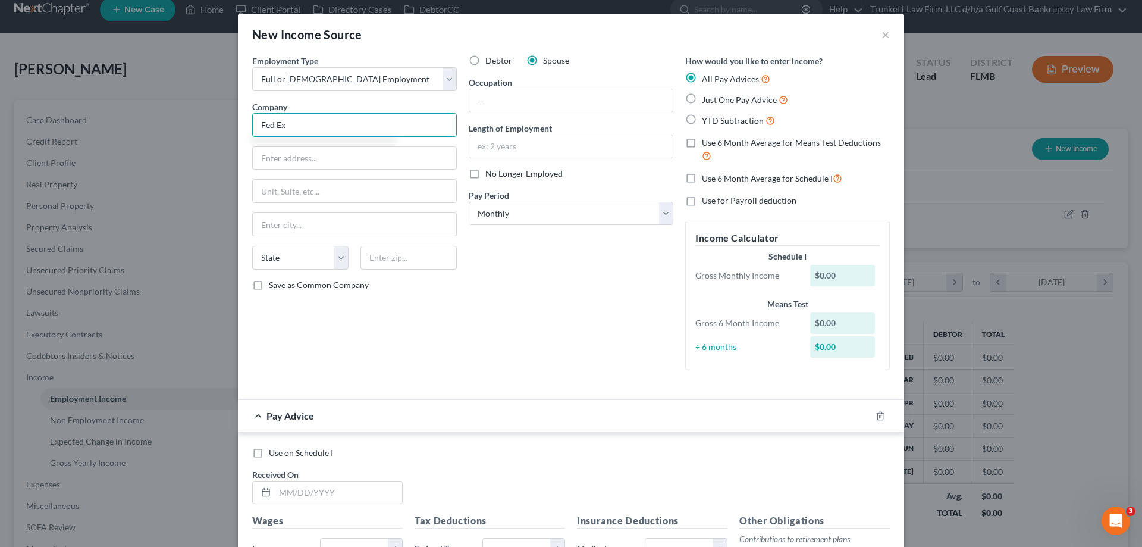
type input "Fed Ex"
type input "7900 Legalcy DR."
type input "75024"
type input "Plano"
select select "45"
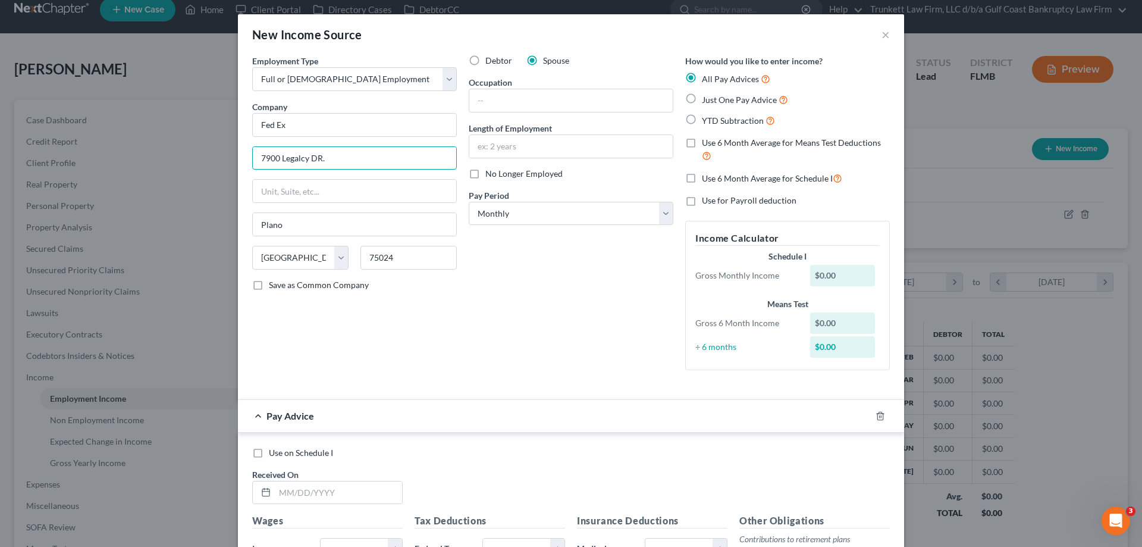
drag, startPoint x: 296, startPoint y: 156, endPoint x: 328, endPoint y: 176, distance: 37.1
click at [299, 158] on input "7900 Legalcy DR." at bounding box center [354, 158] width 203 height 23
type input "[STREET_ADDRESS]"
click at [532, 92] on input "text" at bounding box center [570, 100] width 203 height 23
type input "clerk"
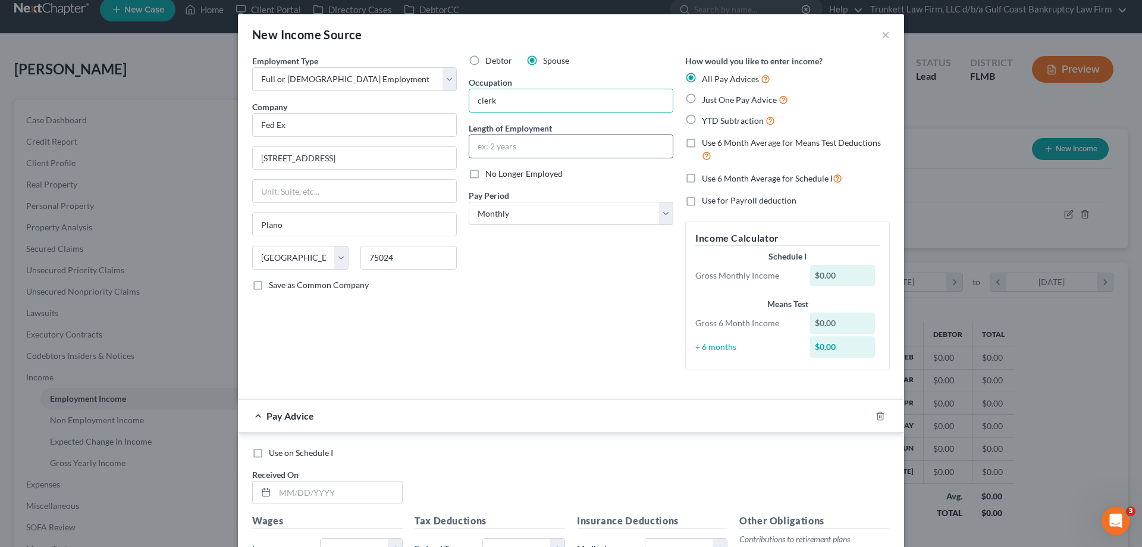
click at [504, 140] on input "text" at bounding box center [570, 146] width 203 height 23
type input "2"
click at [497, 214] on select "Select Monthly Twice Monthly Every Other Week Weekly" at bounding box center [571, 214] width 205 height 24
click at [469, 202] on select "Select Monthly Twice Monthly Every Other Week Weekly" at bounding box center [571, 214] width 205 height 24
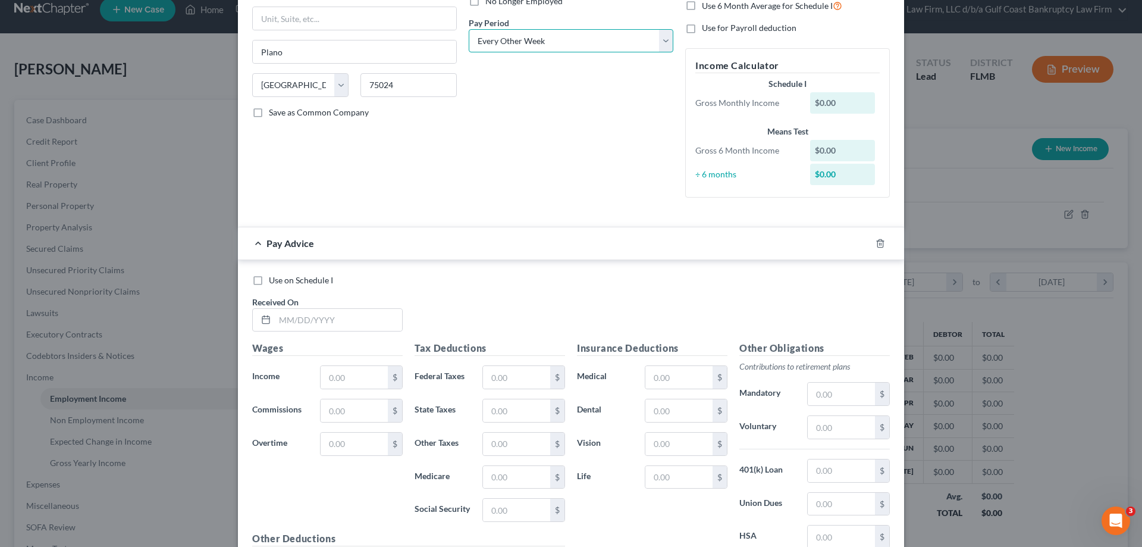
scroll to position [178, 0]
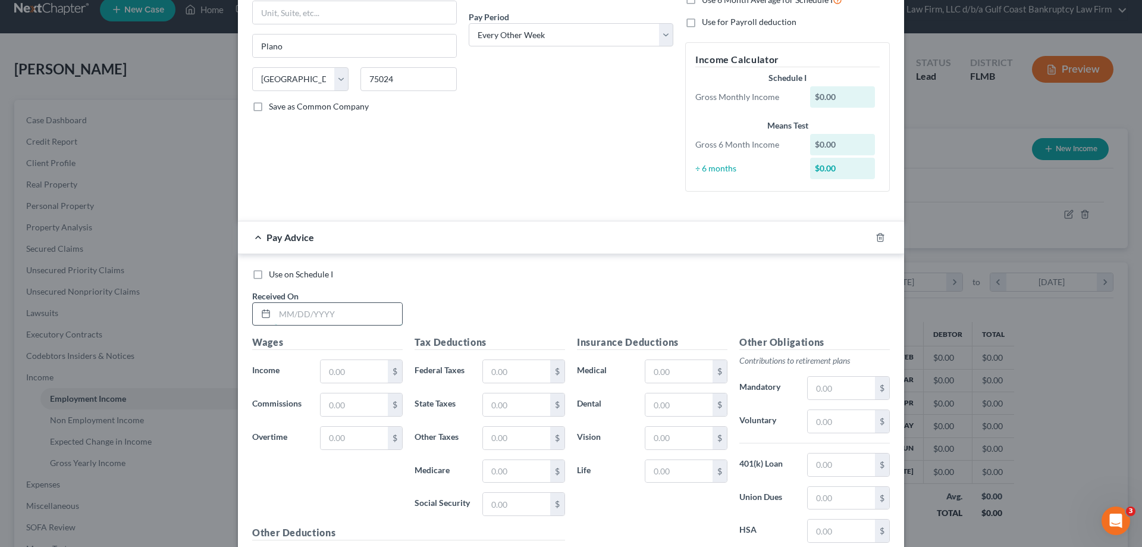
click at [344, 315] on input "text" at bounding box center [338, 314] width 127 height 23
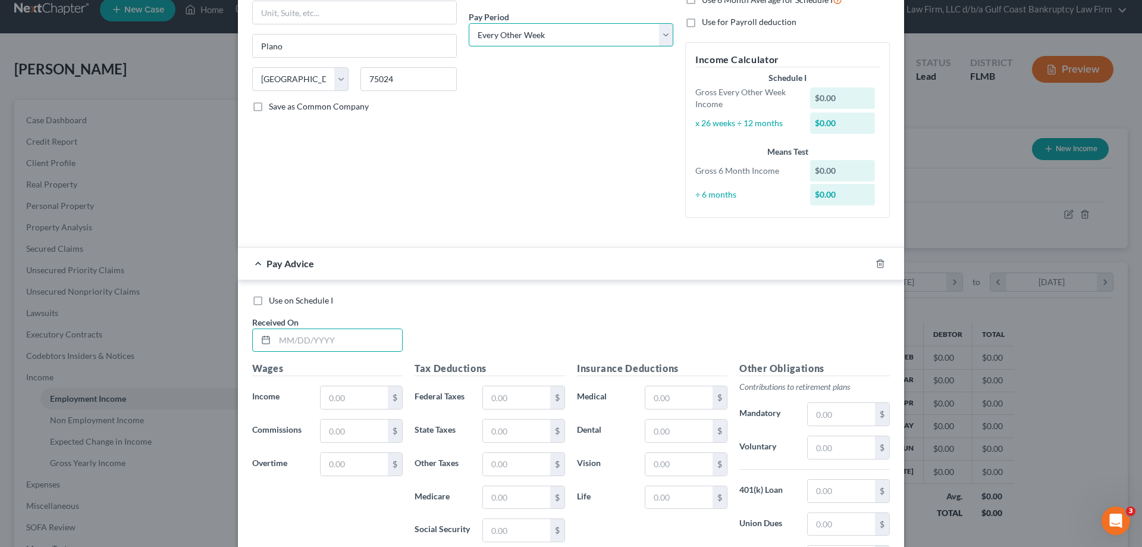
click at [538, 37] on select "Select Monthly Twice Monthly Every Other Week Weekly" at bounding box center [571, 35] width 205 height 24
select select "3"
click at [469, 23] on select "Select Monthly Twice Monthly Every Other Week Weekly" at bounding box center [571, 35] width 205 height 24
click at [337, 334] on input "text" at bounding box center [338, 340] width 127 height 23
type input "[DATE]"
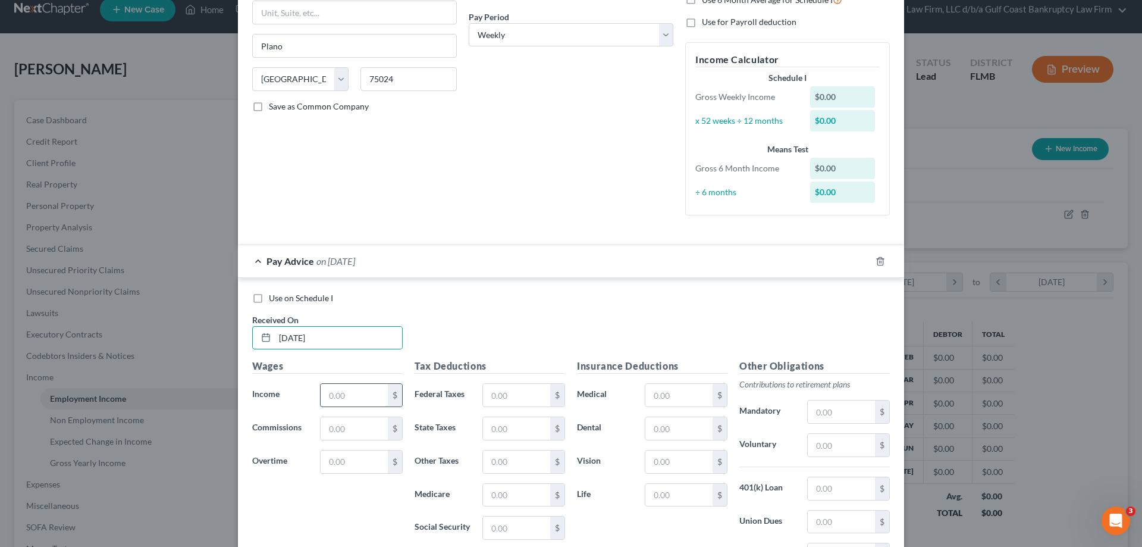
click at [371, 394] on input "text" at bounding box center [354, 395] width 67 height 23
type input "842.14"
click at [519, 397] on input "text" at bounding box center [516, 395] width 67 height 23
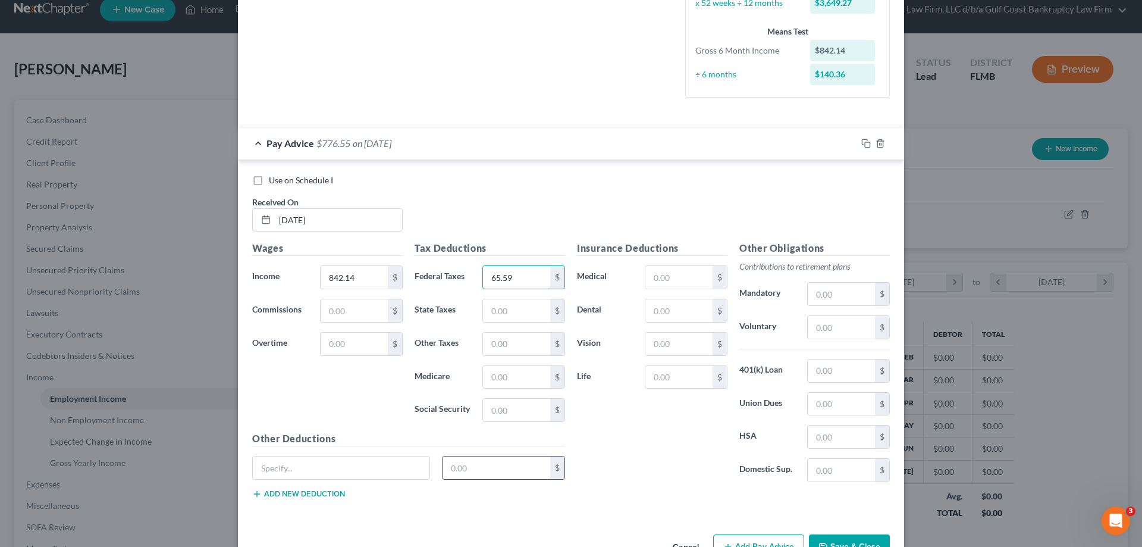
scroll to position [297, 0]
type input "65.59"
click at [518, 365] on input "text" at bounding box center [516, 376] width 67 height 23
type input "11.01"
type input "47.05"
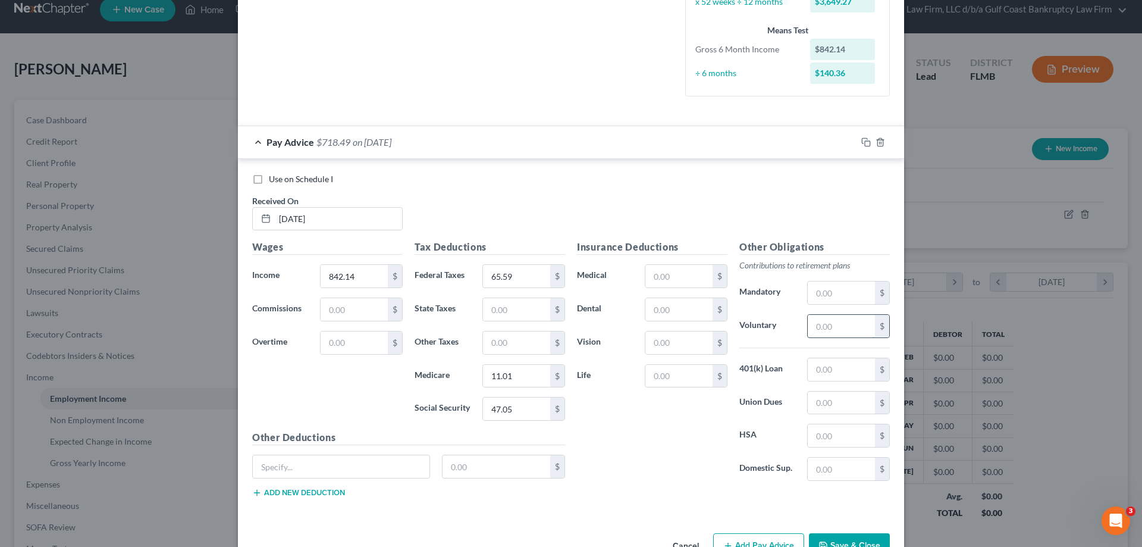
click at [836, 324] on input "text" at bounding box center [841, 326] width 67 height 23
type input "4.97"
click at [338, 463] on input "text" at bounding box center [341, 466] width 177 height 23
type input "garhnishemnt"
type input "23"
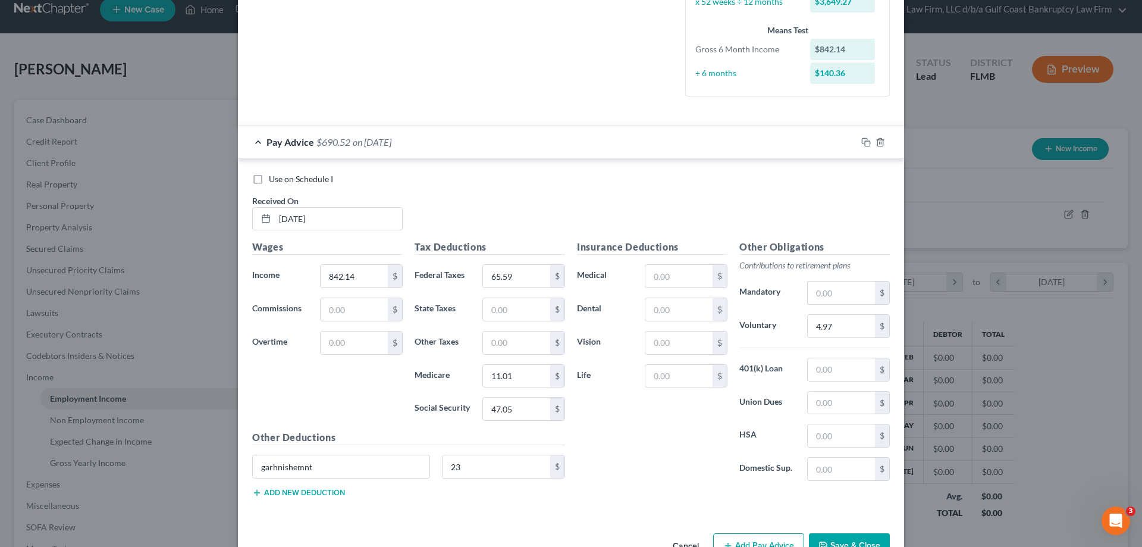
click at [689, 259] on div "Insurance Deductions Medical $ Dental $ Vision $ Life $" at bounding box center [652, 365] width 162 height 250
click at [676, 280] on input "text" at bounding box center [678, 276] width 67 height 23
type input "74.75"
click at [683, 309] on input "text" at bounding box center [678, 309] width 67 height 23
type input "5"
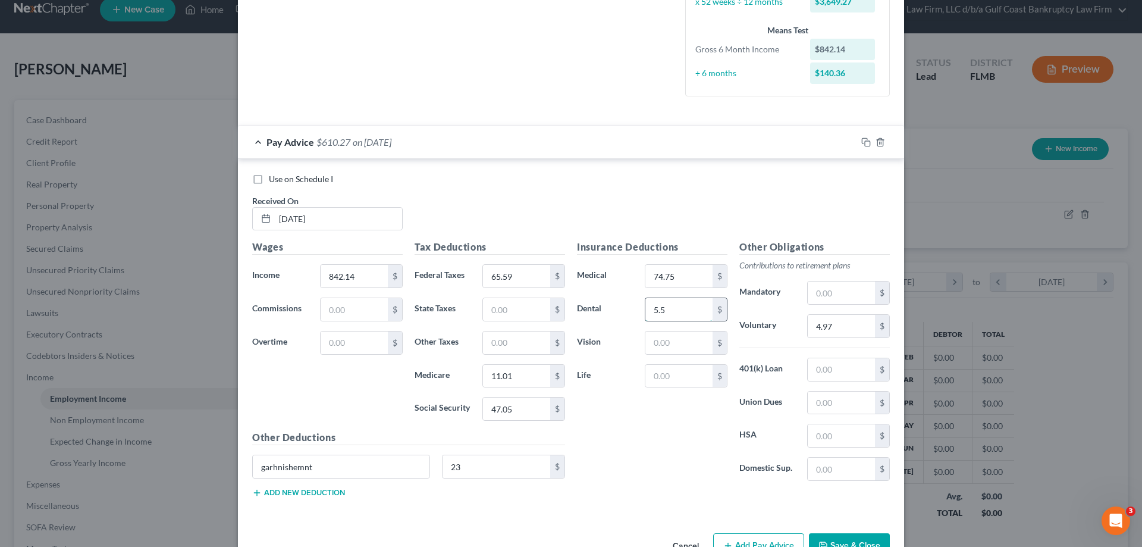
type input "5.54"
click at [678, 340] on input "text" at bounding box center [678, 342] width 67 height 23
type input "4.14"
click at [699, 371] on input "text" at bounding box center [678, 376] width 67 height 23
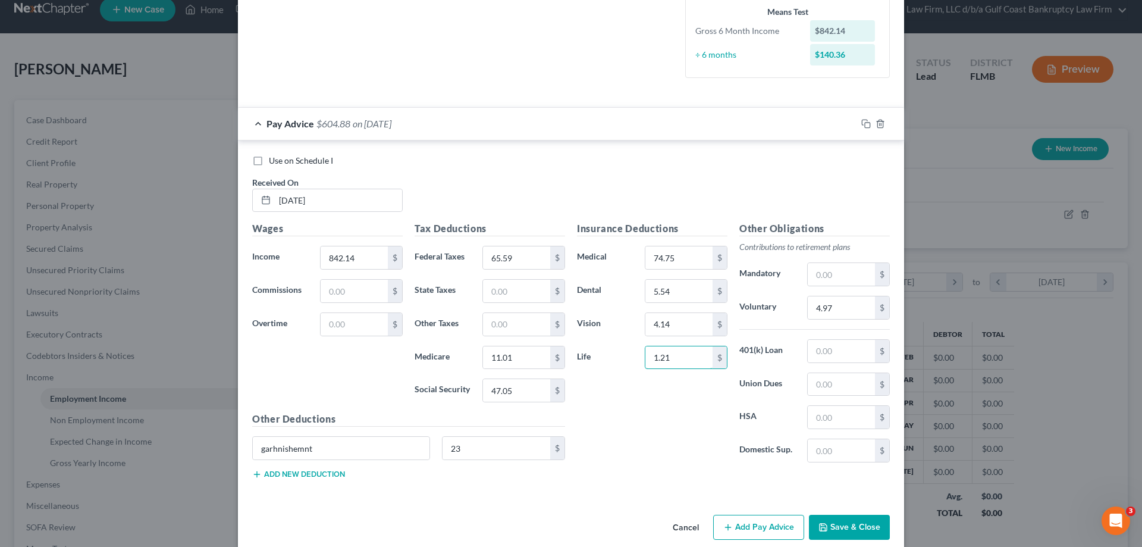
scroll to position [332, 0]
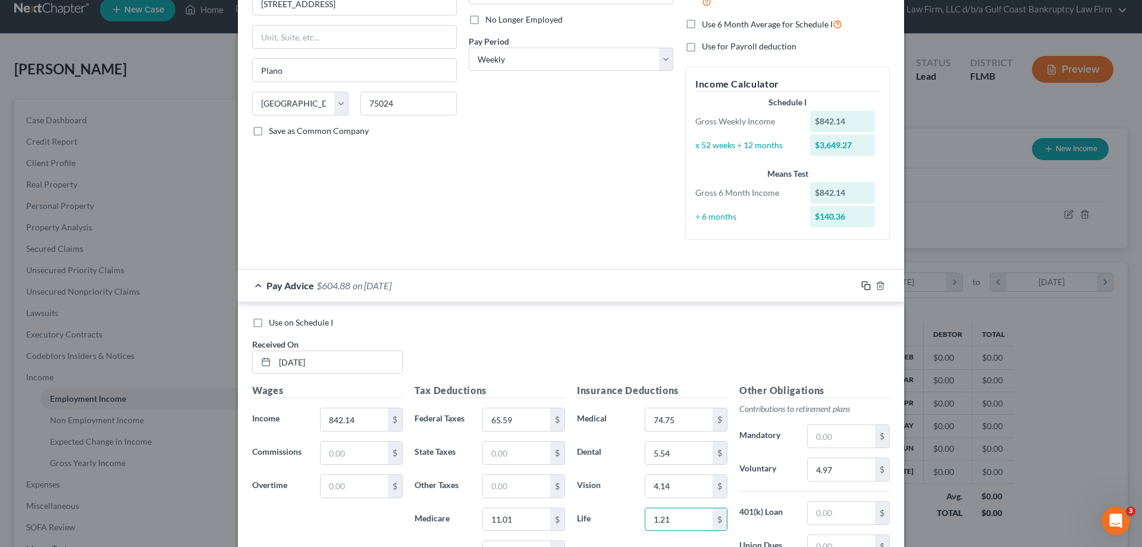
type input "1.21"
click at [861, 287] on icon "button" at bounding box center [866, 286] width 10 height 10
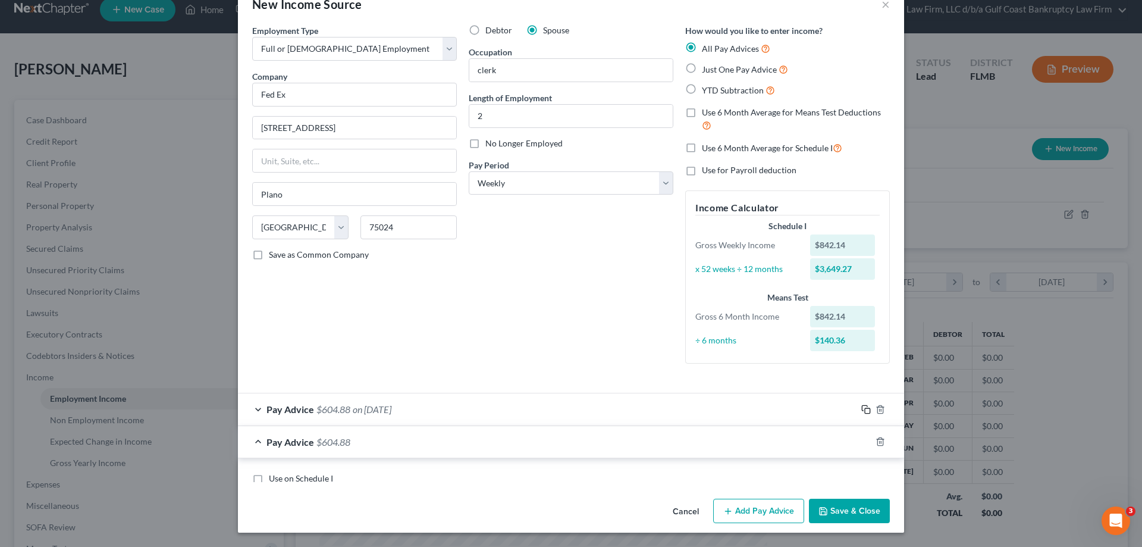
scroll to position [154, 0]
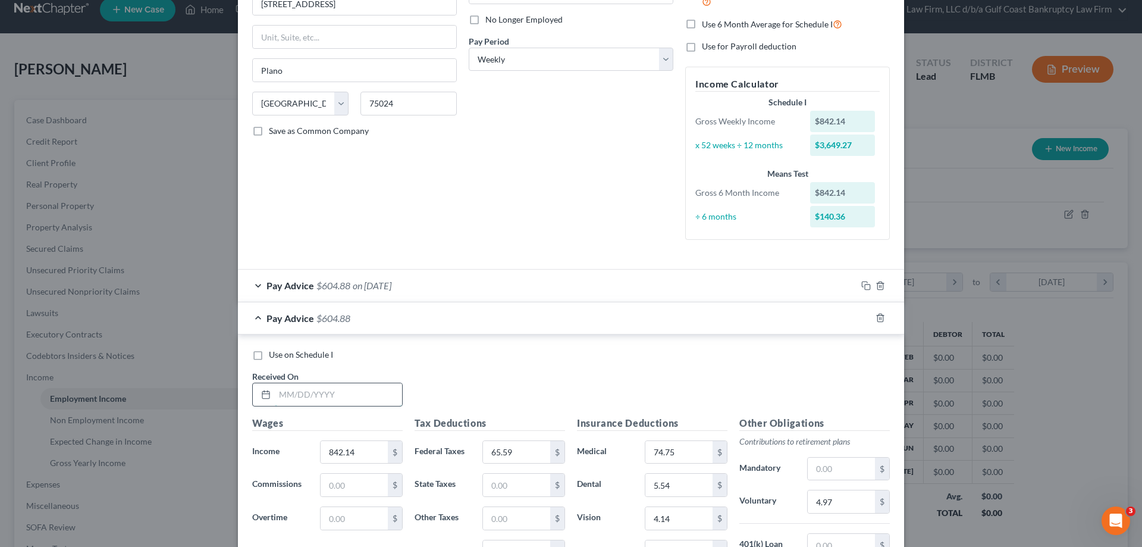
click at [294, 393] on input "text" at bounding box center [338, 394] width 127 height 23
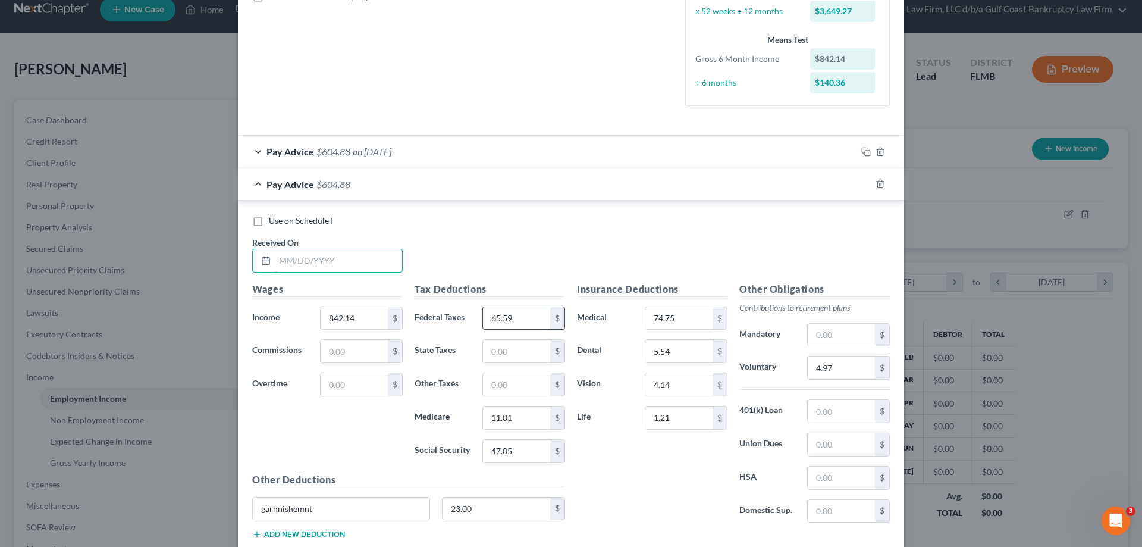
scroll to position [297, 0]
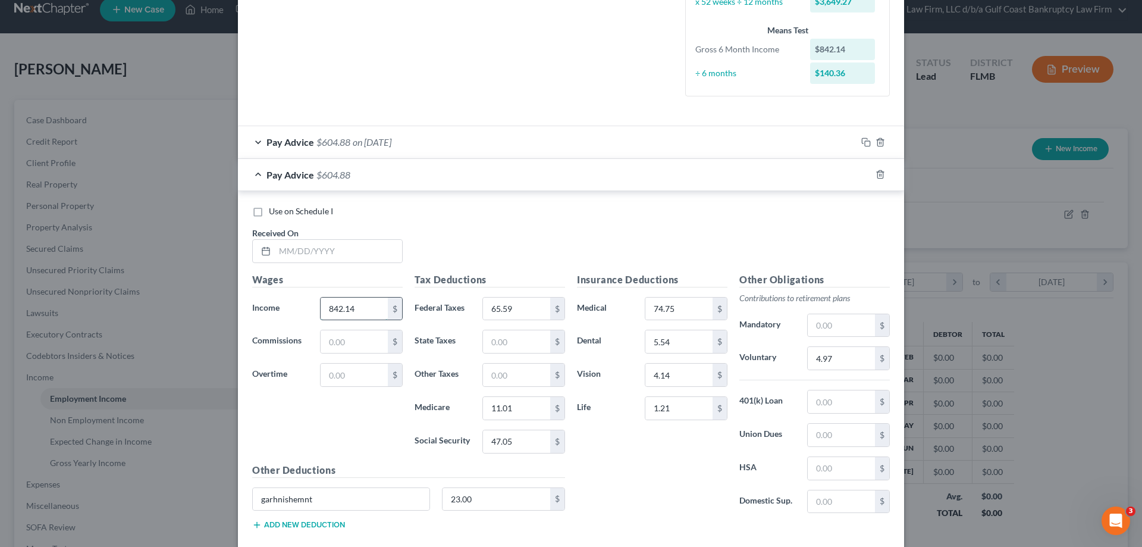
click at [366, 308] on input "842.14" at bounding box center [354, 308] width 67 height 23
type input "891.58"
type input "72"
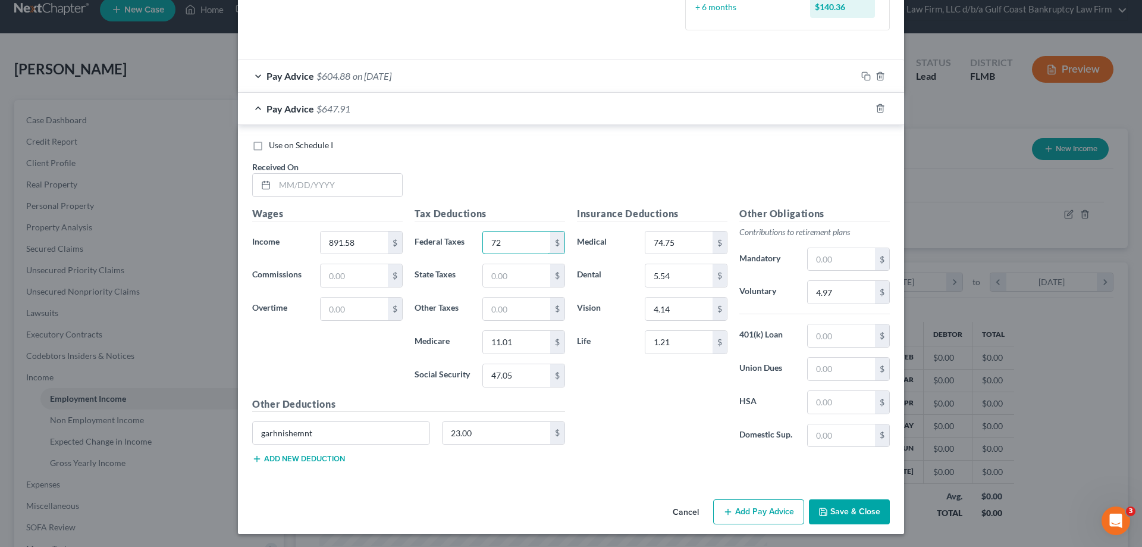
scroll to position [365, 0]
click at [334, 184] on input "text" at bounding box center [338, 183] width 127 height 23
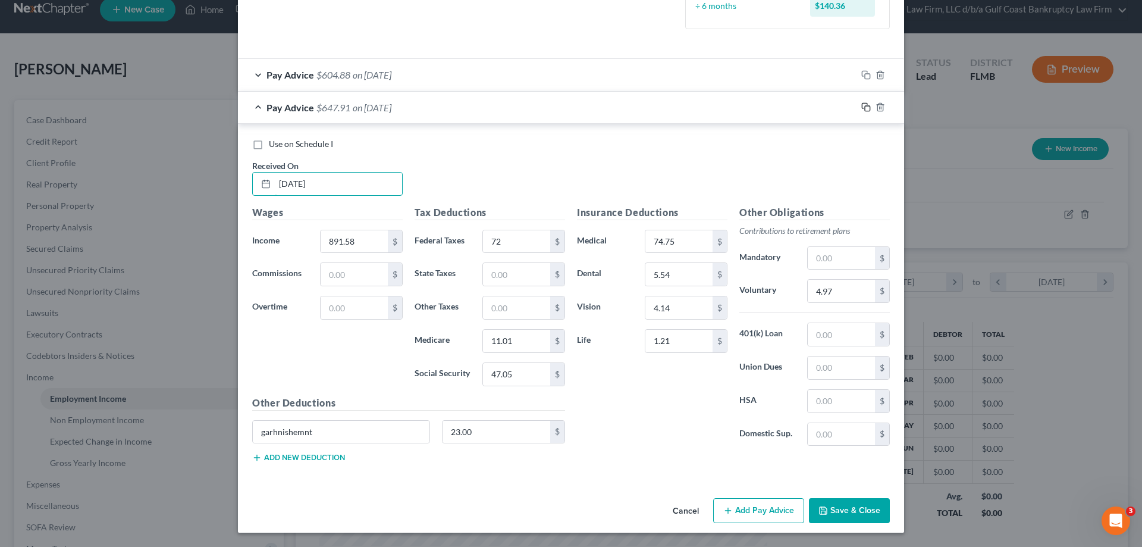
type input "[DATE]"
click at [861, 111] on icon "button" at bounding box center [866, 107] width 10 height 10
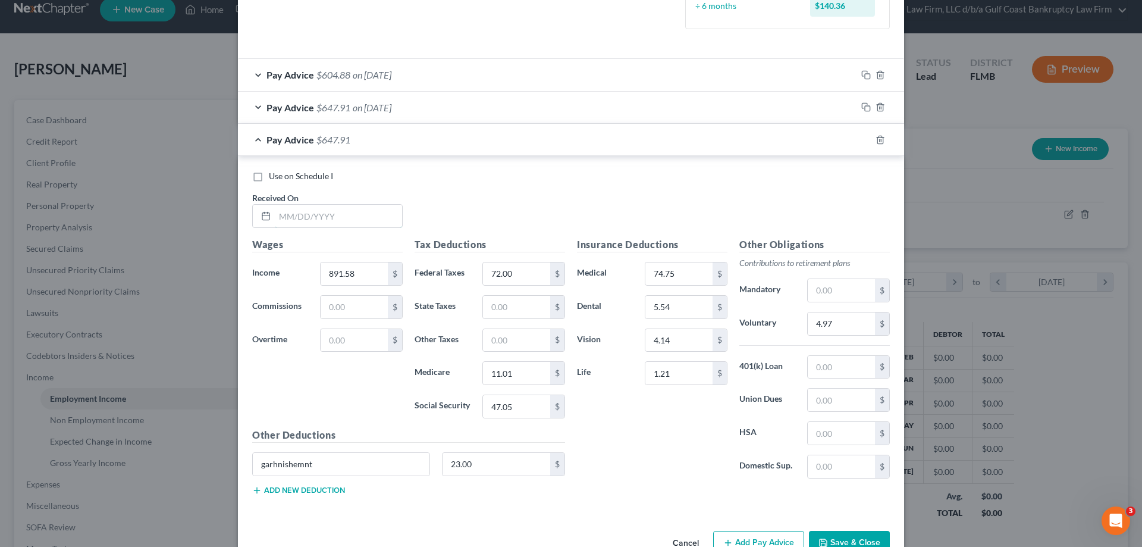
drag, startPoint x: 338, startPoint y: 215, endPoint x: 144, endPoint y: 340, distance: 230.7
click at [338, 215] on input "text" at bounding box center [338, 216] width 127 height 23
click at [306, 224] on input "text" at bounding box center [338, 216] width 127 height 23
type input "[DATE]"
click at [353, 270] on input "891.58" at bounding box center [354, 273] width 67 height 23
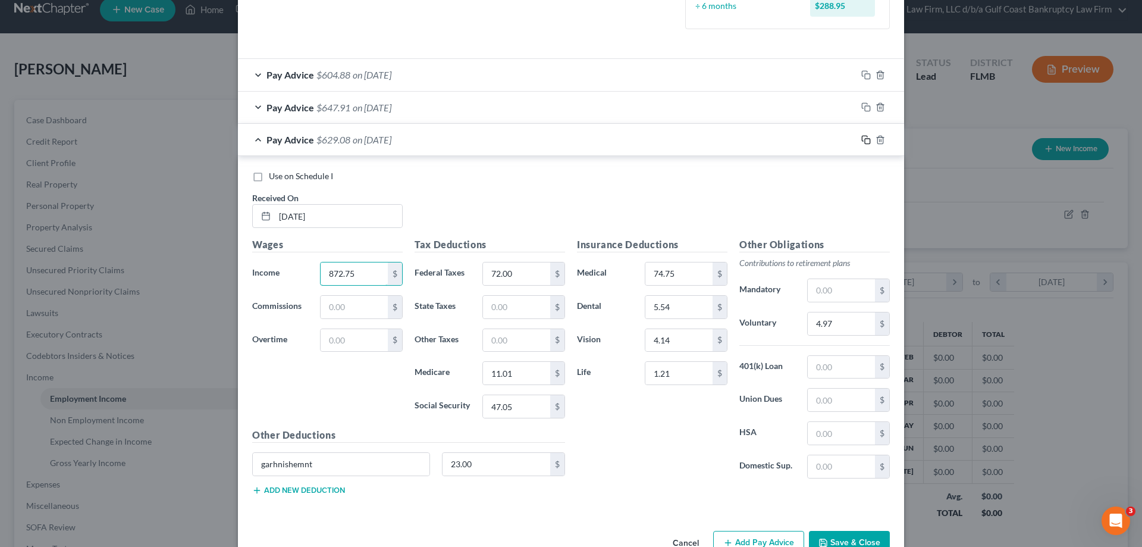
type input "872.75"
click at [861, 137] on icon "button" at bounding box center [866, 140] width 10 height 10
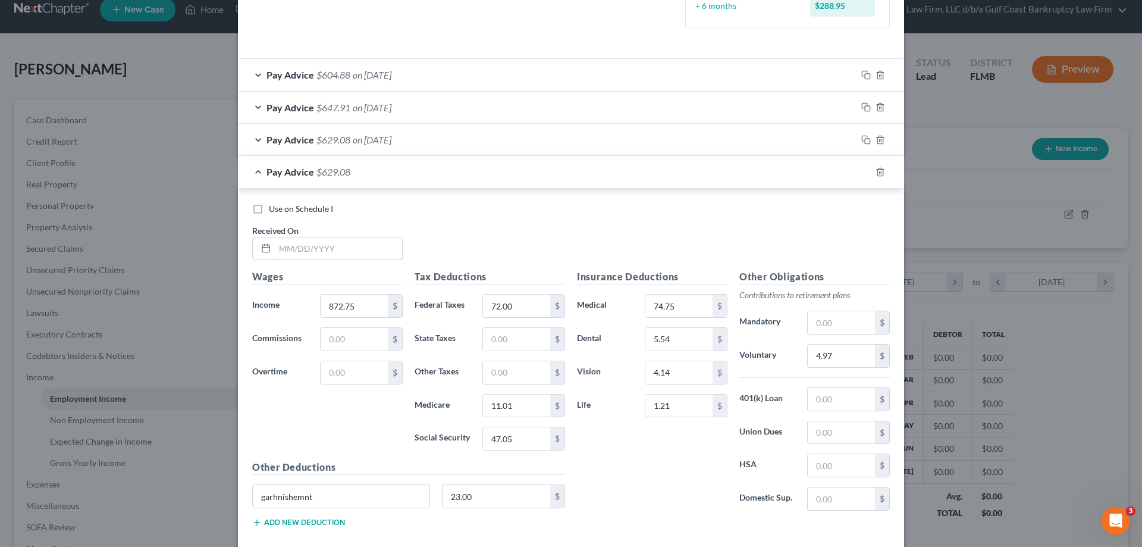
drag, startPoint x: 315, startPoint y: 244, endPoint x: 2, endPoint y: 348, distance: 329.5
click at [315, 244] on input "text" at bounding box center [338, 248] width 127 height 23
click at [307, 246] on input "text" at bounding box center [338, 248] width 127 height 23
type input "[DATE]"
click at [356, 307] on input "872.75" at bounding box center [354, 305] width 67 height 23
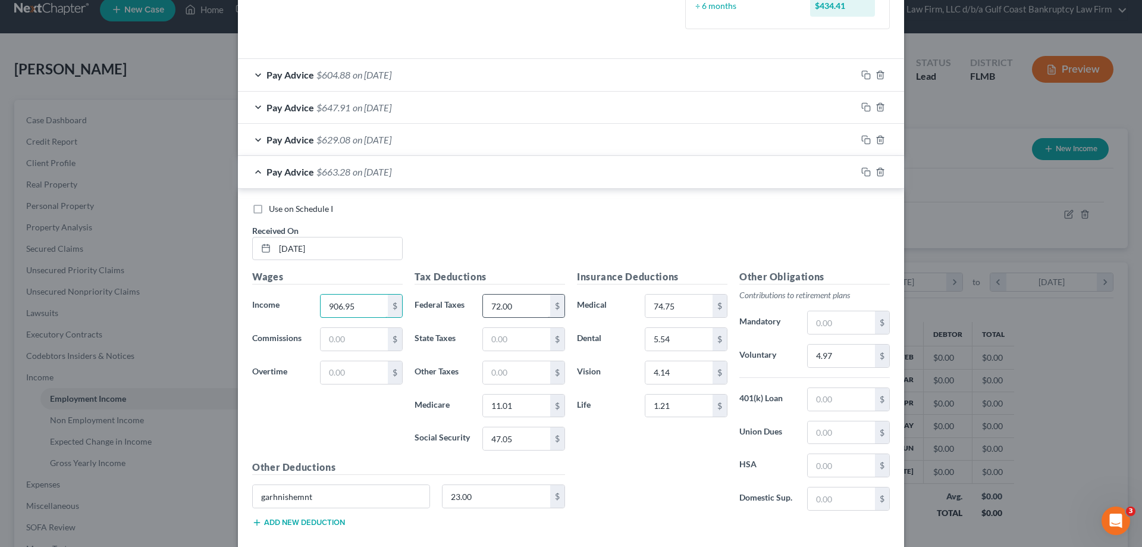
type input "906.95"
click at [506, 303] on input "72.00" at bounding box center [516, 305] width 67 height 23
type input "82"
click at [861, 170] on icon "button" at bounding box center [866, 172] width 10 height 10
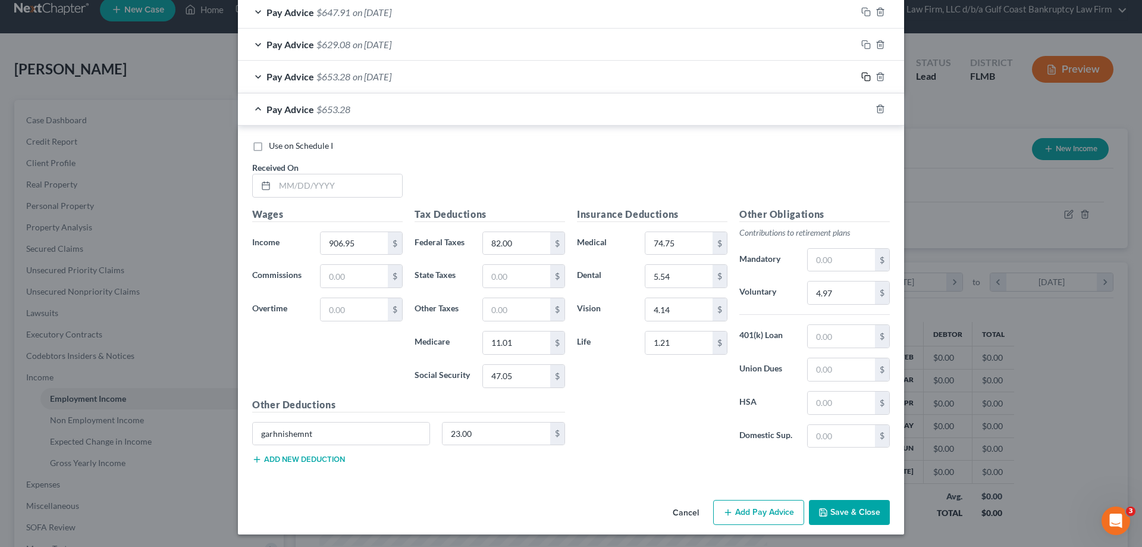
scroll to position [462, 0]
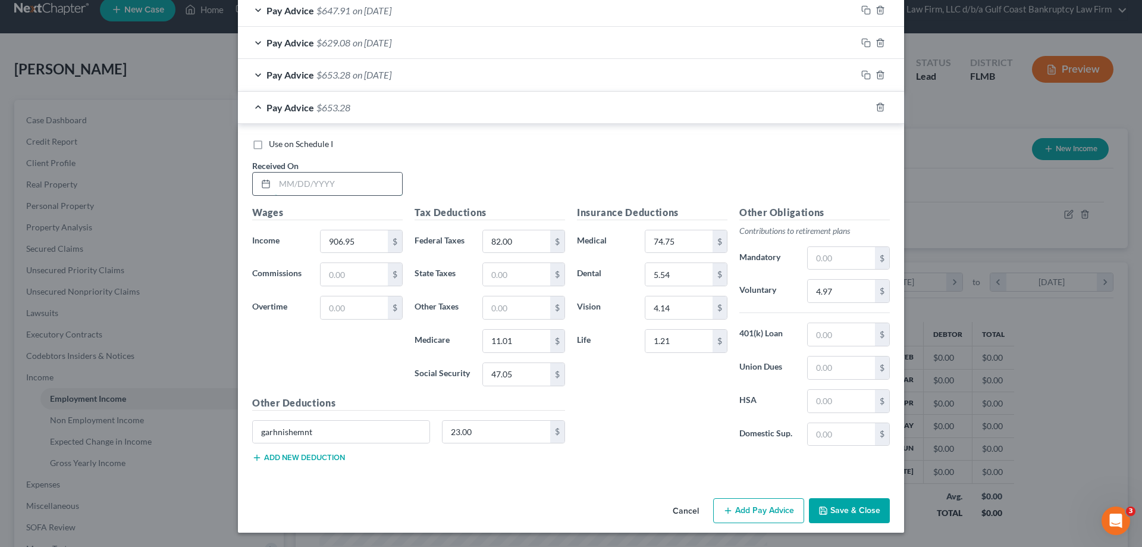
click at [325, 175] on input "text" at bounding box center [338, 183] width 127 height 23
type input "[DATE]"
click at [371, 239] on input "906.95" at bounding box center [354, 241] width 67 height 23
type input "893.68"
click at [861, 104] on icon "button" at bounding box center [866, 107] width 10 height 10
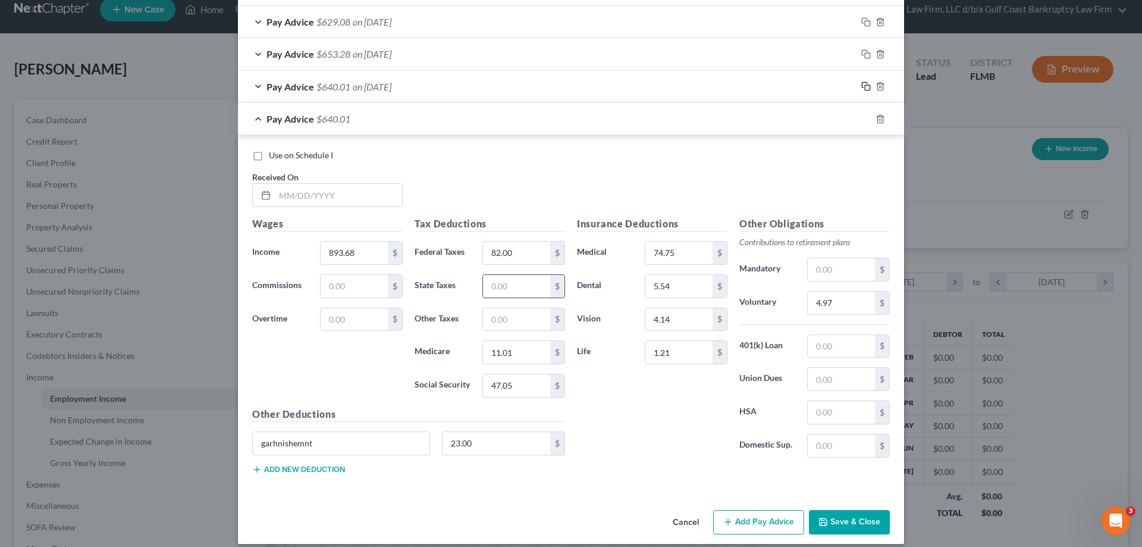
scroll to position [494, 0]
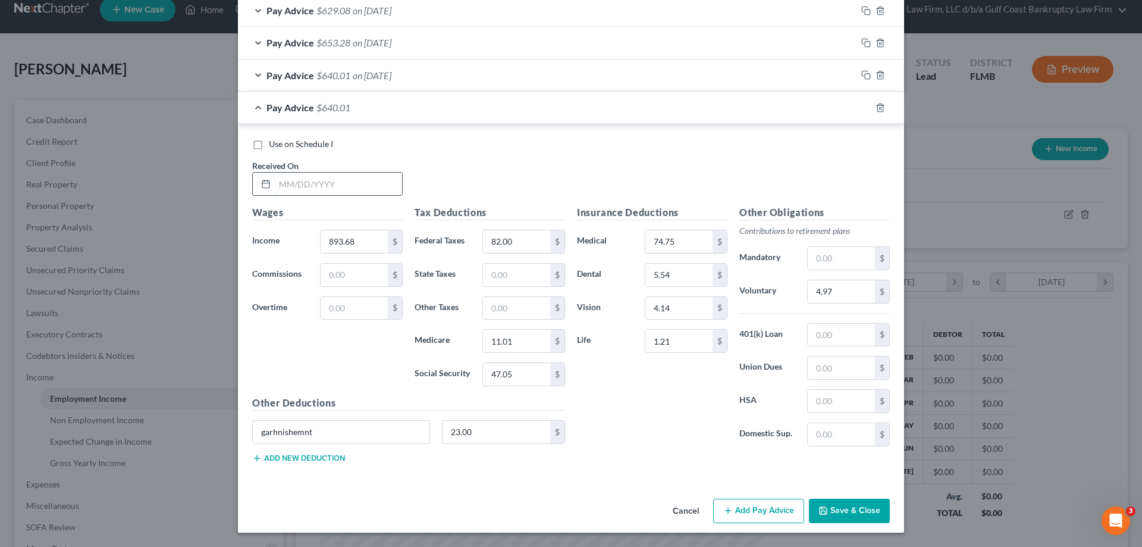
click at [300, 187] on input "text" at bounding box center [338, 183] width 127 height 23
type input "[DATE]"
click at [360, 239] on input "893.68" at bounding box center [354, 241] width 67 height 23
type input "7"
type input "970.10"
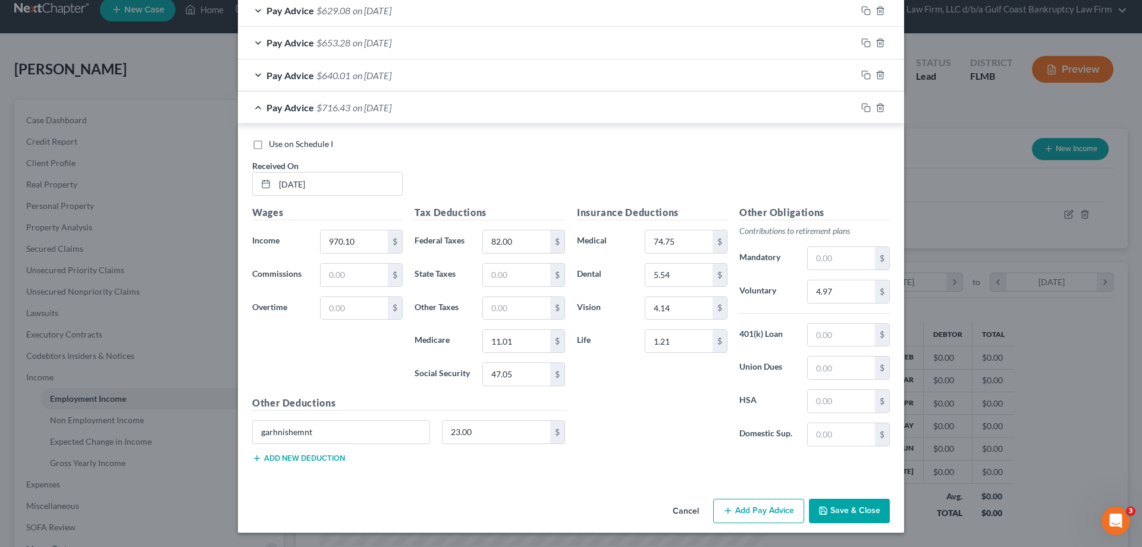
click at [867, 106] on div at bounding box center [880, 107] width 48 height 19
click at [862, 109] on icon "button" at bounding box center [866, 108] width 10 height 10
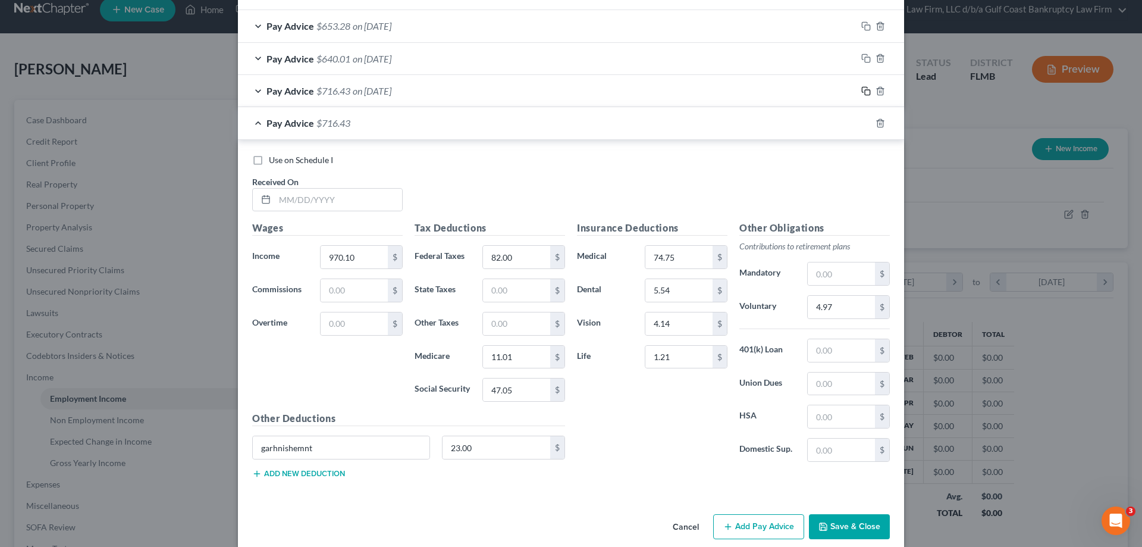
scroll to position [526, 0]
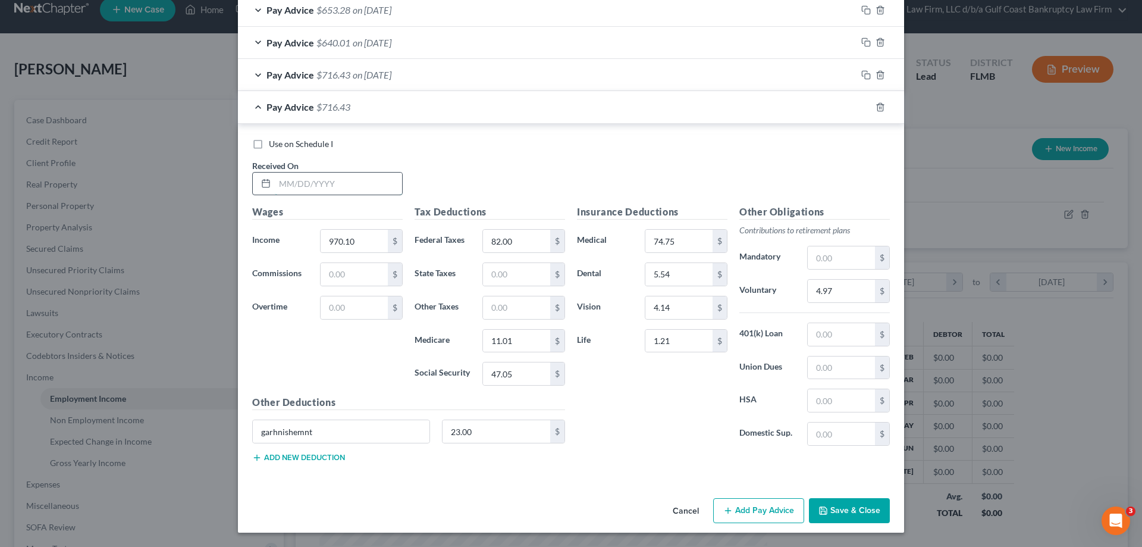
click at [344, 194] on input "text" at bounding box center [338, 183] width 127 height 23
type input "[DATE]"
click at [379, 245] on input "970.10" at bounding box center [354, 241] width 67 height 23
type input "1,067.96"
click at [487, 240] on input "82.00" at bounding box center [516, 241] width 67 height 23
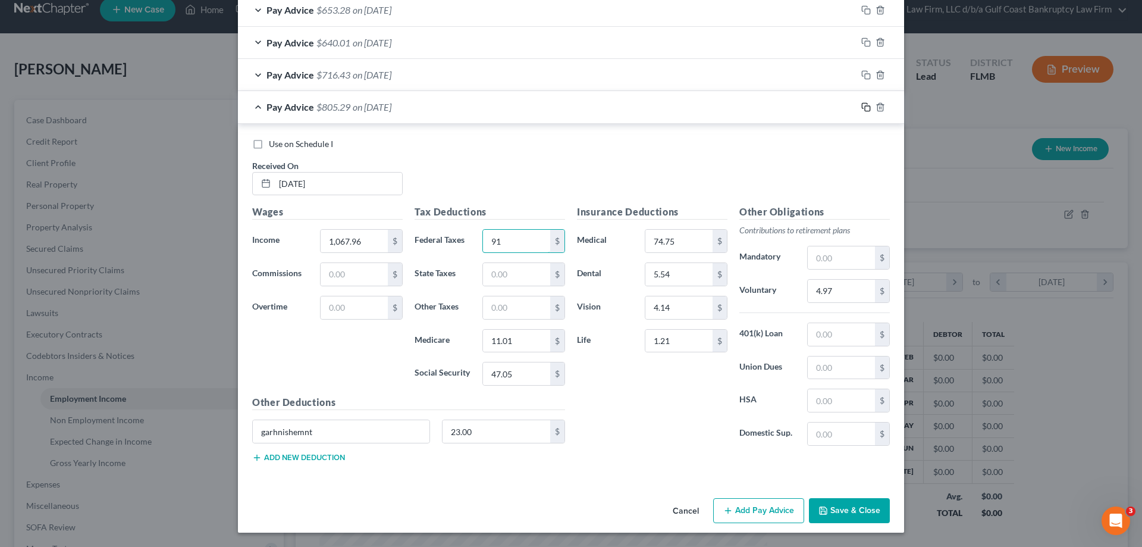
type input "91"
click at [863, 108] on icon "button" at bounding box center [866, 107] width 10 height 10
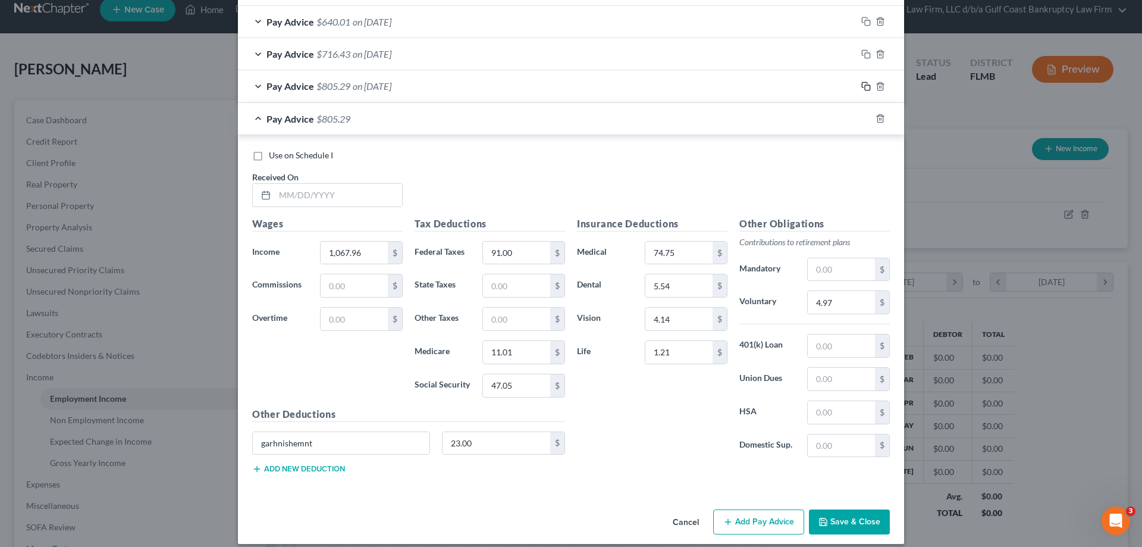
scroll to position [559, 0]
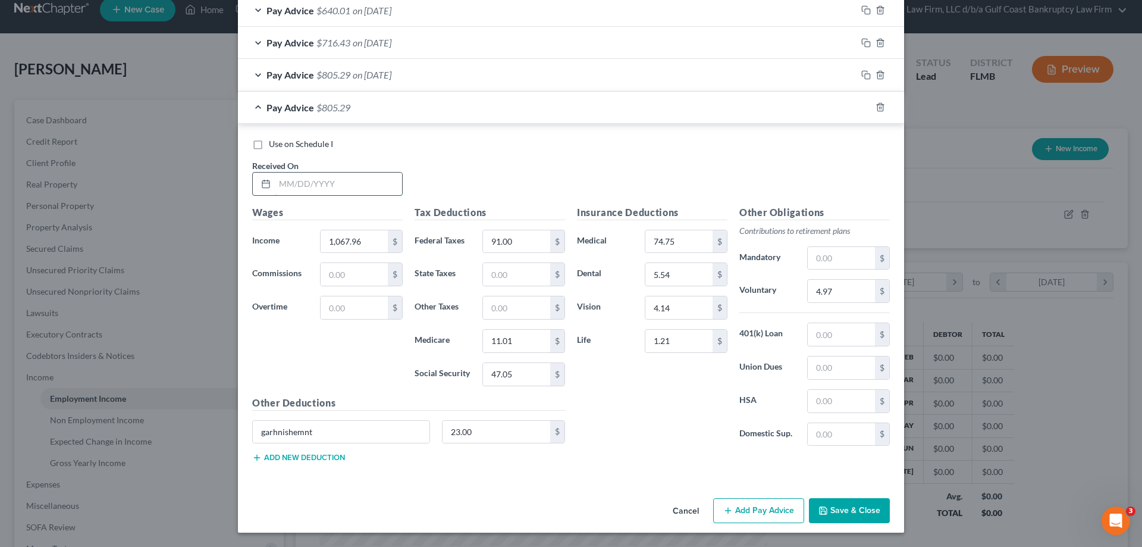
click at [293, 189] on input "text" at bounding box center [338, 183] width 127 height 23
type input "[DATE]"
click at [352, 236] on input "1,067.96" at bounding box center [354, 241] width 67 height 23
type input "1,215.15"
click at [862, 107] on icon "button" at bounding box center [866, 107] width 10 height 10
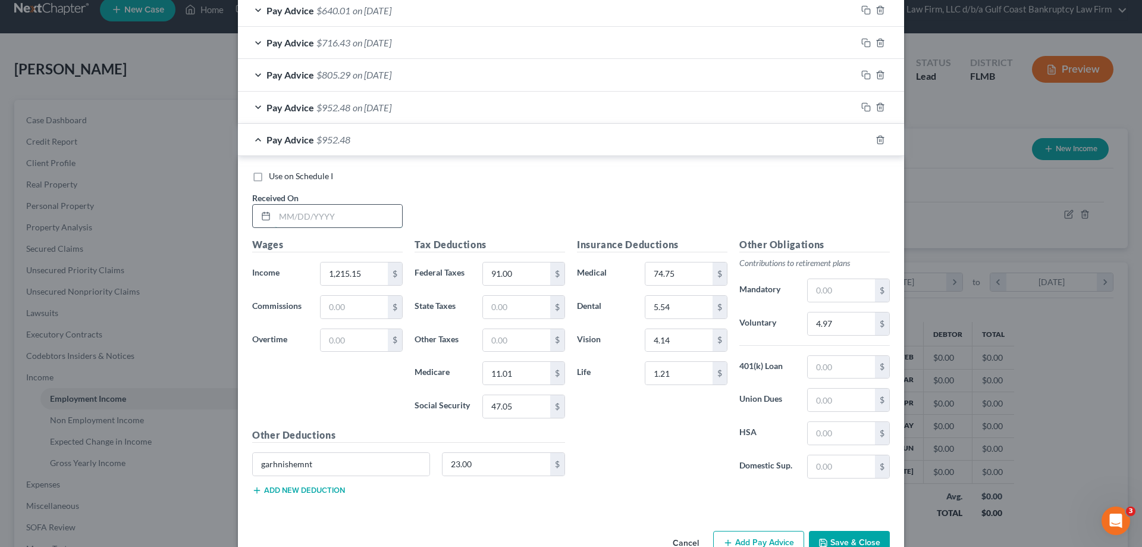
click at [346, 221] on input "text" at bounding box center [338, 216] width 127 height 23
type input "[DATE]"
click at [374, 278] on input "1,215.15" at bounding box center [354, 273] width 67 height 23
type input "1,913.47"
click at [509, 272] on input "91.00" at bounding box center [516, 273] width 67 height 23
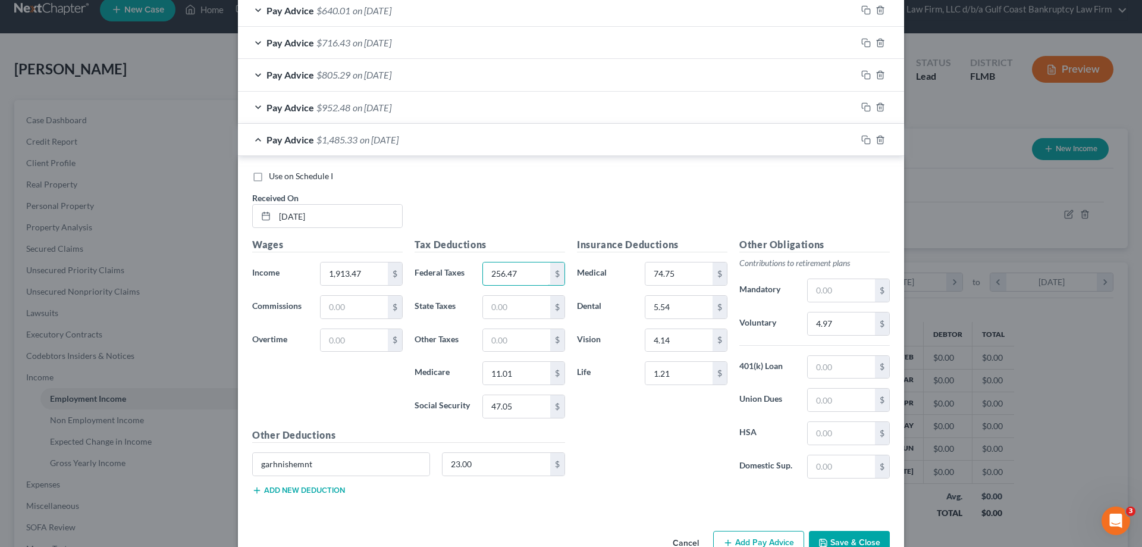
scroll to position [591, 0]
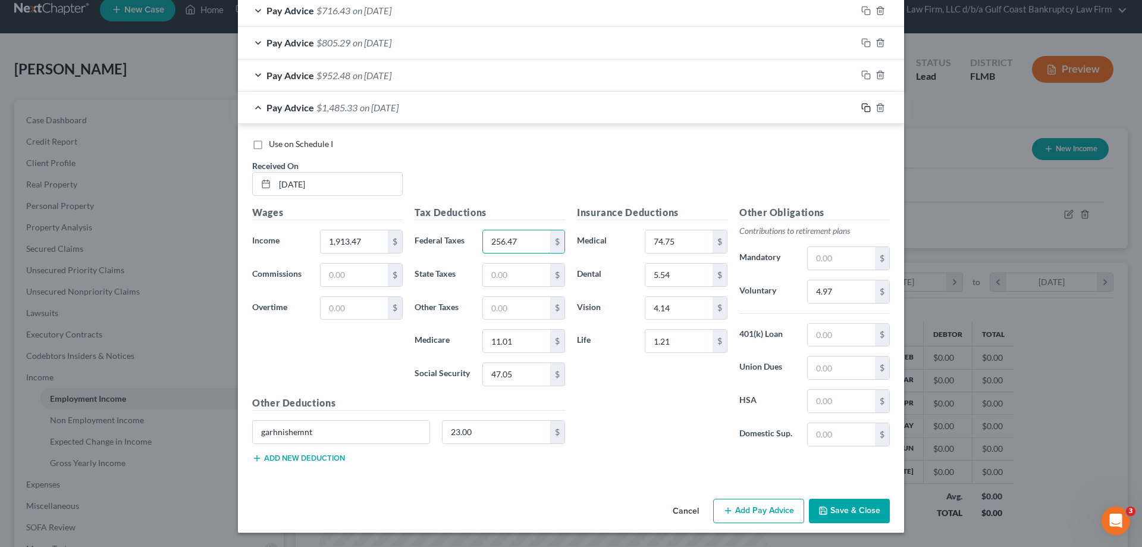
type input "256.47"
click at [865, 108] on rect "button" at bounding box center [867, 108] width 5 height 5
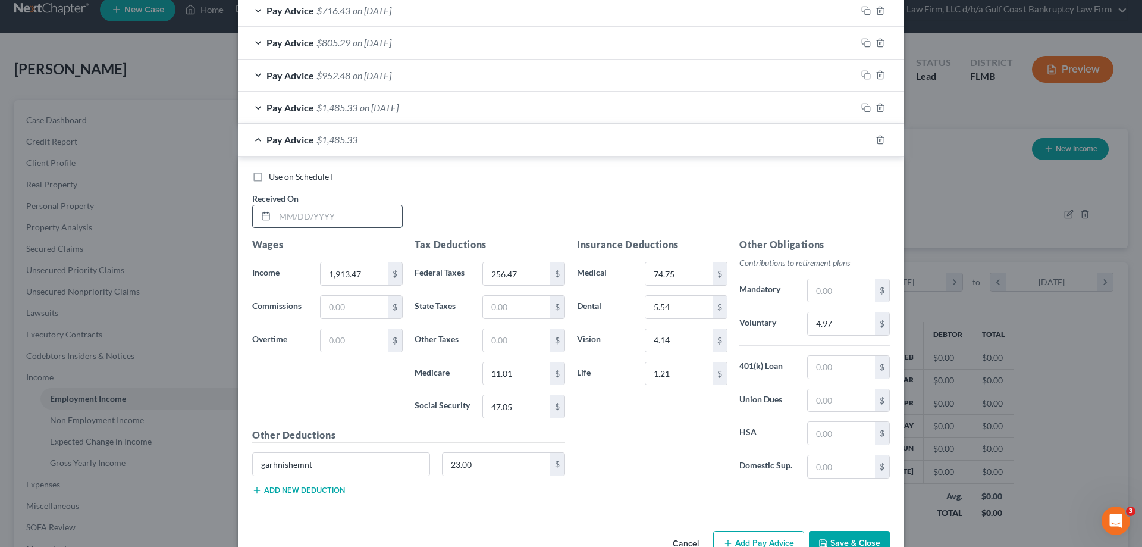
click at [347, 215] on input "text" at bounding box center [338, 216] width 127 height 23
type input "[DATE]"
click at [360, 274] on input "1,913.47" at bounding box center [354, 273] width 67 height 23
type input "979.38"
click at [490, 278] on input "256.47" at bounding box center [516, 273] width 67 height 23
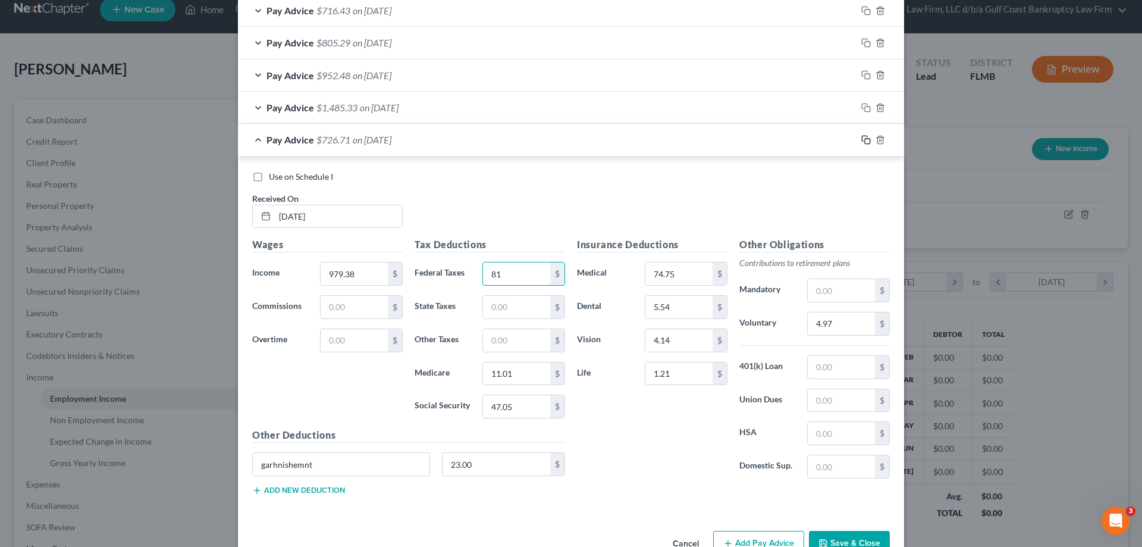
type input "81"
click at [861, 139] on icon "button" at bounding box center [866, 140] width 10 height 10
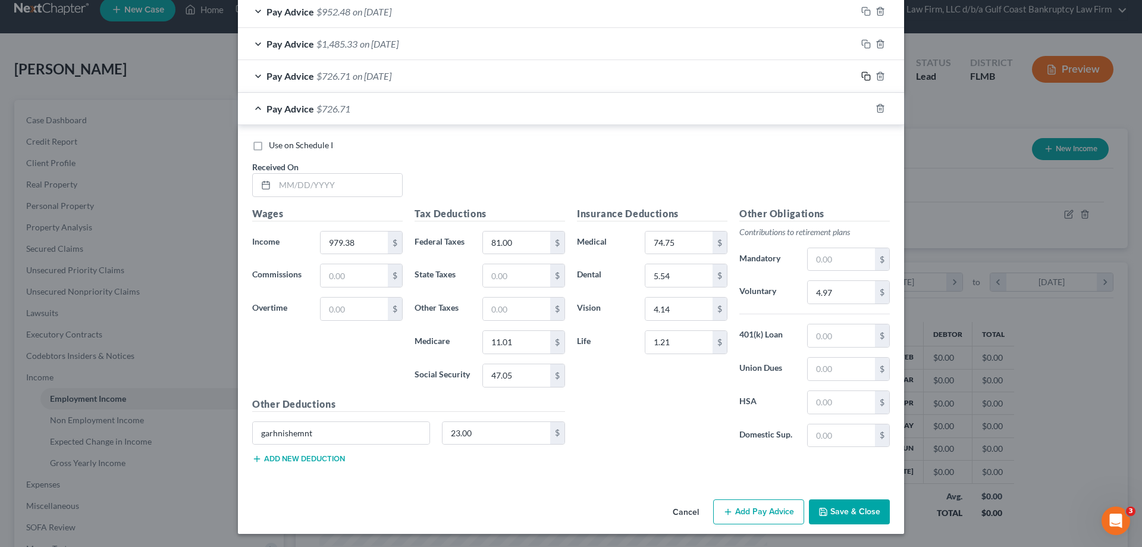
scroll to position [655, 0]
click at [281, 183] on input "text" at bounding box center [338, 183] width 127 height 23
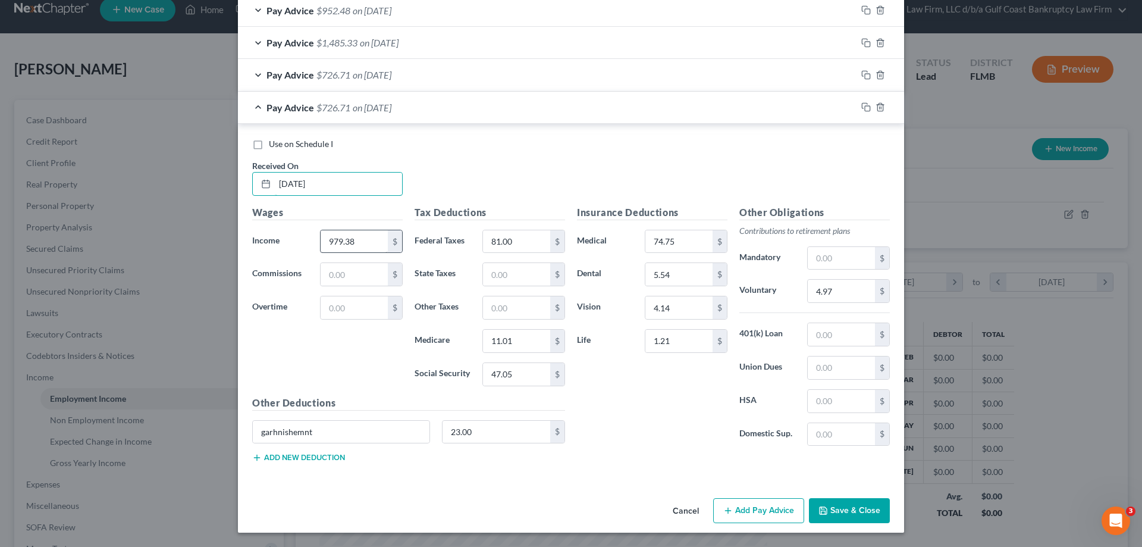
type input "[DATE]"
click at [349, 240] on input "979.38" at bounding box center [354, 241] width 67 height 23
type input "1,091.83"
click at [517, 236] on input "81.00" at bounding box center [516, 241] width 67 height 23
type input "93.67"
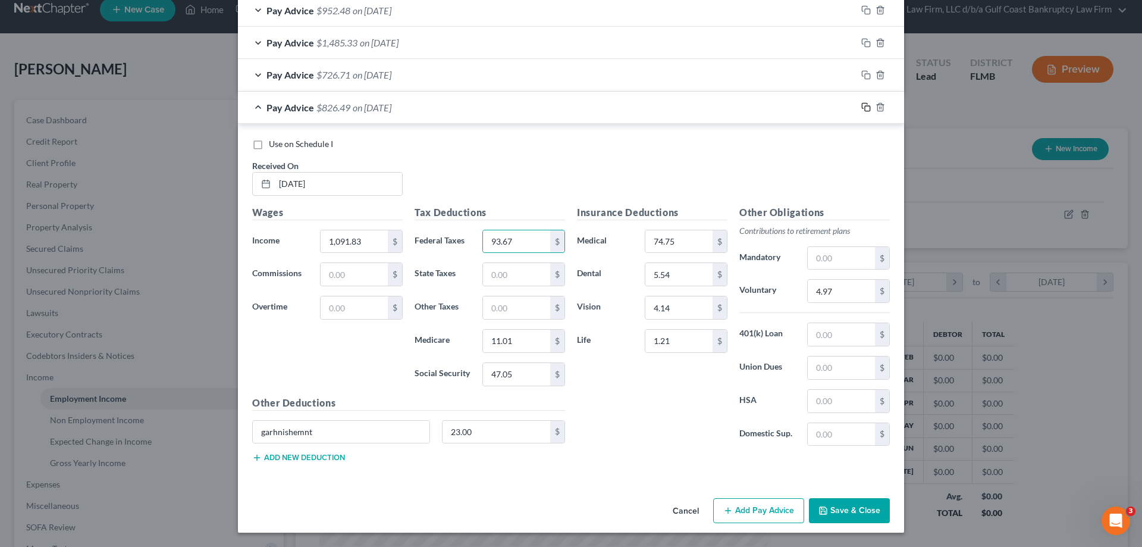
drag, startPoint x: 517, startPoint y: 236, endPoint x: 863, endPoint y: 106, distance: 369.7
click at [865, 106] on rect "button" at bounding box center [867, 108] width 5 height 5
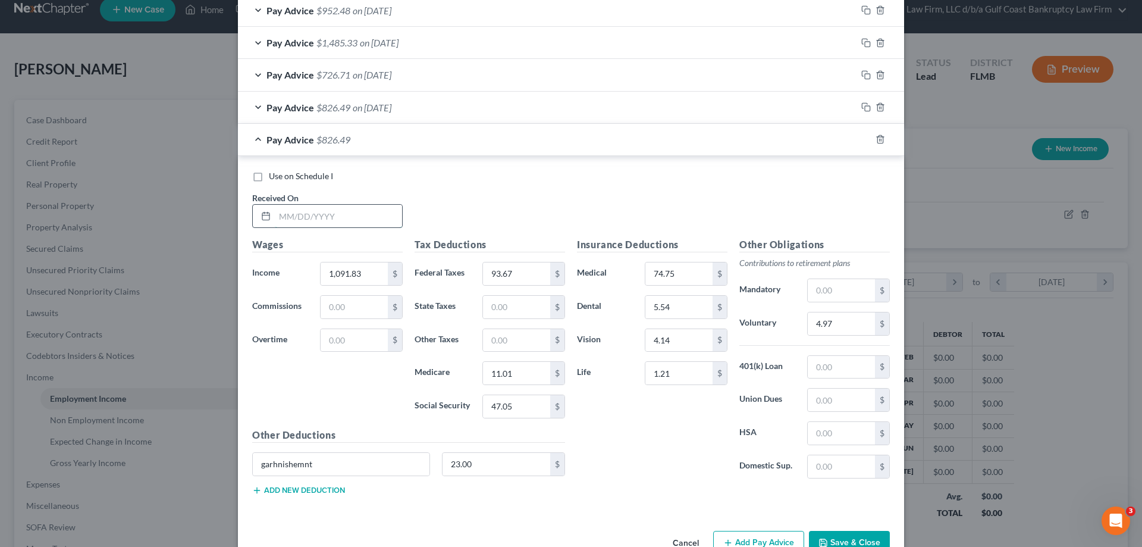
click at [302, 217] on input "text" at bounding box center [338, 216] width 127 height 23
type input "[DATE]"
click at [379, 281] on input "1,091.83" at bounding box center [354, 273] width 67 height 23
type input "1,064"
click at [862, 141] on icon "button" at bounding box center [864, 138] width 5 height 5
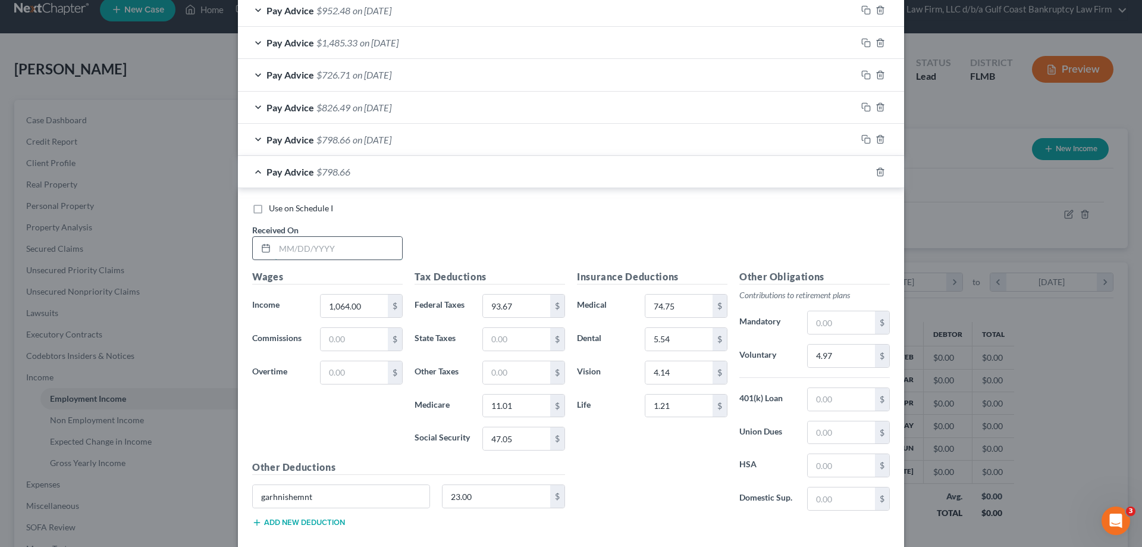
click at [320, 243] on input "text" at bounding box center [338, 248] width 127 height 23
type input "[DATE]"
click at [353, 303] on input "1,064.00" at bounding box center [354, 305] width 67 height 23
type input "1,147.19"
click at [864, 168] on icon "button" at bounding box center [866, 172] width 10 height 10
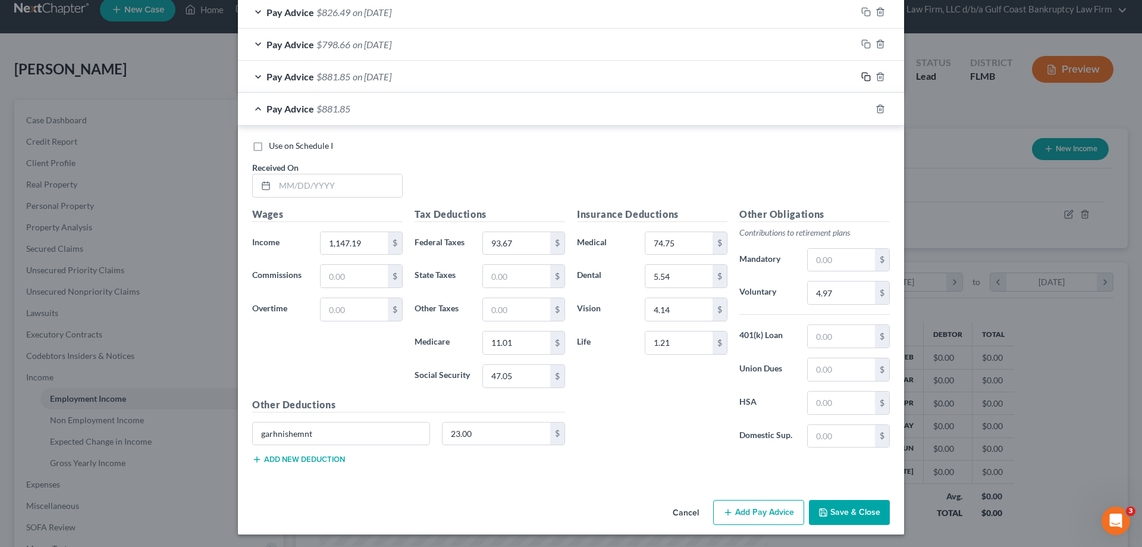
scroll to position [752, 0]
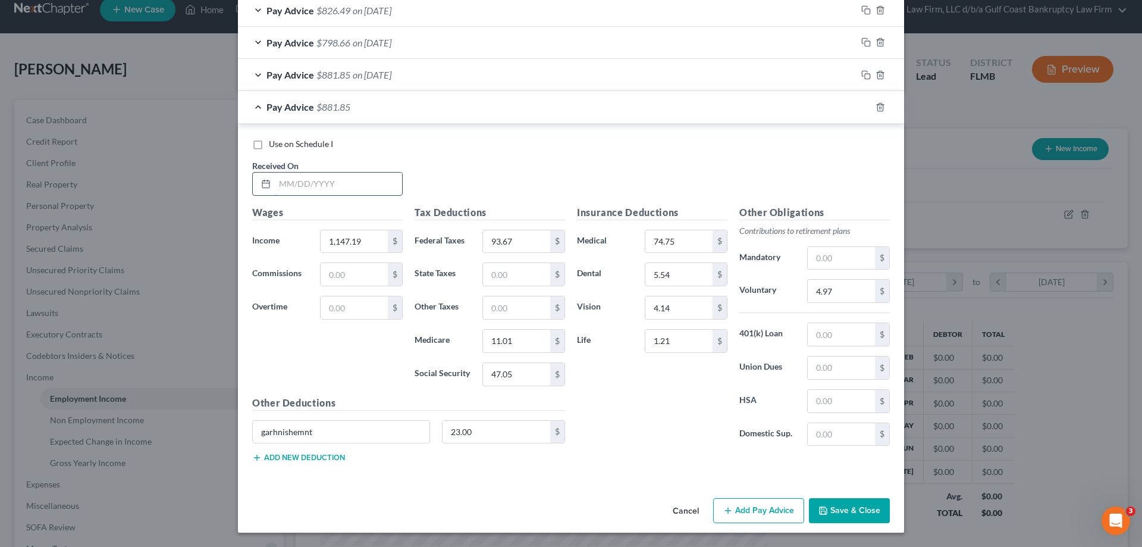
click at [343, 177] on input "text" at bounding box center [338, 183] width 127 height 23
type input "[DATE]"
click at [374, 244] on input "1,147.19" at bounding box center [354, 241] width 67 height 23
type input "1,123.82"
click at [865, 105] on icon "button" at bounding box center [866, 107] width 10 height 10
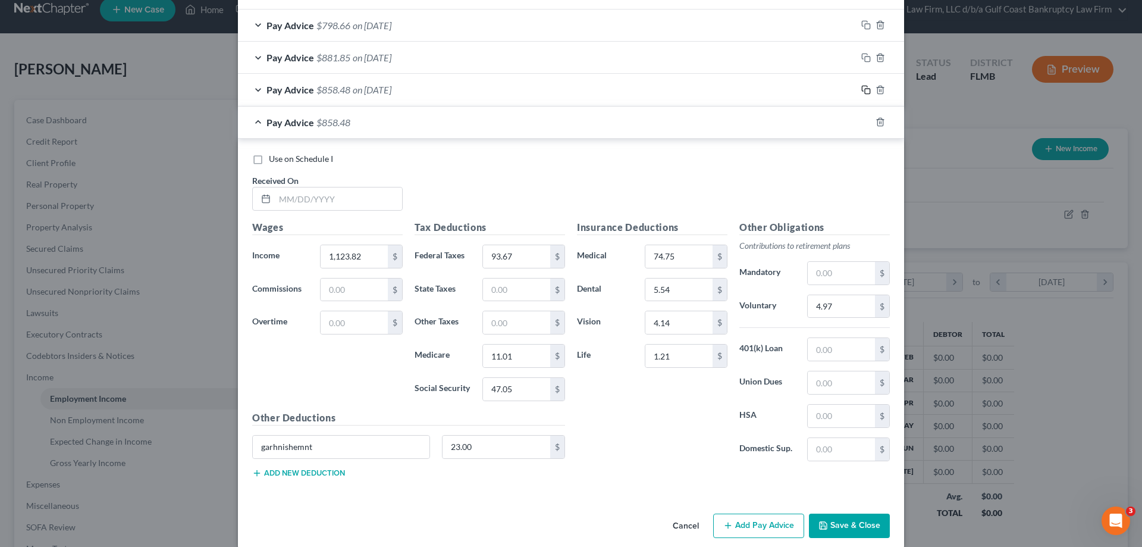
scroll to position [785, 0]
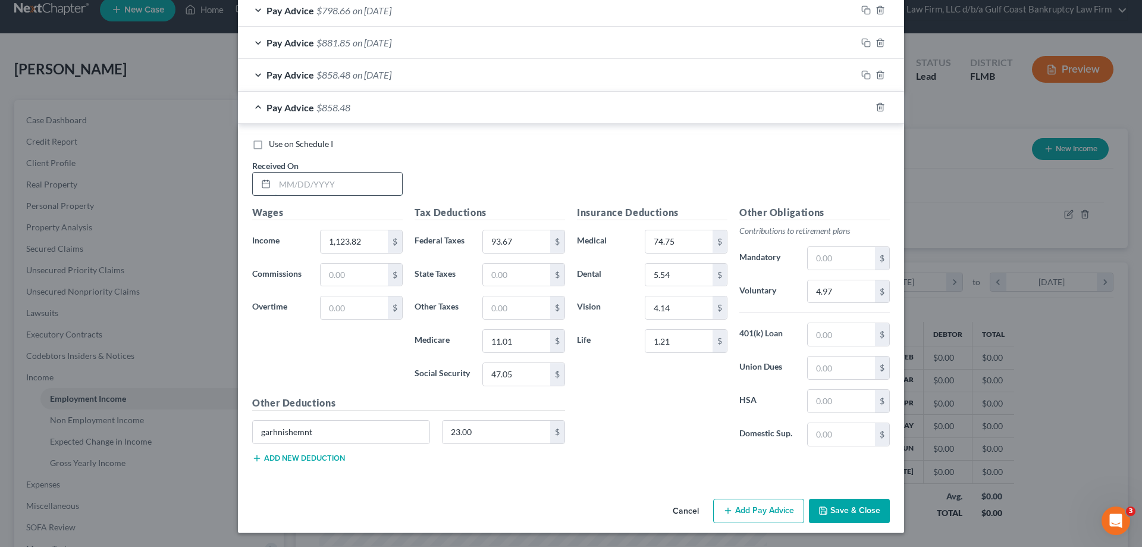
click at [301, 180] on input "text" at bounding box center [338, 183] width 127 height 23
type input "[DATE]"
click at [380, 240] on input "1,123.82" at bounding box center [354, 241] width 67 height 23
type input "1,146.57"
click at [862, 110] on icon "button" at bounding box center [866, 107] width 10 height 10
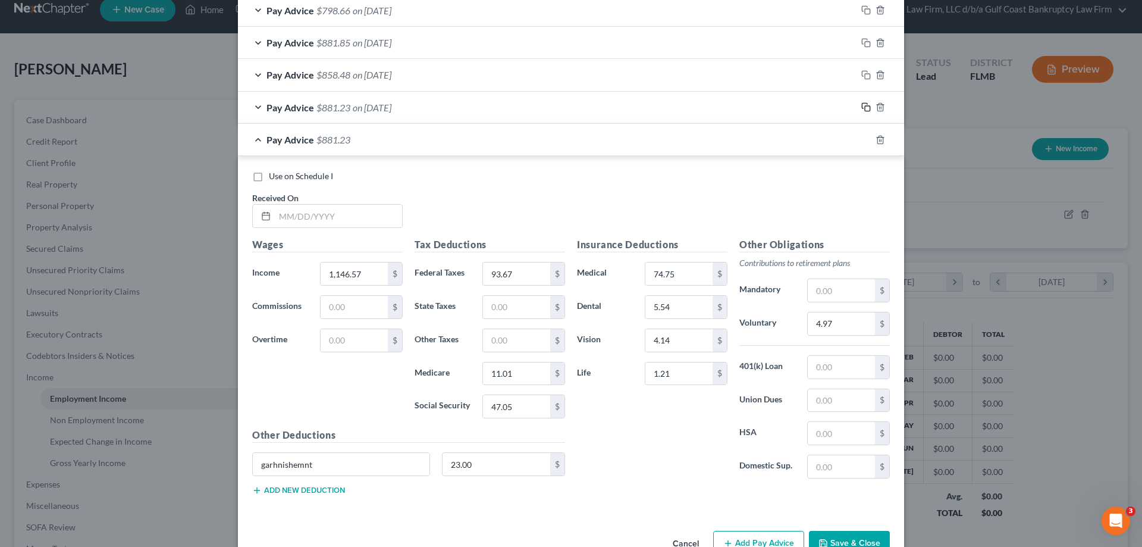
scroll to position [817, 0]
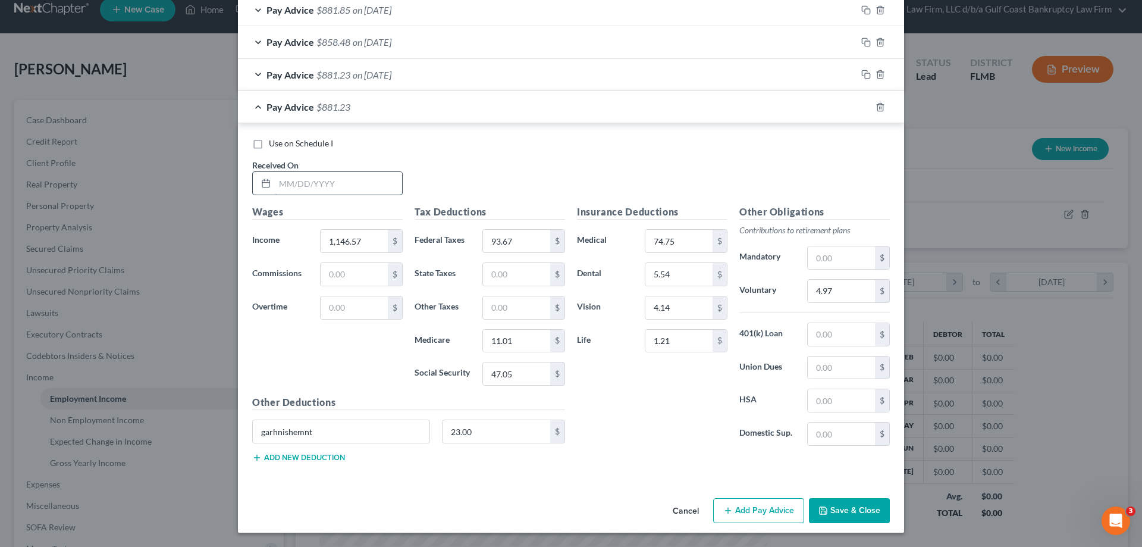
click at [291, 180] on input "text" at bounding box center [338, 183] width 127 height 23
type input "[DATE]"
click at [361, 241] on input "1,146.57" at bounding box center [354, 241] width 67 height 23
type input "890.11"
click at [862, 108] on icon "button" at bounding box center [866, 107] width 10 height 10
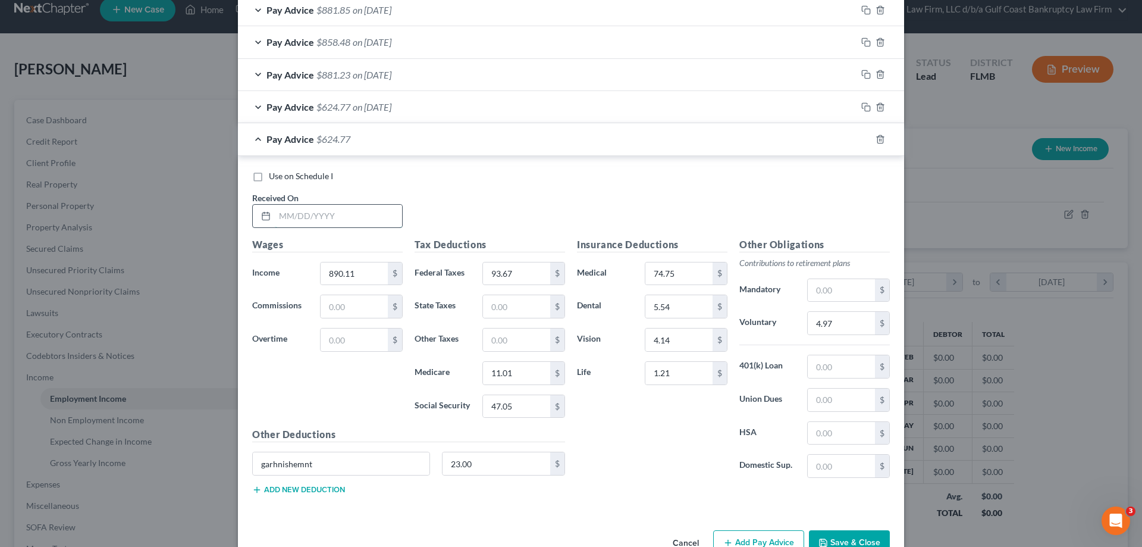
click at [343, 217] on input "text" at bounding box center [338, 216] width 127 height 23
type input "[DATE]"
click at [357, 271] on input "890.11" at bounding box center [354, 273] width 67 height 23
type input "803.15"
click at [491, 273] on input "93.67" at bounding box center [516, 273] width 67 height 23
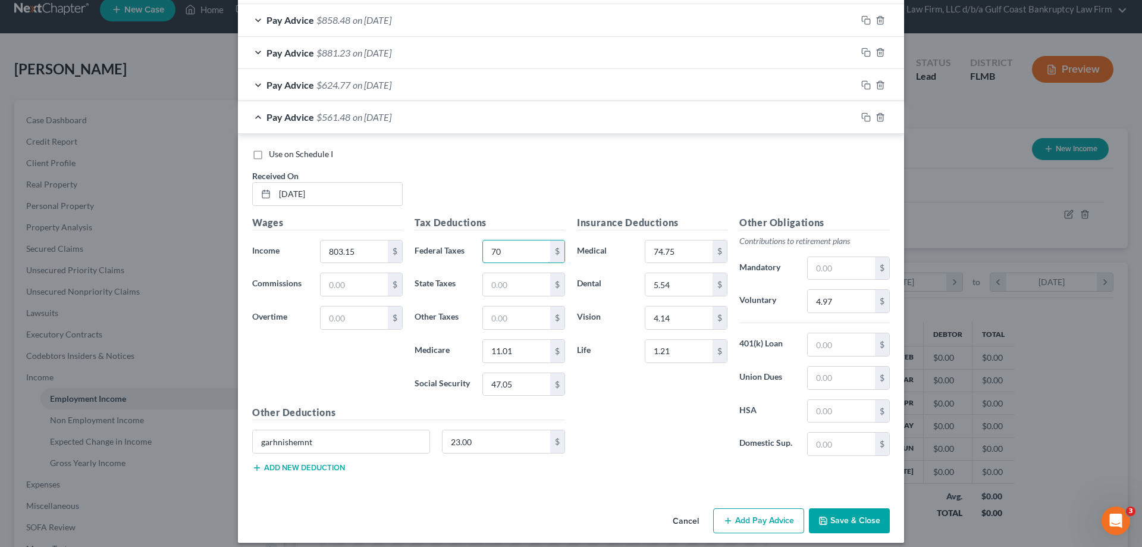
scroll to position [849, 0]
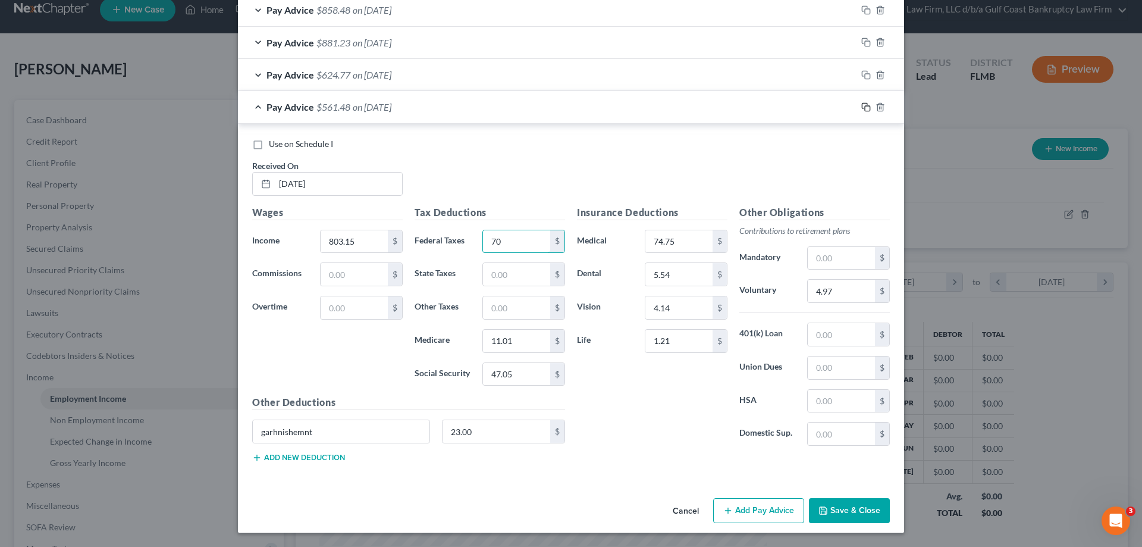
type input "70"
click at [861, 111] on icon "button" at bounding box center [866, 107] width 10 height 10
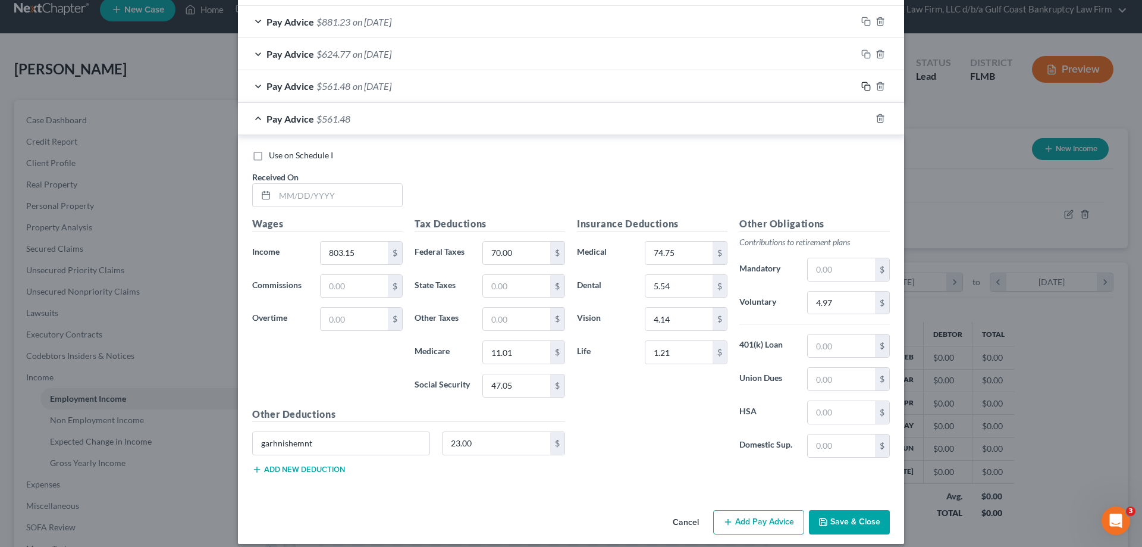
scroll to position [881, 0]
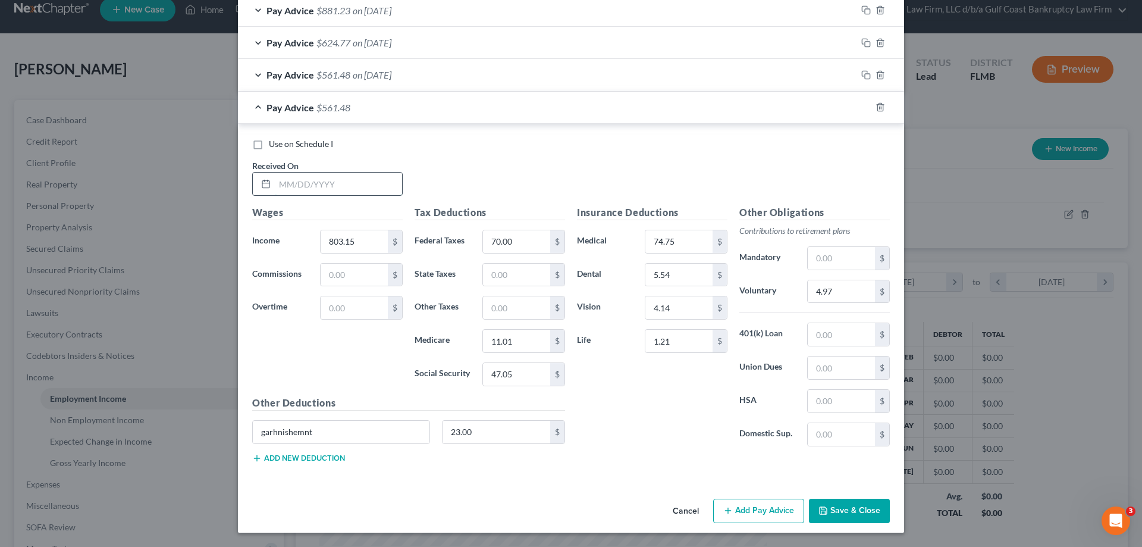
click at [311, 180] on input "text" at bounding box center [338, 183] width 127 height 23
type input "[DATE]"
click at [379, 244] on input "803.15" at bounding box center [354, 241] width 67 height 23
type input "1,078.44"
click at [494, 237] on input "70.00" at bounding box center [516, 241] width 67 height 23
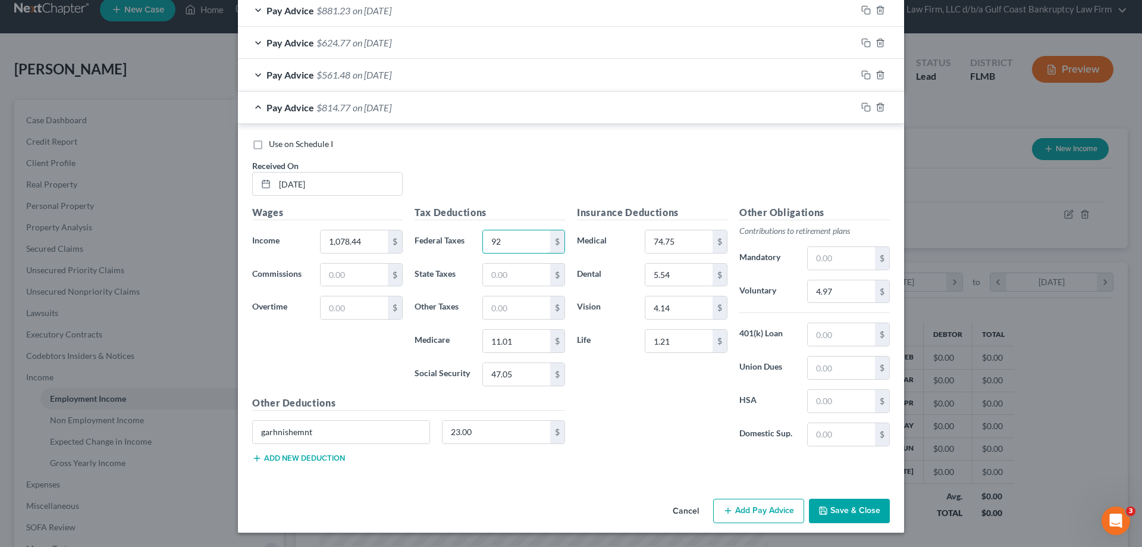
type input "92"
click at [859, 112] on div at bounding box center [880, 107] width 48 height 19
click at [862, 108] on icon "button" at bounding box center [866, 107] width 10 height 10
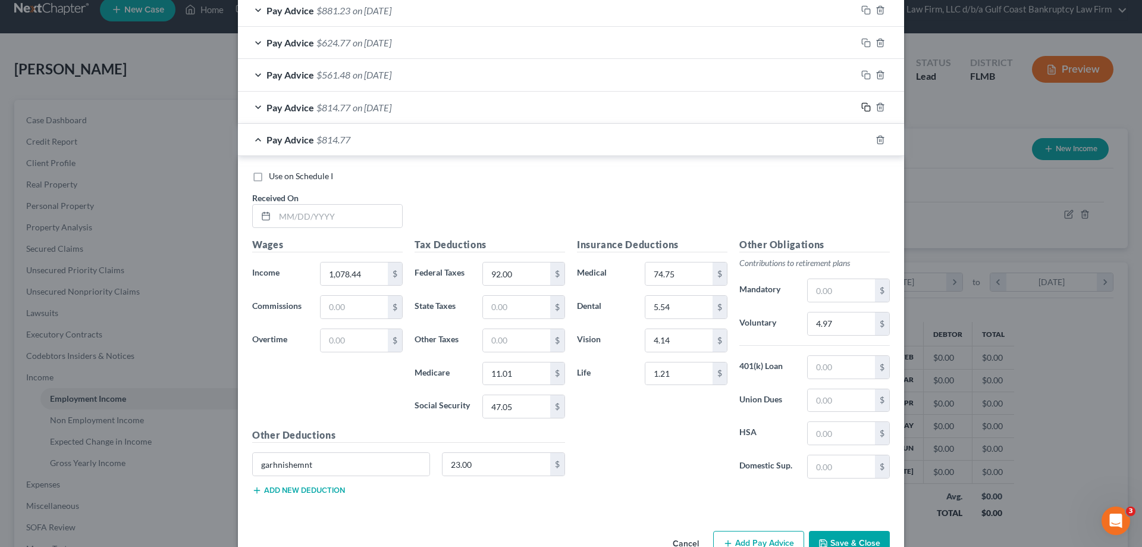
scroll to position [914, 0]
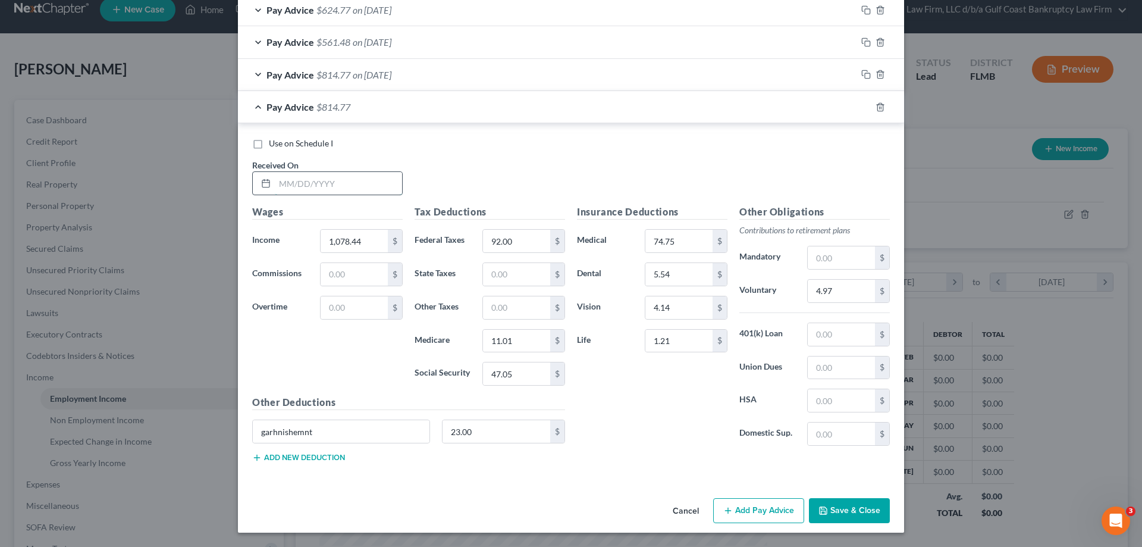
click at [353, 183] on input "text" at bounding box center [338, 183] width 127 height 23
type input "[DATE]"
click at [348, 236] on input "1,078.44" at bounding box center [354, 241] width 67 height 23
type input "8"
type input "973.64"
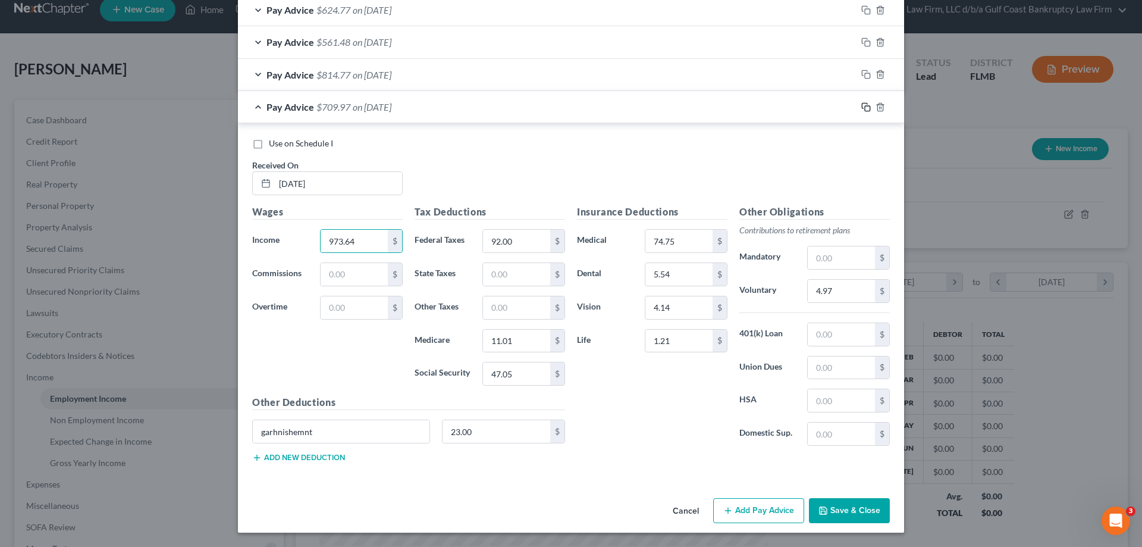
drag, startPoint x: 865, startPoint y: 105, endPoint x: 689, endPoint y: 202, distance: 201.8
click at [866, 105] on icon "button" at bounding box center [866, 107] width 10 height 10
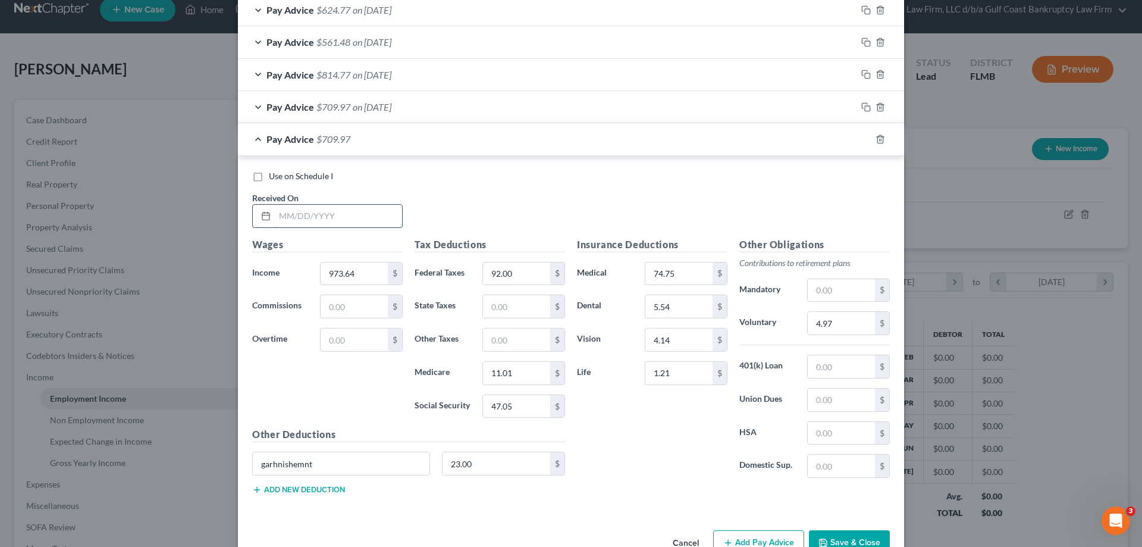
click at [290, 214] on input "text" at bounding box center [338, 216] width 127 height 23
type input "[DATE]"
click at [366, 269] on input "973.64" at bounding box center [354, 273] width 67 height 23
type input "1,289.66"
click at [862, 135] on icon "button" at bounding box center [864, 137] width 5 height 5
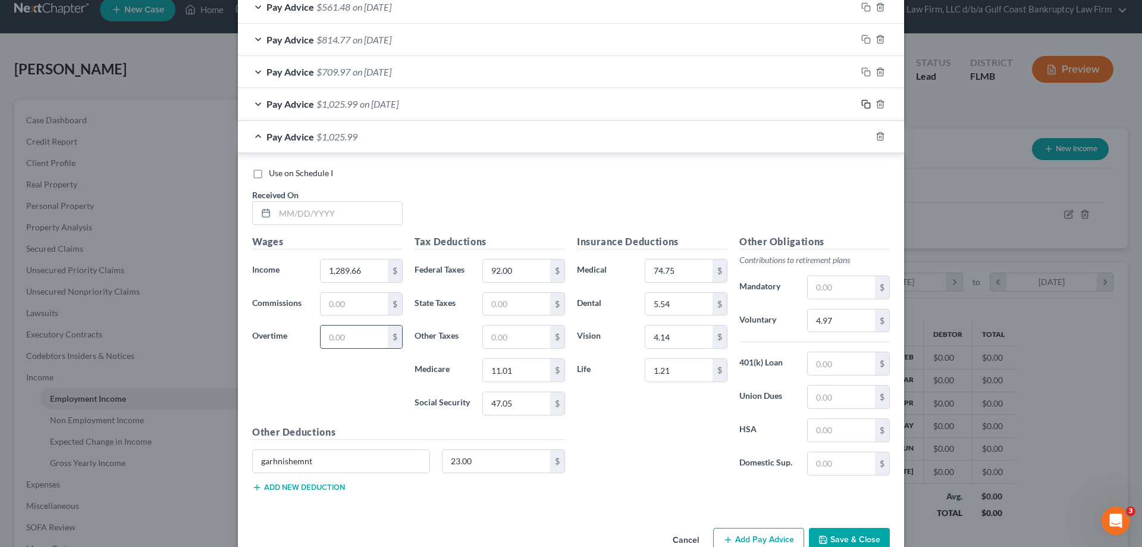
scroll to position [978, 0]
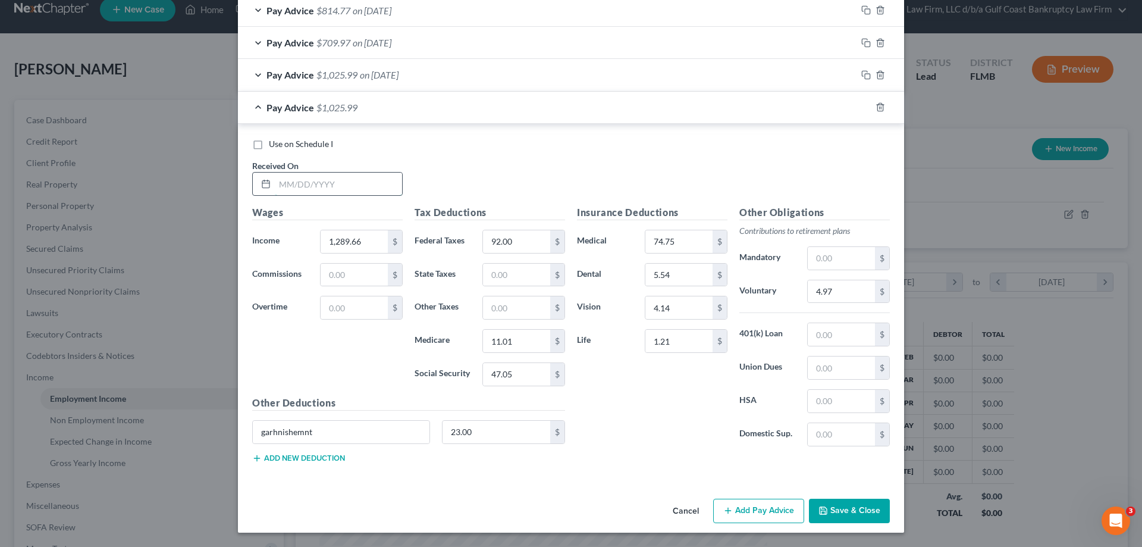
click at [300, 179] on input "text" at bounding box center [338, 183] width 127 height 23
type input "[DATE]"
click at [350, 246] on input "1,289.66" at bounding box center [354, 241] width 67 height 23
type input "884"
click at [861, 106] on icon "button" at bounding box center [866, 107] width 10 height 10
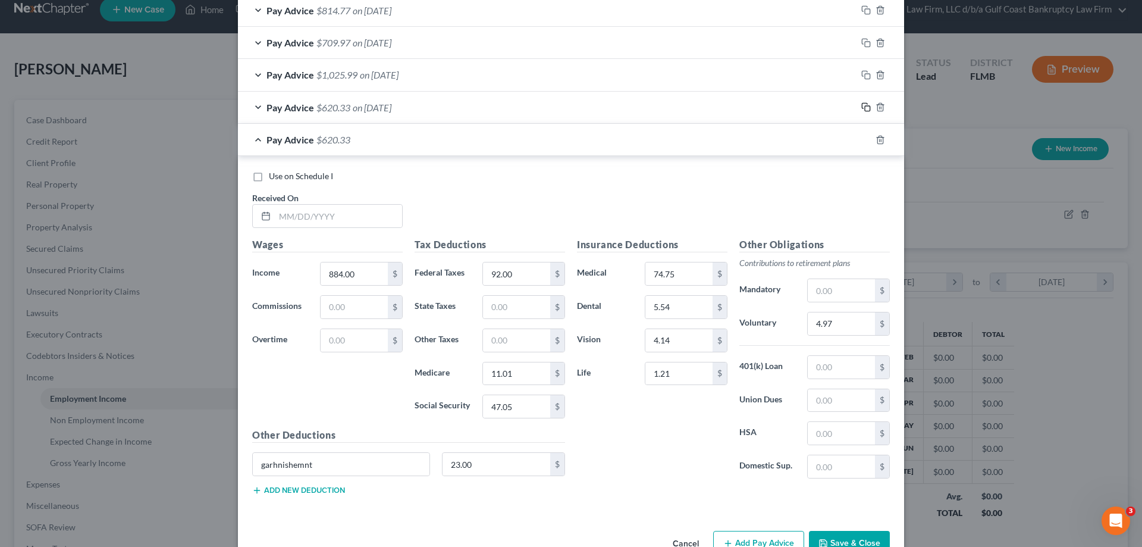
scroll to position [1011, 0]
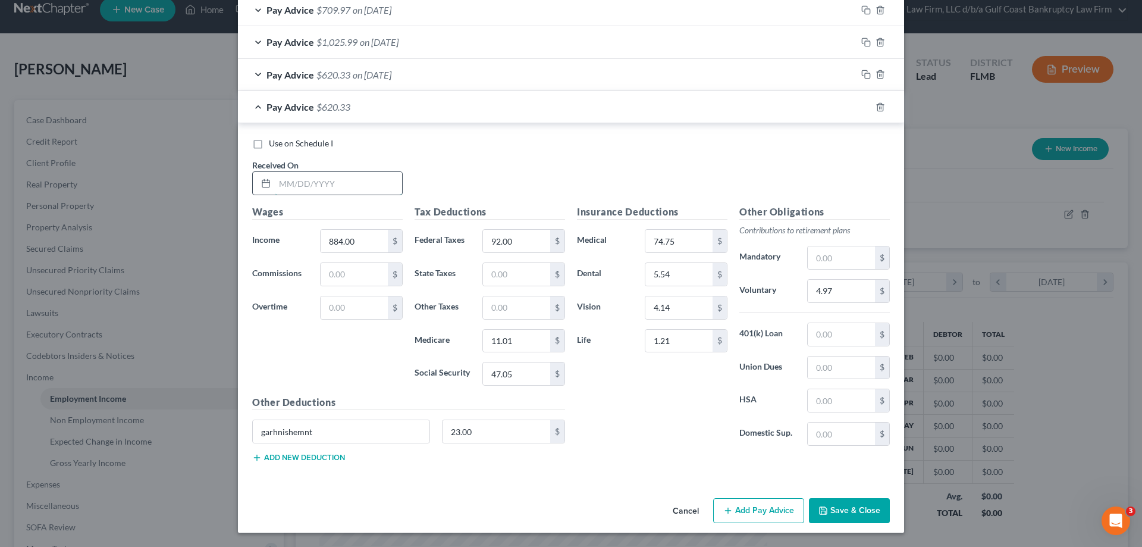
click at [282, 193] on input "text" at bounding box center [338, 183] width 127 height 23
type input "07/0/2025"
click at [862, 71] on icon "button" at bounding box center [864, 73] width 5 height 5
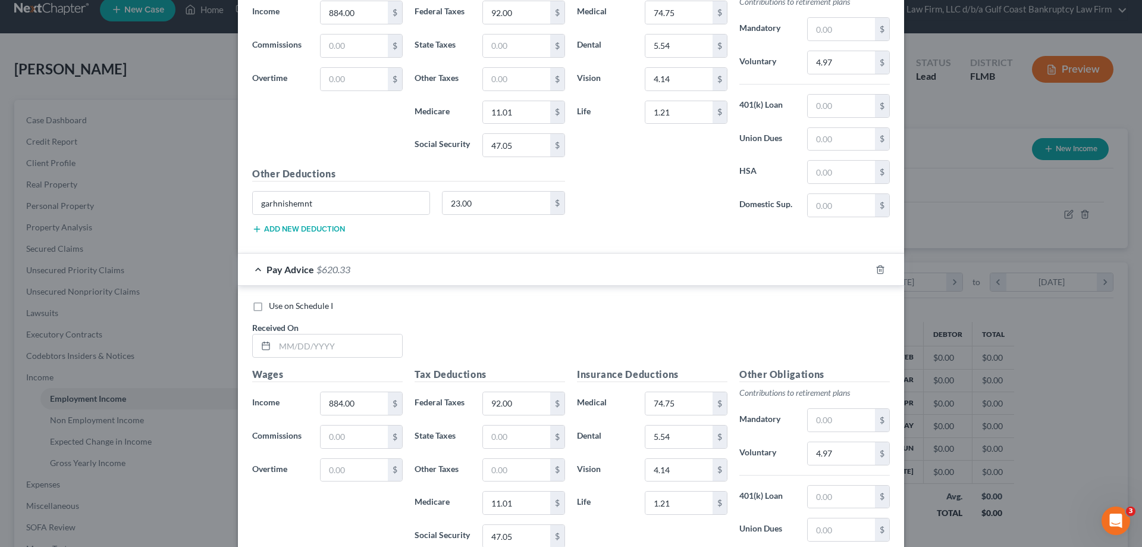
scroll to position [1249, 0]
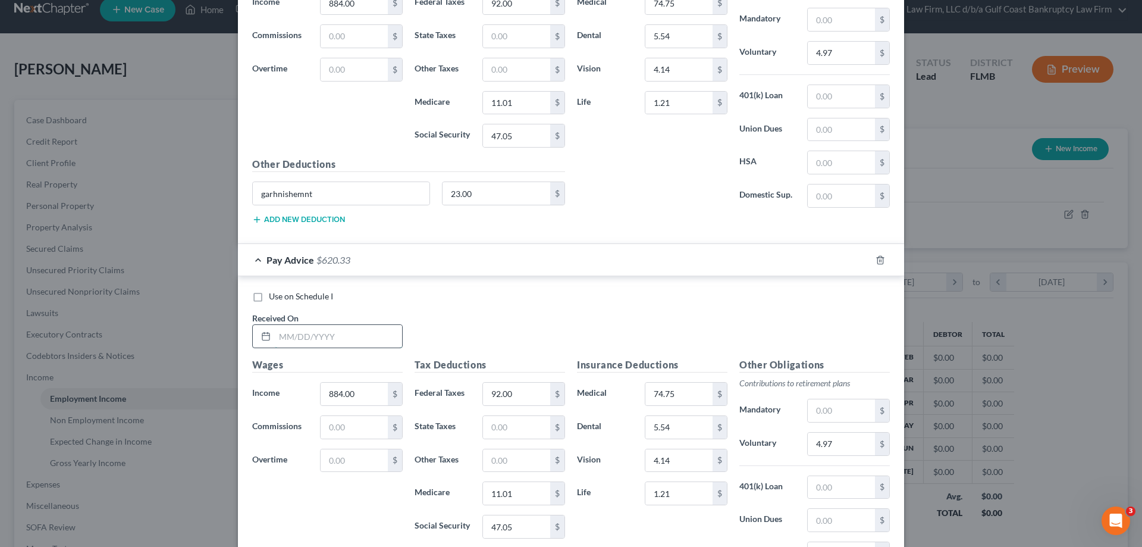
click at [313, 338] on input "text" at bounding box center [338, 336] width 127 height 23
click at [288, 334] on input "text" at bounding box center [338, 336] width 127 height 23
type input "[DATE]"
click at [353, 384] on input "884.00" at bounding box center [354, 393] width 67 height 23
type input "897"
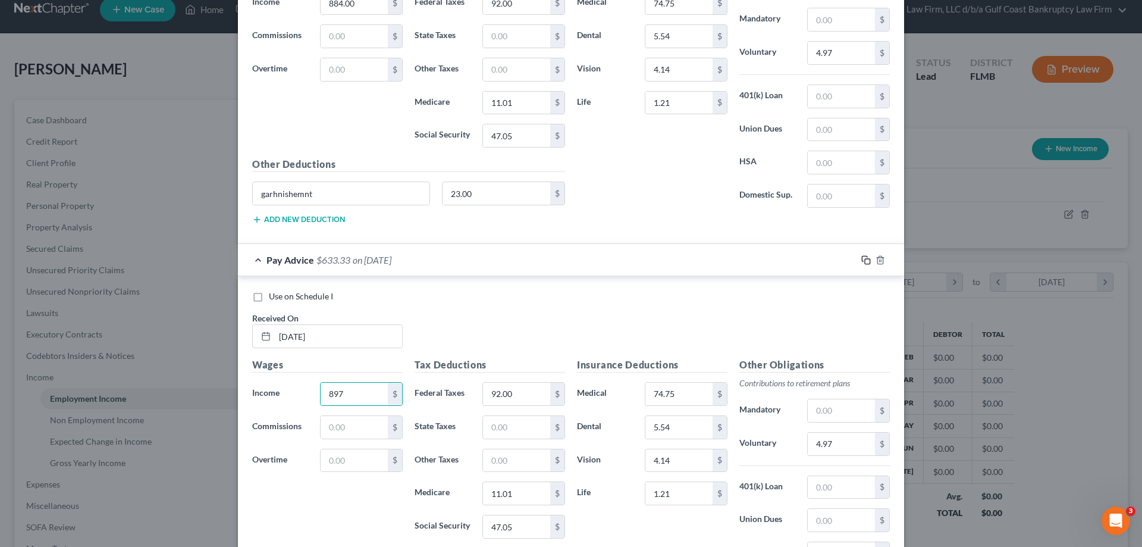
click at [862, 257] on icon "button" at bounding box center [866, 260] width 10 height 10
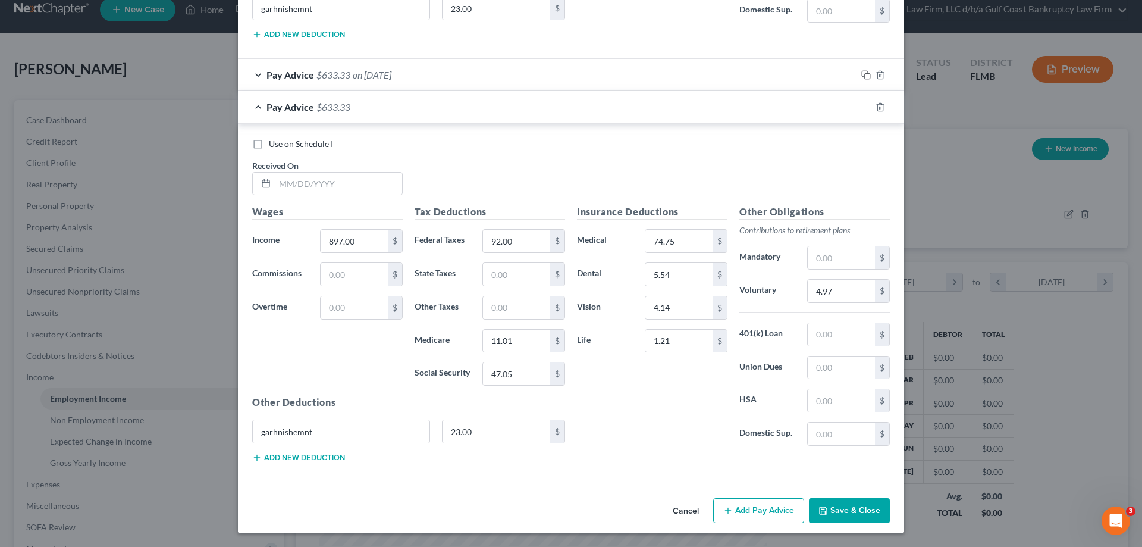
scroll to position [1315, 0]
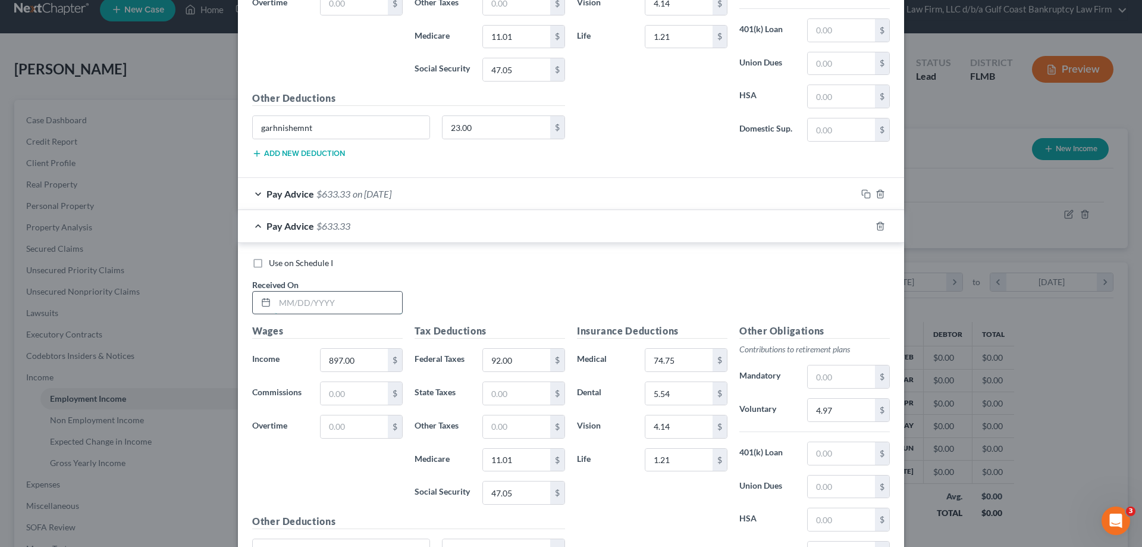
click at [312, 294] on input "text" at bounding box center [338, 302] width 127 height 23
click at [311, 306] on input "text" at bounding box center [338, 302] width 127 height 23
type input "[DATE]"
click at [861, 225] on icon "button" at bounding box center [866, 226] width 10 height 10
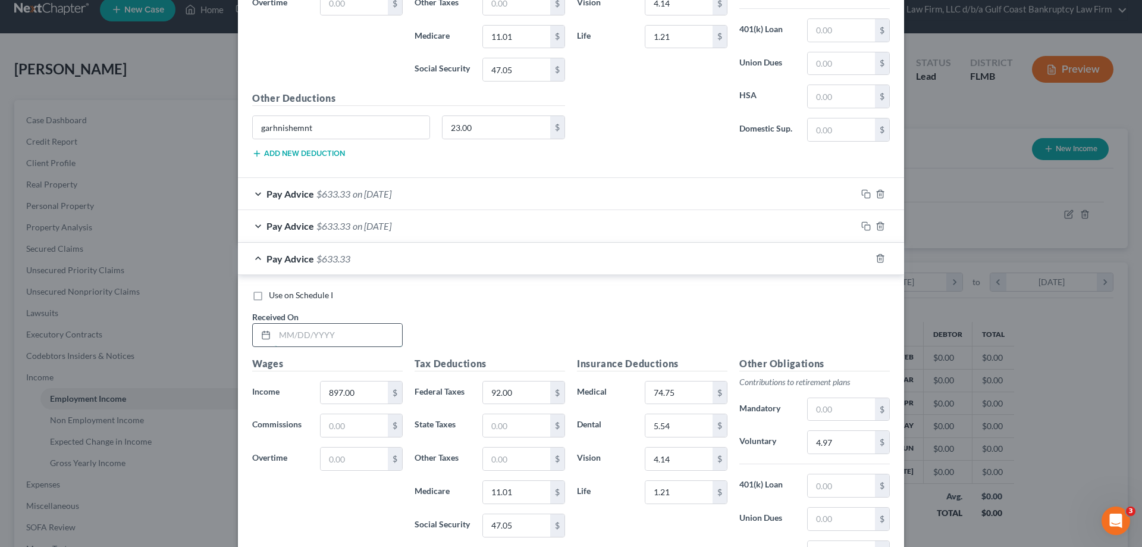
click at [285, 337] on input "text" at bounding box center [338, 335] width 127 height 23
type input "[DATE]"
click at [864, 258] on icon "button" at bounding box center [866, 258] width 10 height 10
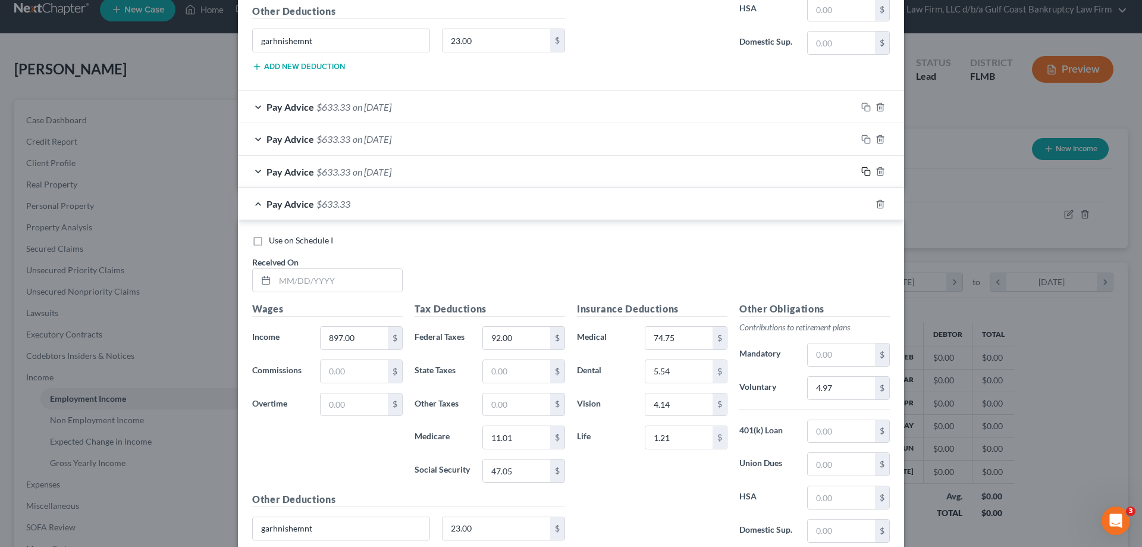
scroll to position [1498, 0]
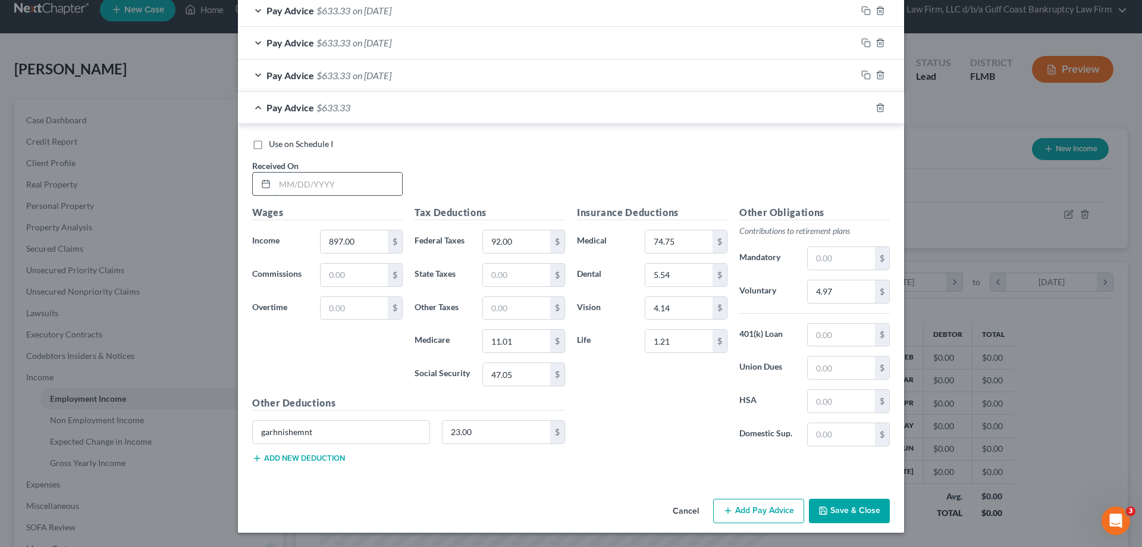
click at [335, 178] on input "text" at bounding box center [338, 183] width 127 height 23
type input "[DATE]"
click at [849, 507] on button "Save & Close" at bounding box center [849, 510] width 81 height 25
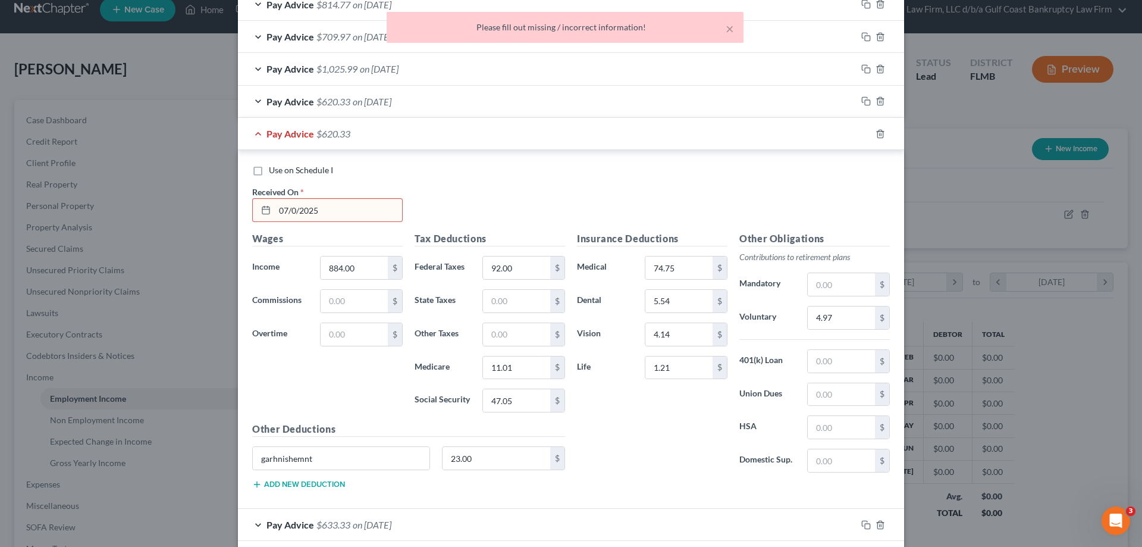
scroll to position [963, 0]
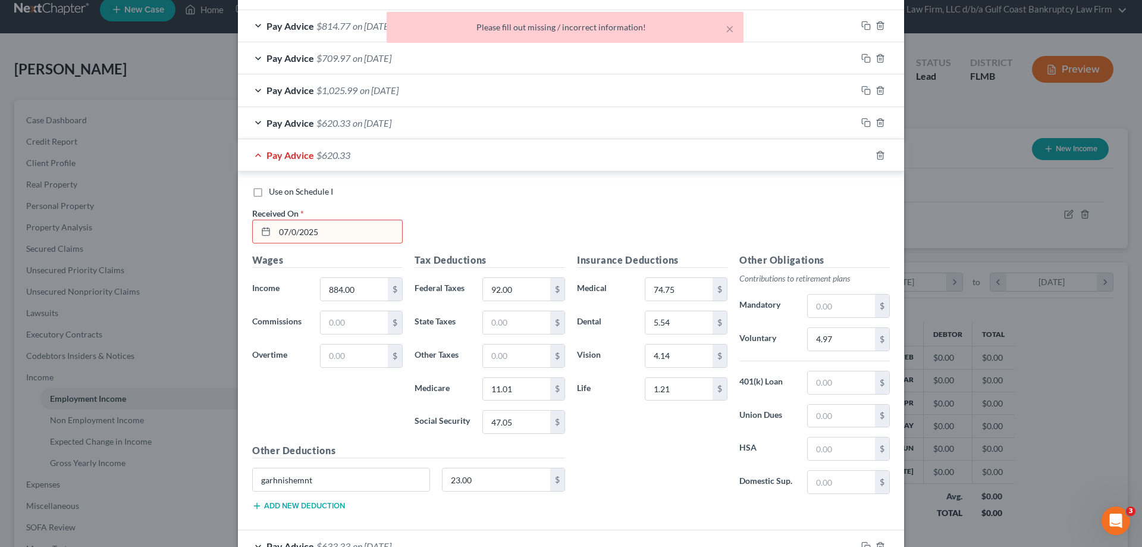
click at [285, 234] on input "07/0/2025" at bounding box center [338, 231] width 127 height 23
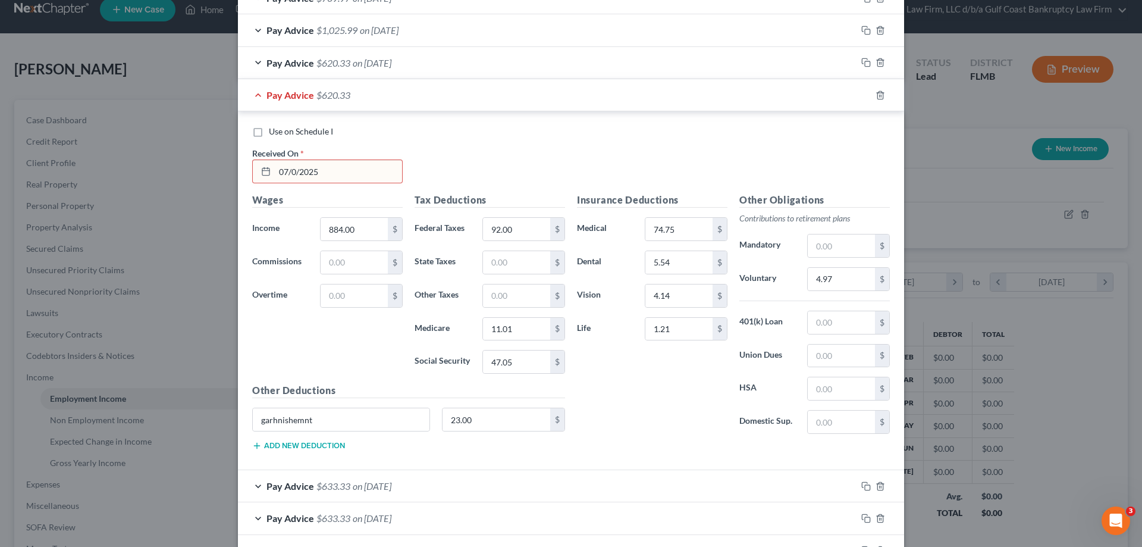
scroll to position [1022, 0]
drag, startPoint x: 293, startPoint y: 168, endPoint x: 303, endPoint y: 171, distance: 10.5
click at [294, 168] on input "07/0/2025" at bounding box center [338, 172] width 127 height 23
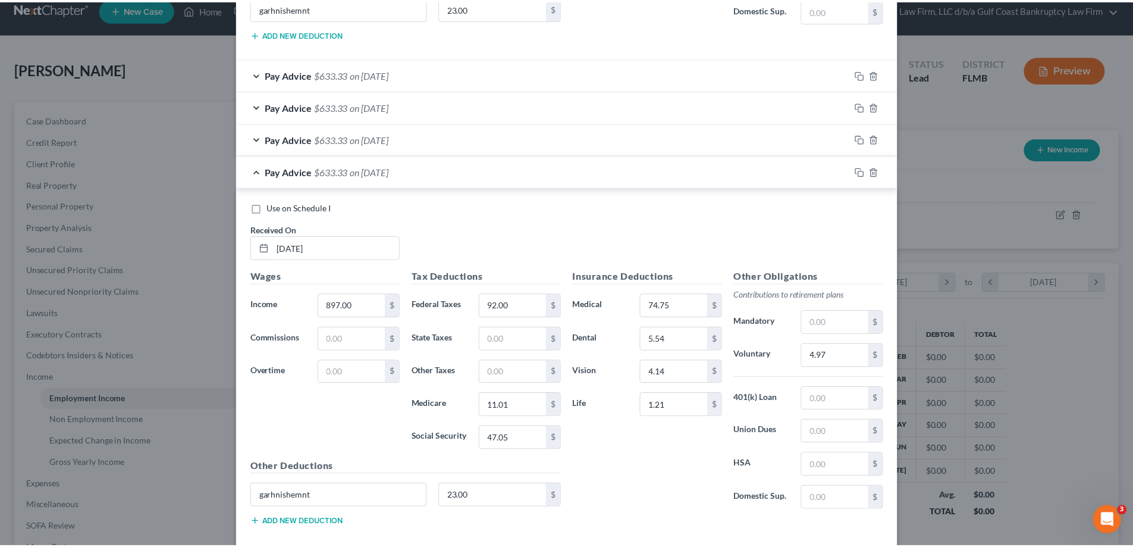
scroll to position [1498, 0]
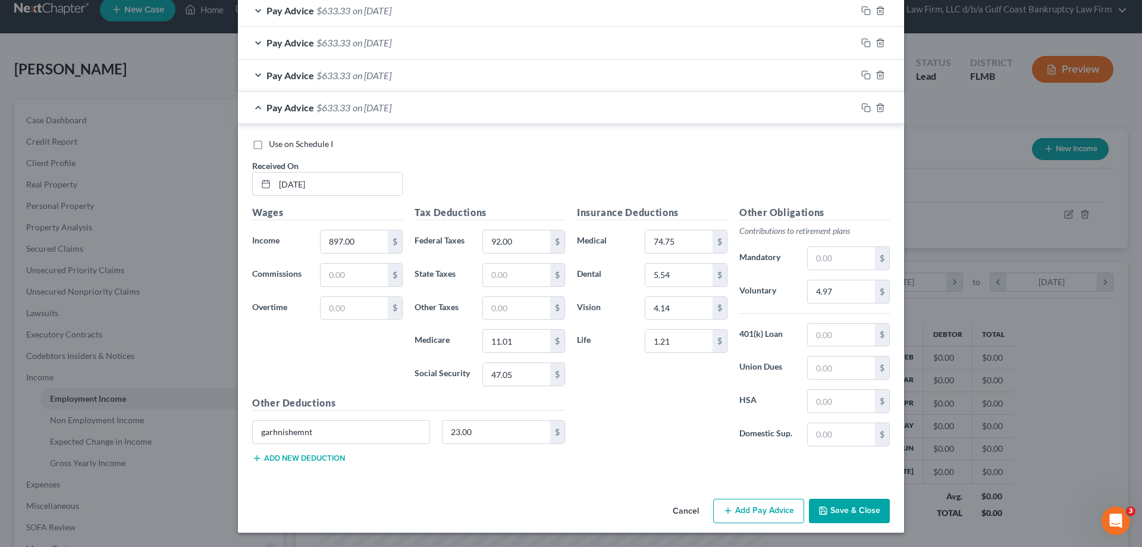
type input "[DATE]"
click at [843, 506] on button "Save & Close" at bounding box center [849, 510] width 81 height 25
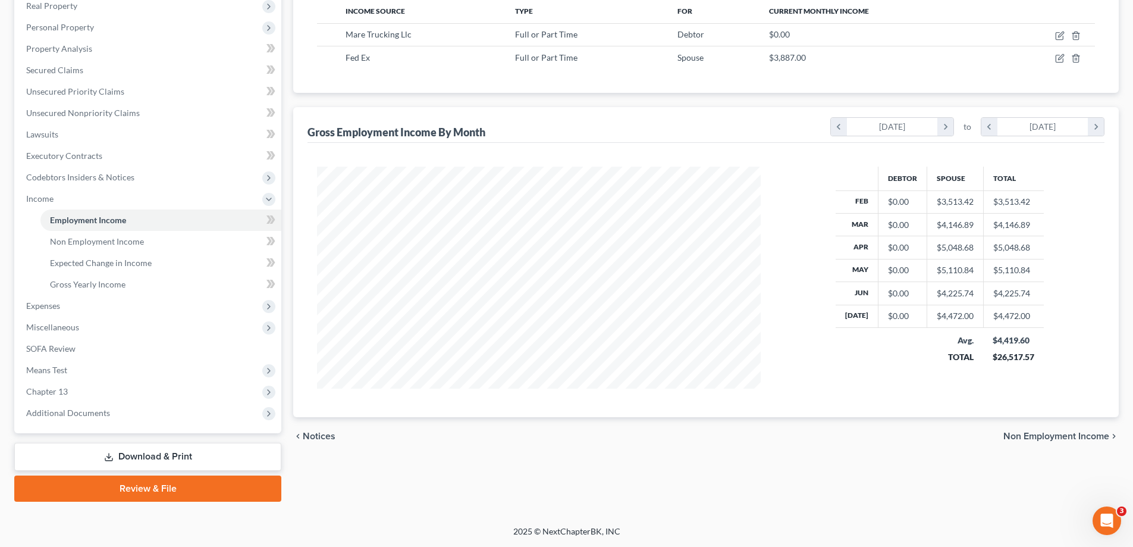
scroll to position [0, 0]
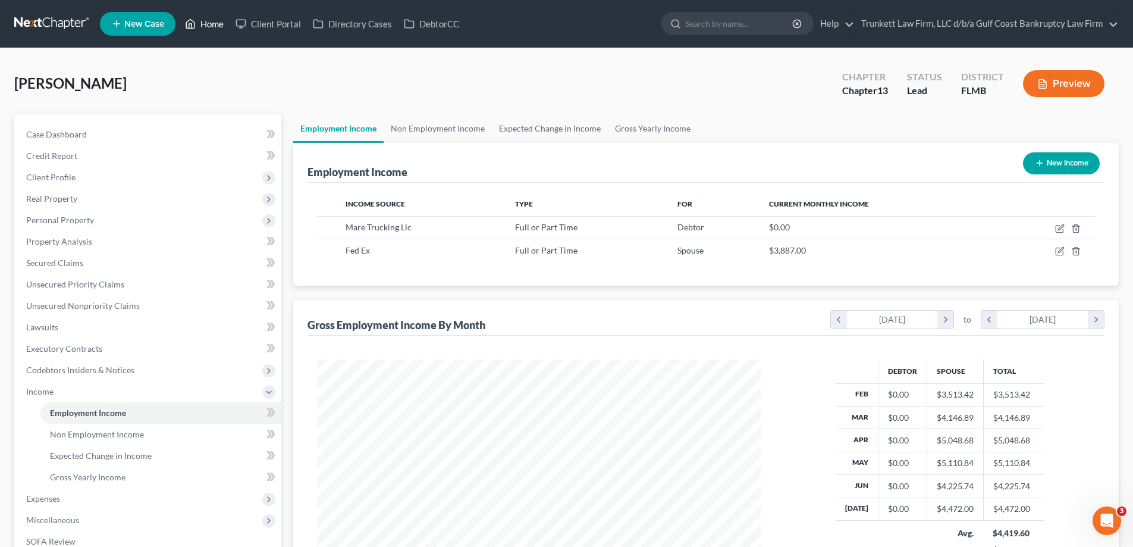
click at [209, 29] on link "Home" at bounding box center [204, 23] width 51 height 21
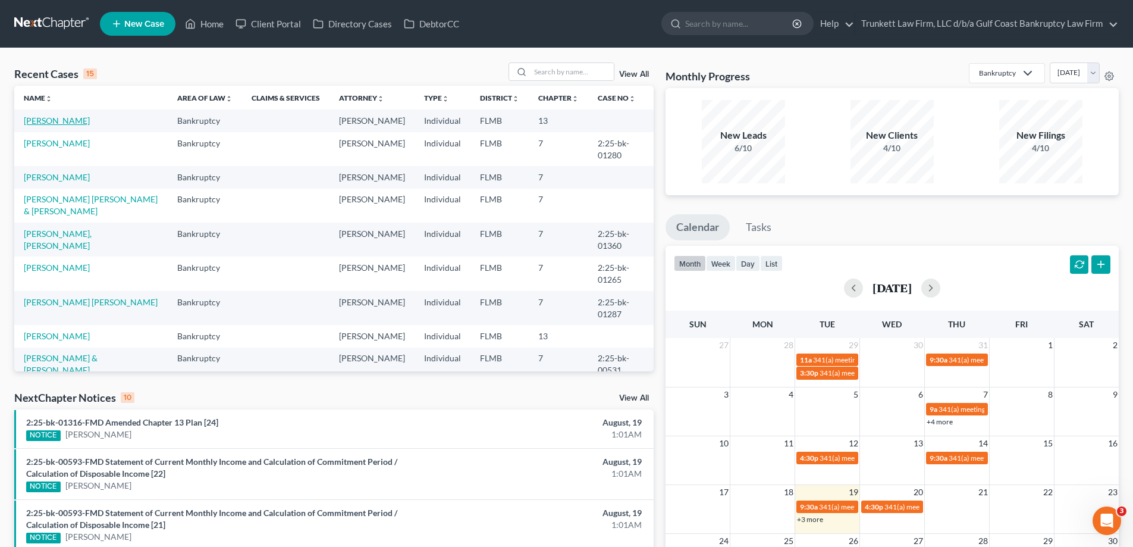
click at [89, 121] on link "[PERSON_NAME]" at bounding box center [57, 120] width 66 height 10
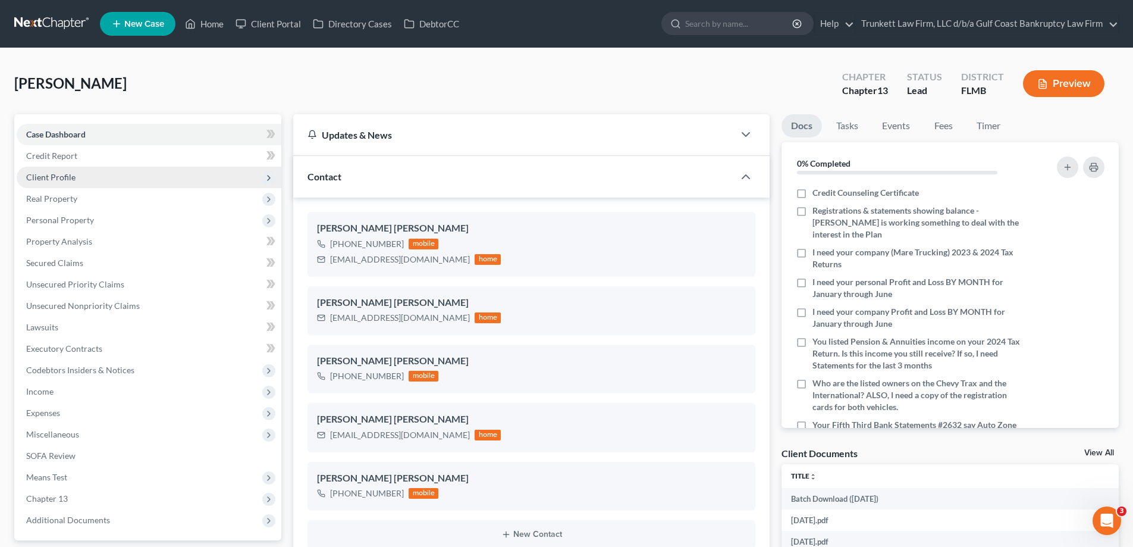
click at [62, 177] on span "Client Profile" at bounding box center [50, 177] width 49 height 10
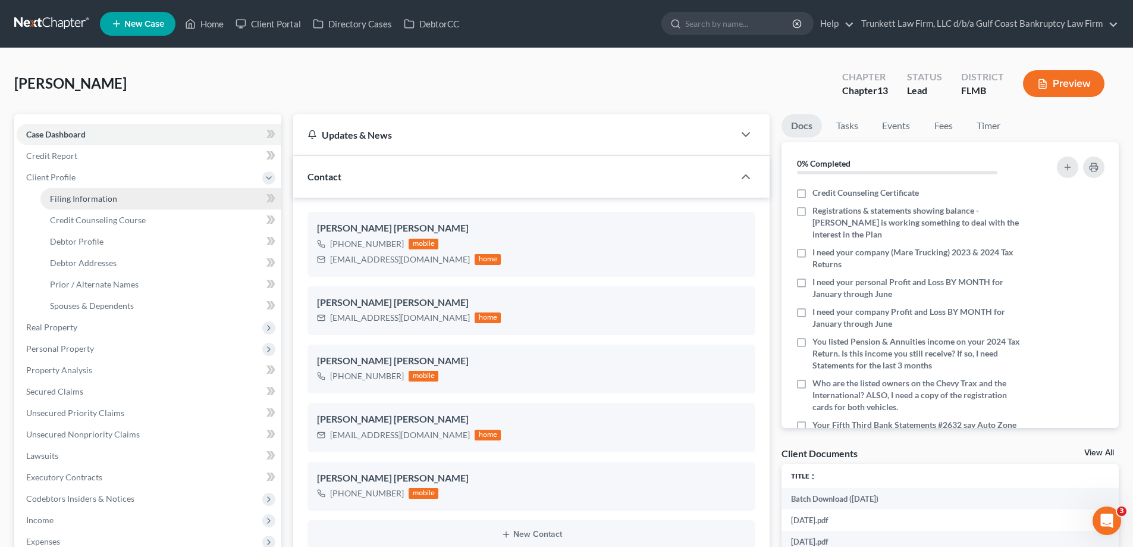
click at [108, 202] on span "Filing Information" at bounding box center [83, 198] width 67 height 10
select select "1"
select select "0"
select select "3"
select select "9"
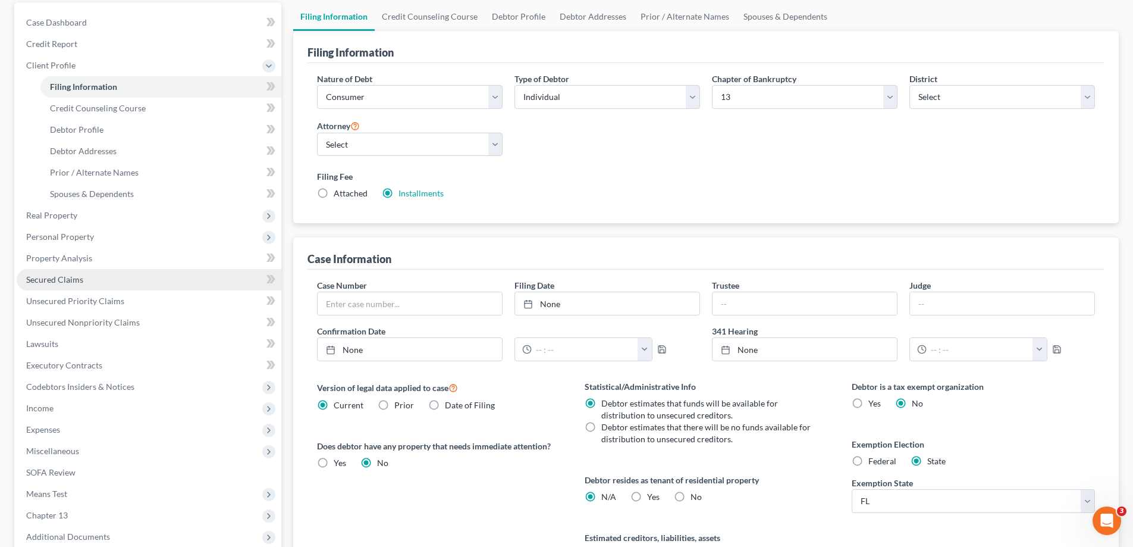
scroll to position [119, 0]
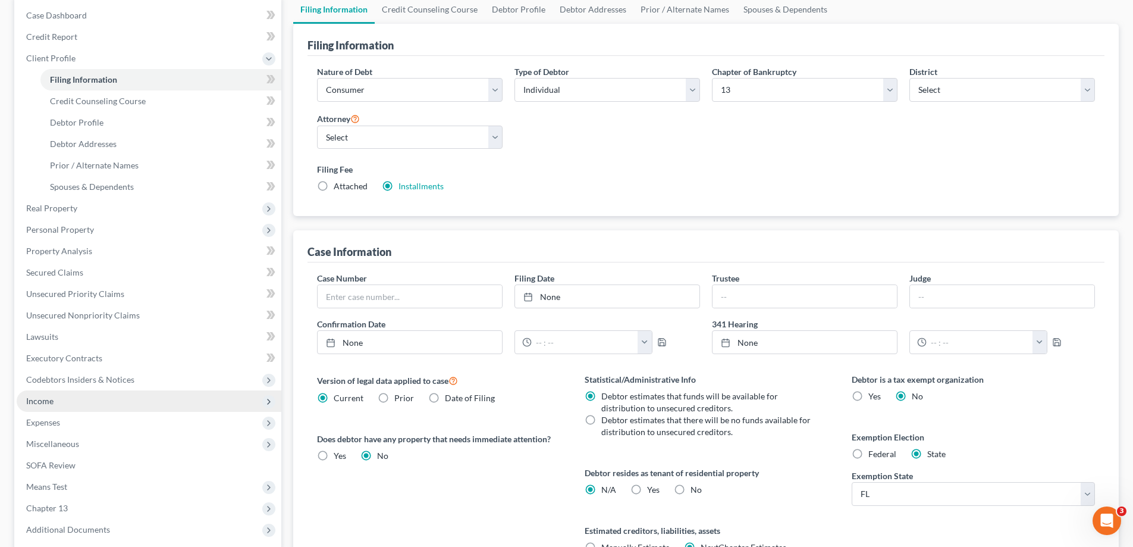
click at [58, 404] on span "Income" at bounding box center [149, 400] width 265 height 21
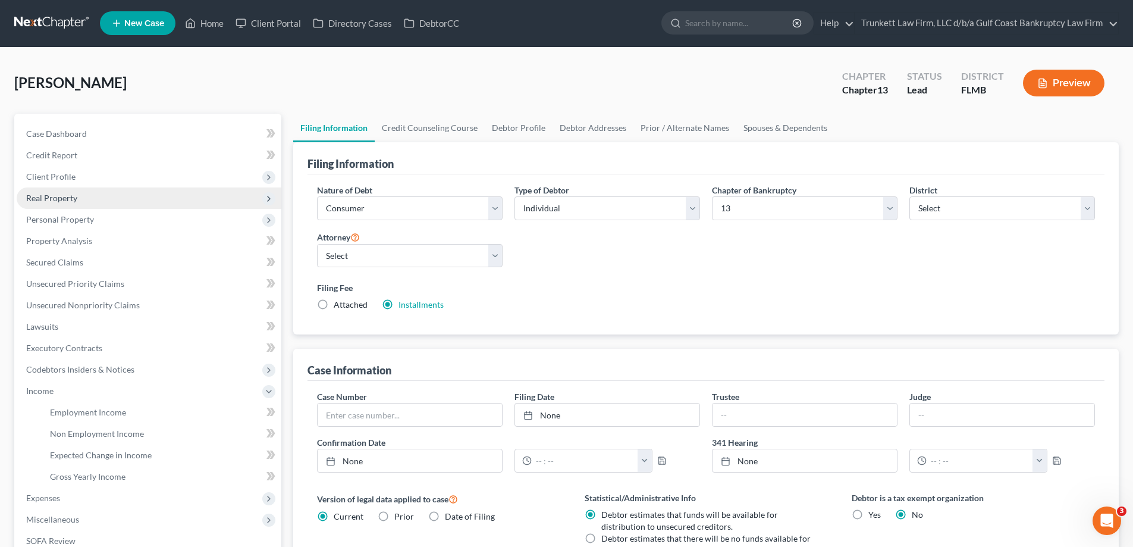
scroll to position [0, 0]
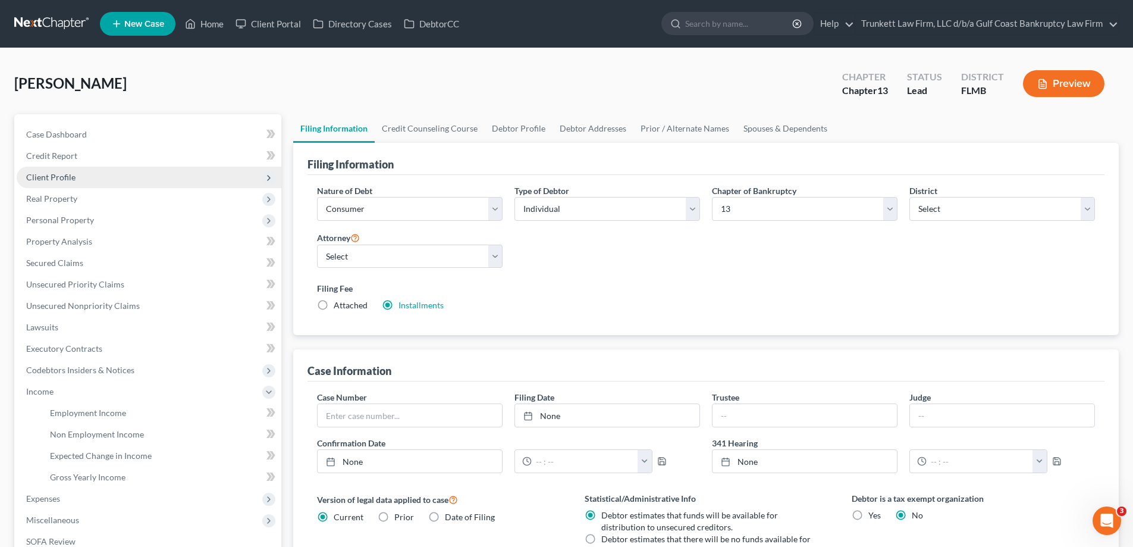
click at [81, 178] on span "Client Profile" at bounding box center [149, 177] width 265 height 21
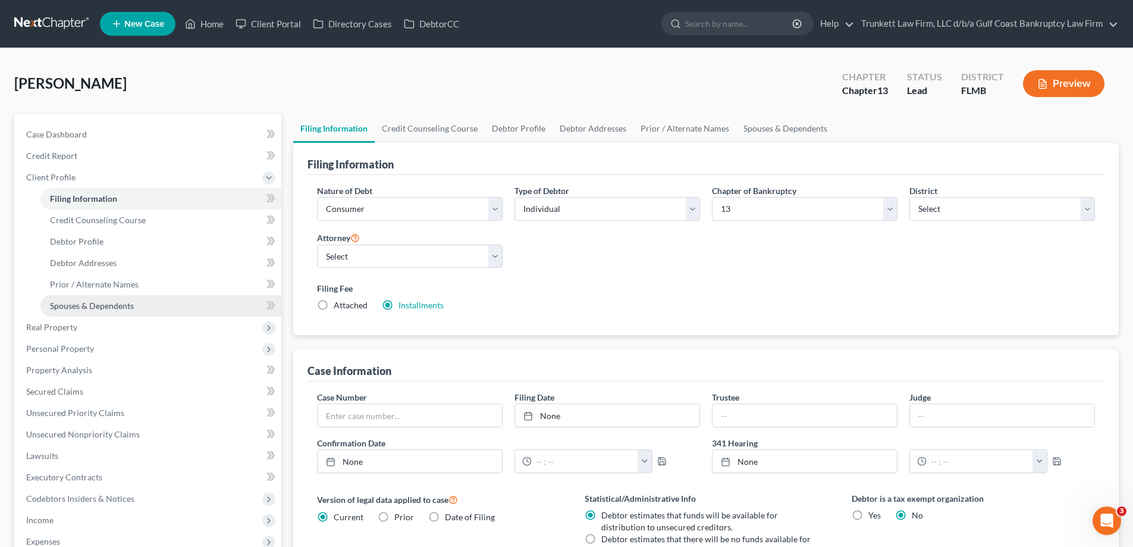
click at [118, 306] on span "Spouses & Dependents" at bounding box center [92, 305] width 84 height 10
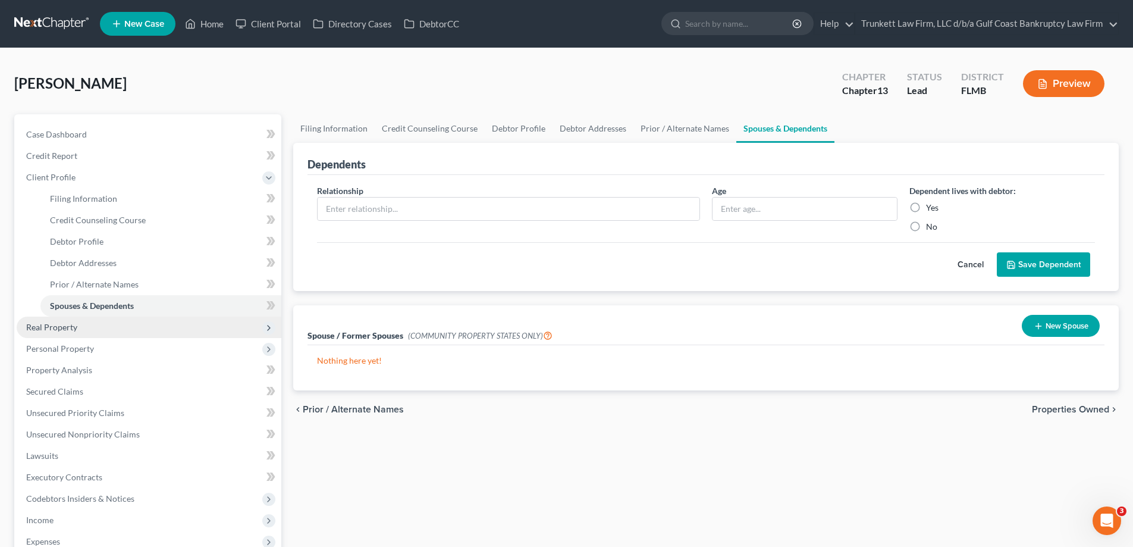
click at [77, 324] on span "Real Property" at bounding box center [149, 326] width 265 height 21
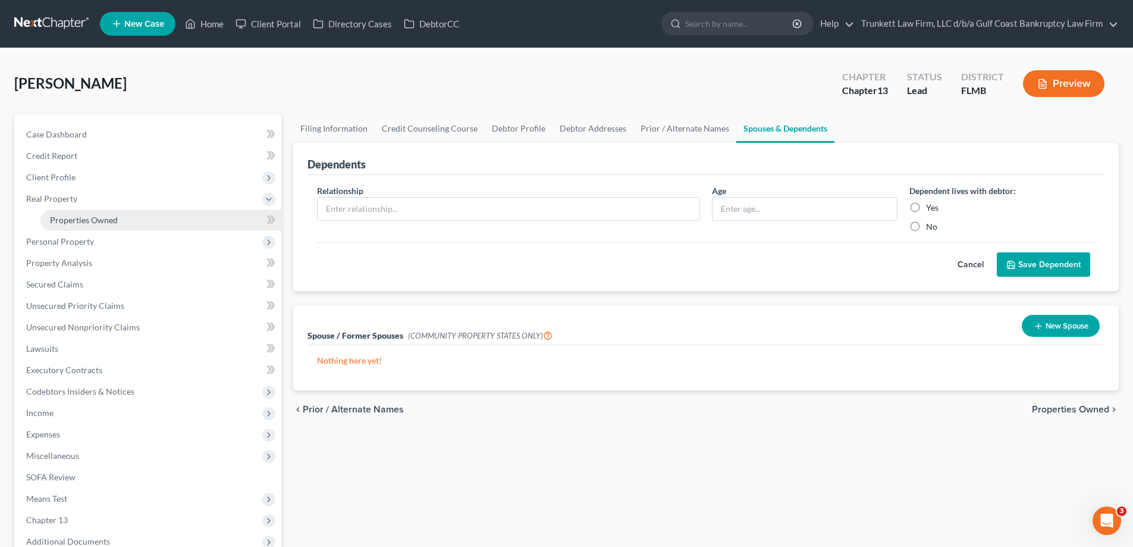
click at [107, 218] on span "Properties Owned" at bounding box center [84, 220] width 68 height 10
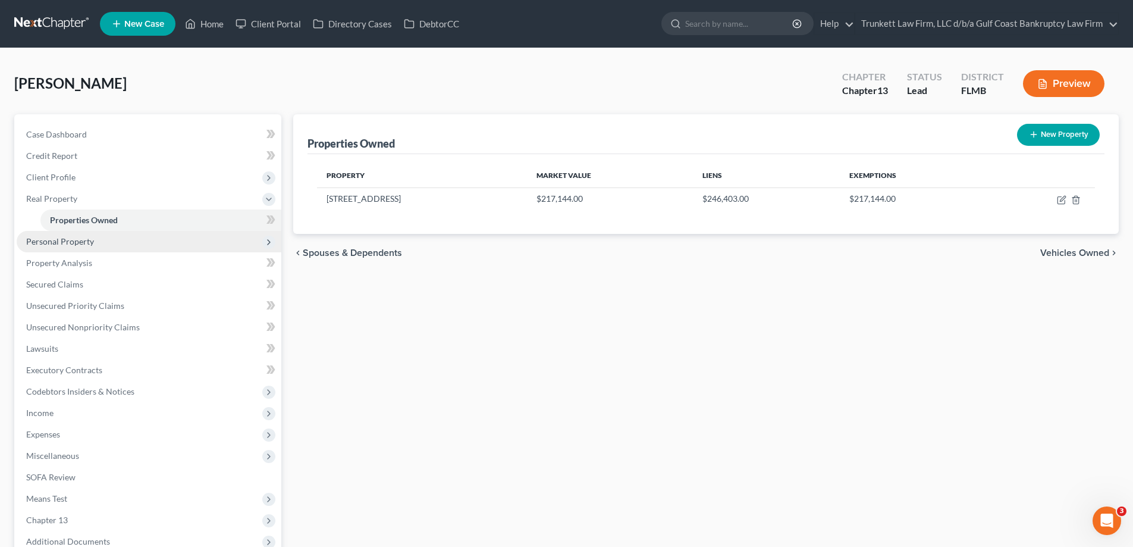
click at [63, 239] on span "Personal Property" at bounding box center [60, 241] width 68 height 10
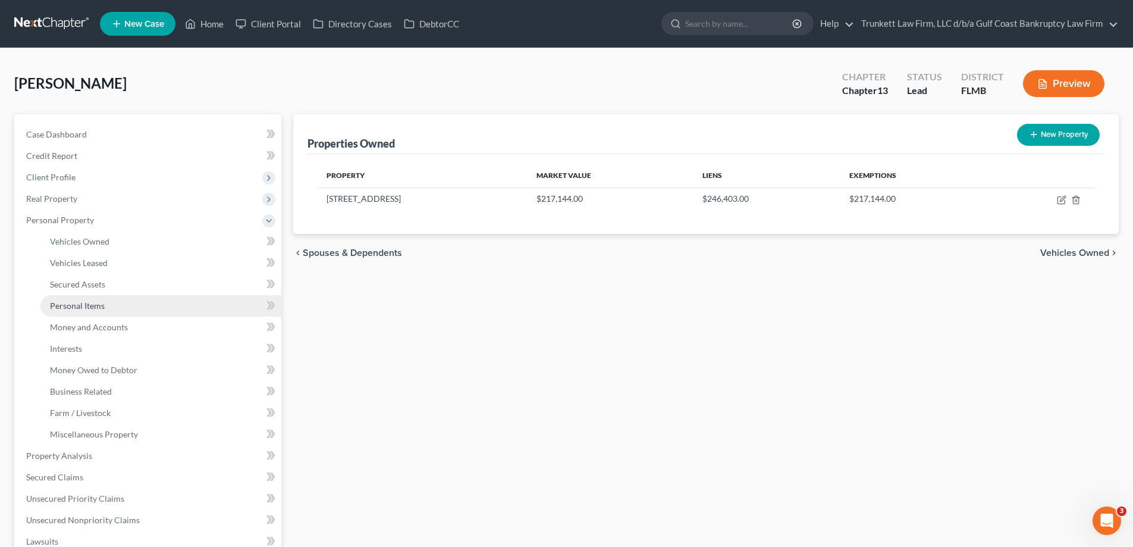
click at [100, 304] on span "Personal Items" at bounding box center [77, 305] width 55 height 10
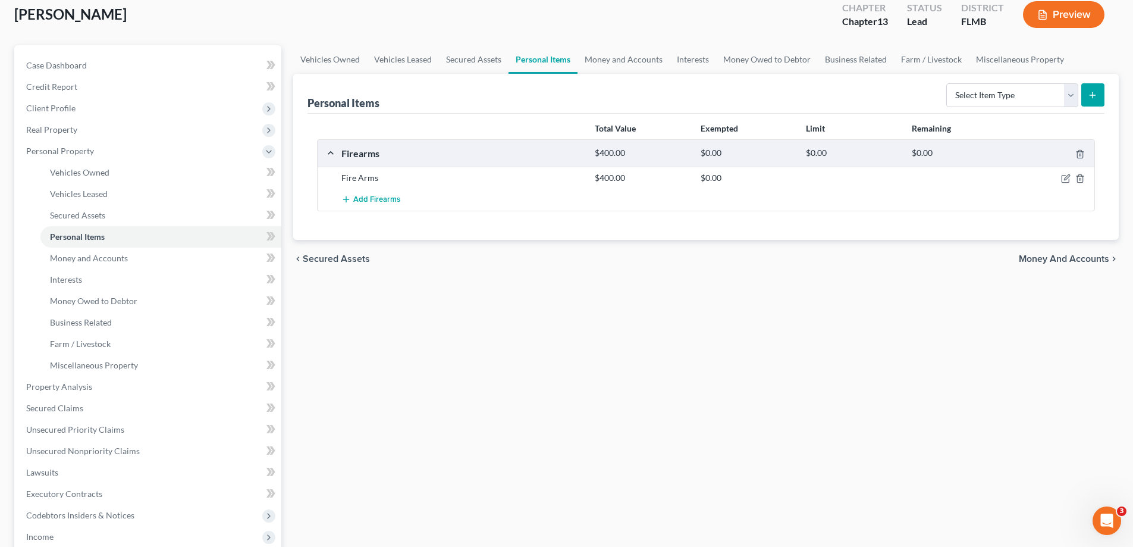
scroll to position [178, 0]
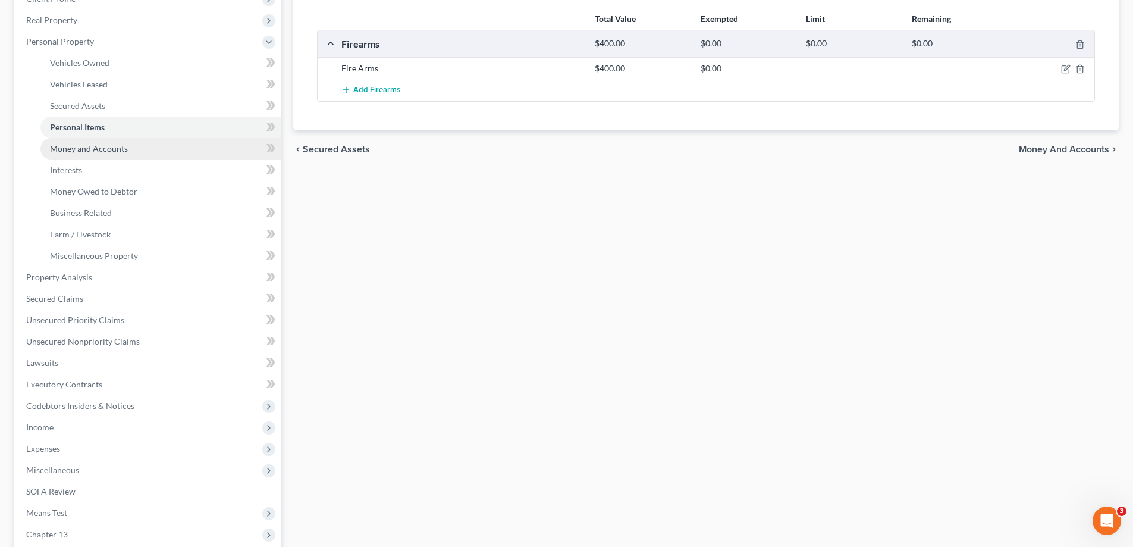
click at [97, 149] on span "Money and Accounts" at bounding box center [89, 148] width 78 height 10
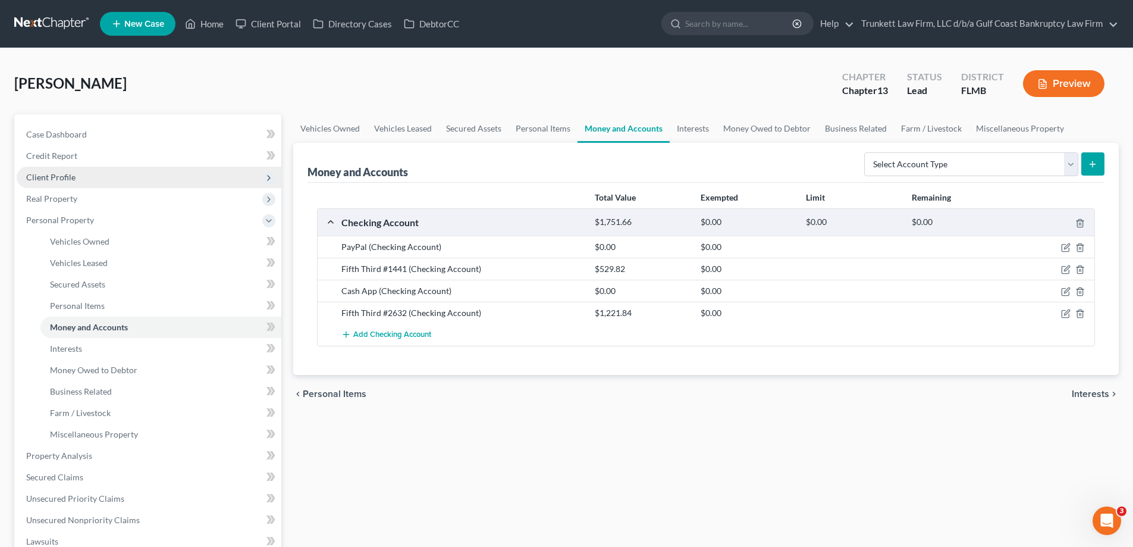
click at [62, 177] on span "Client Profile" at bounding box center [50, 177] width 49 height 10
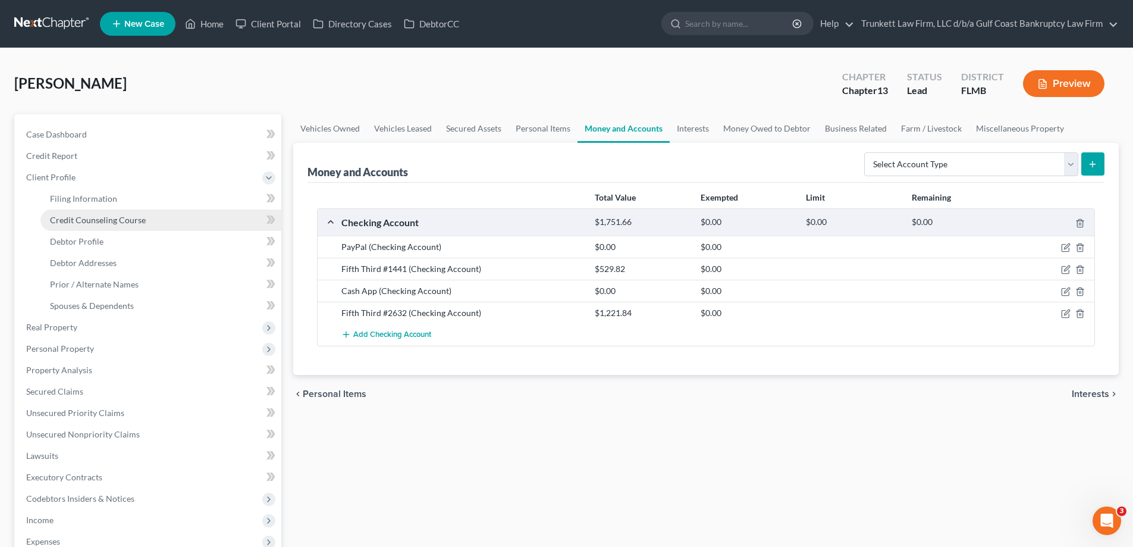
click at [114, 216] on span "Credit Counseling Course" at bounding box center [98, 220] width 96 height 10
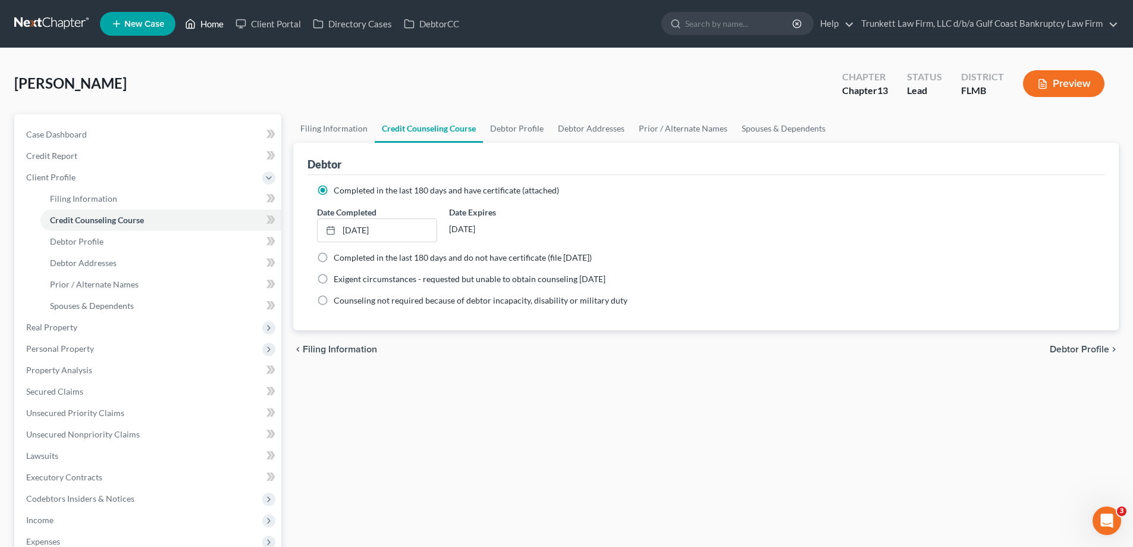
click at [216, 21] on link "Home" at bounding box center [204, 23] width 51 height 21
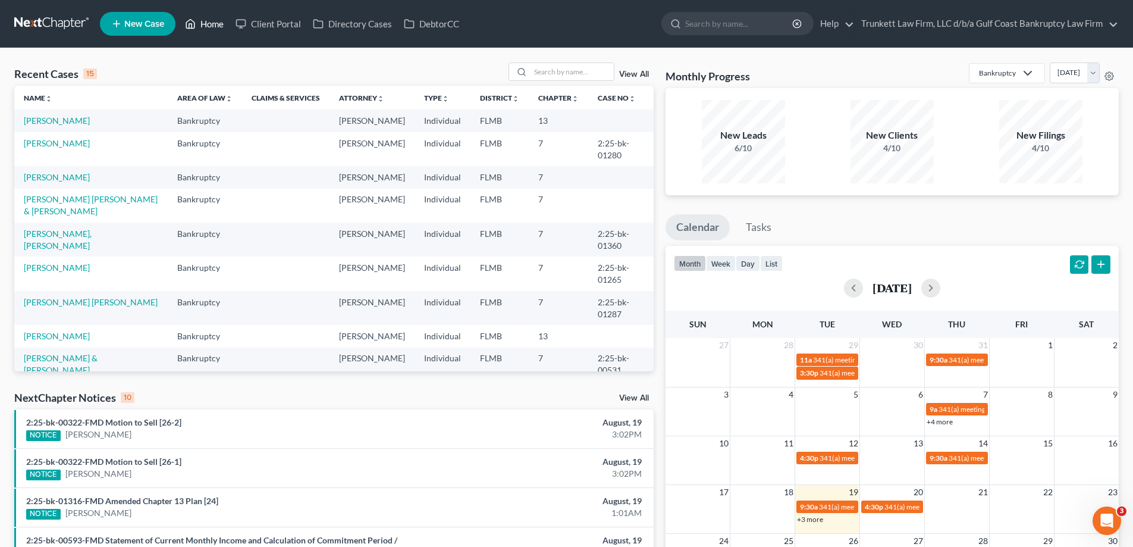
click at [197, 20] on link "Home" at bounding box center [204, 23] width 51 height 21
click at [557, 71] on input "search" at bounding box center [572, 71] width 83 height 17
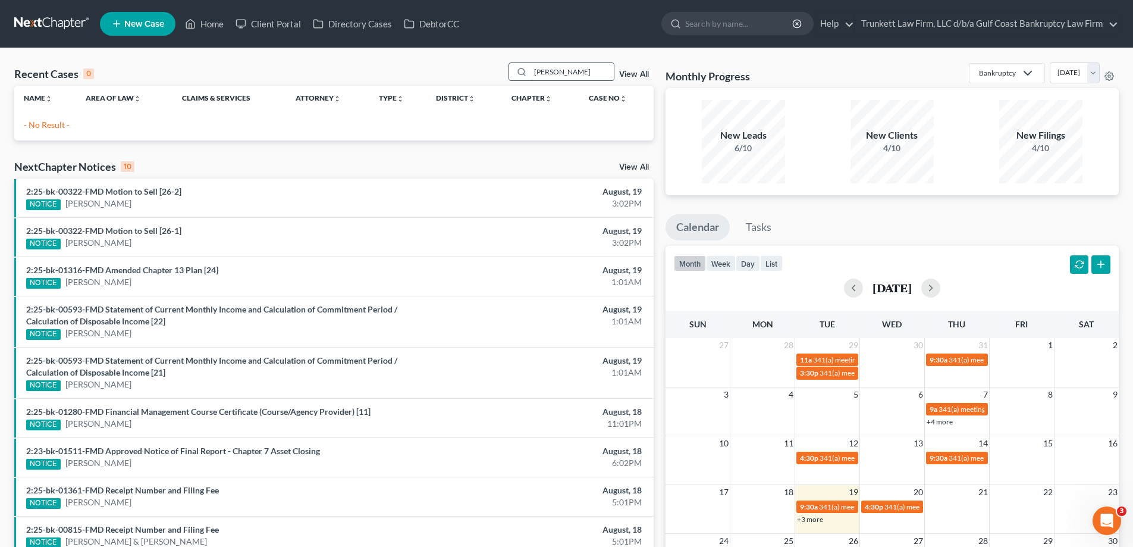
click at [571, 73] on input "[PERSON_NAME]" at bounding box center [572, 71] width 83 height 17
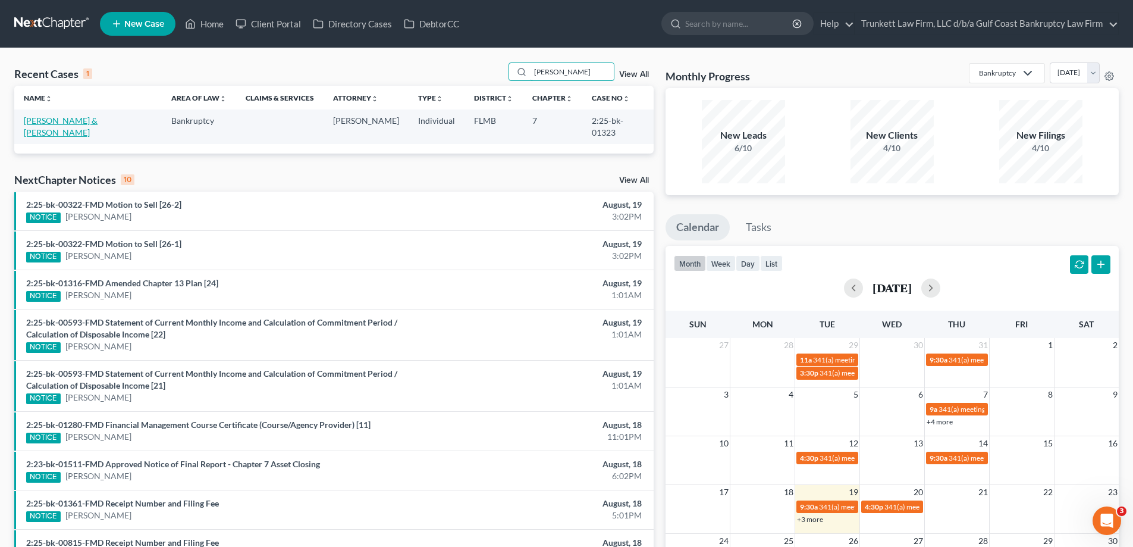
type input "[PERSON_NAME]"
click at [69, 118] on link "[PERSON_NAME] & [PERSON_NAME]" at bounding box center [61, 126] width 74 height 22
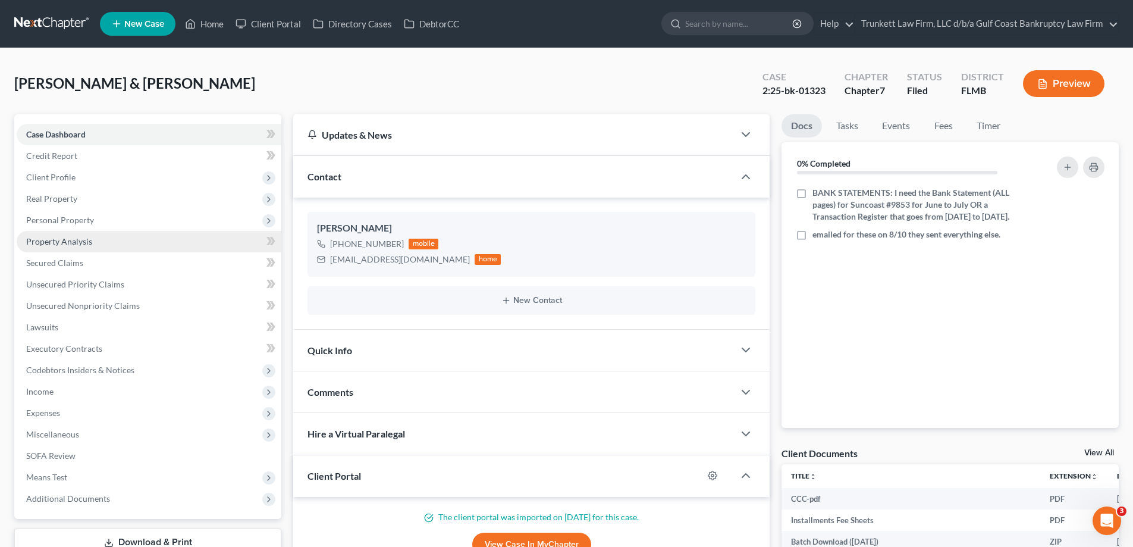
click at [76, 242] on span "Property Analysis" at bounding box center [59, 241] width 66 height 10
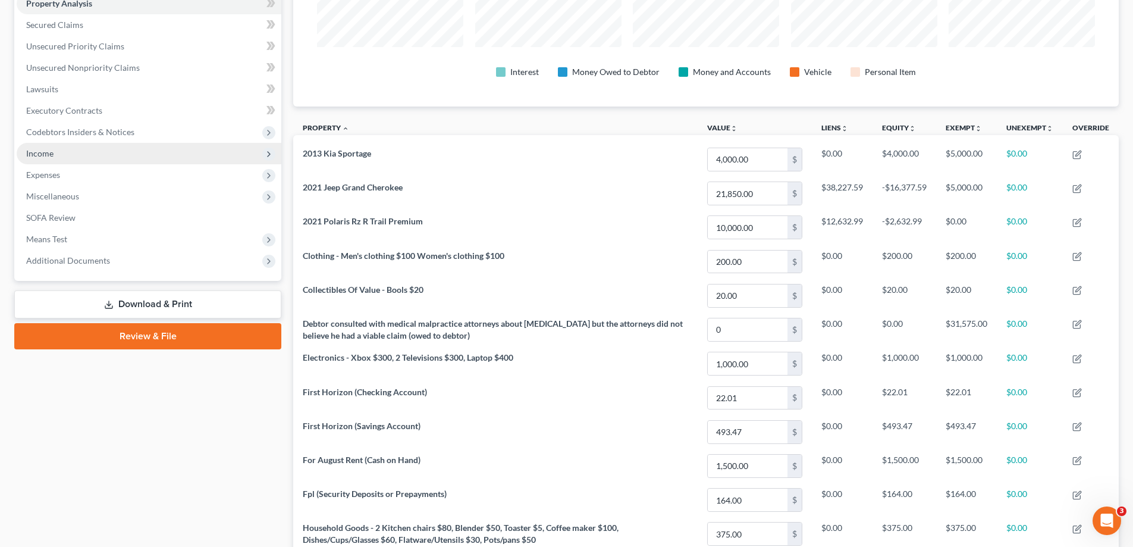
click at [56, 153] on span "Income" at bounding box center [149, 153] width 265 height 21
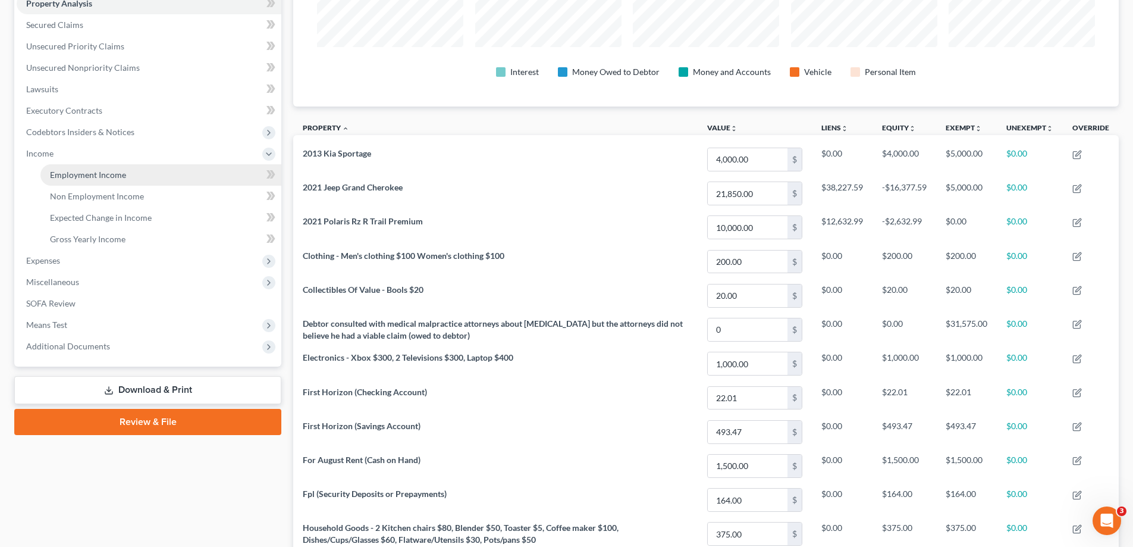
click at [114, 180] on link "Employment Income" at bounding box center [160, 174] width 241 height 21
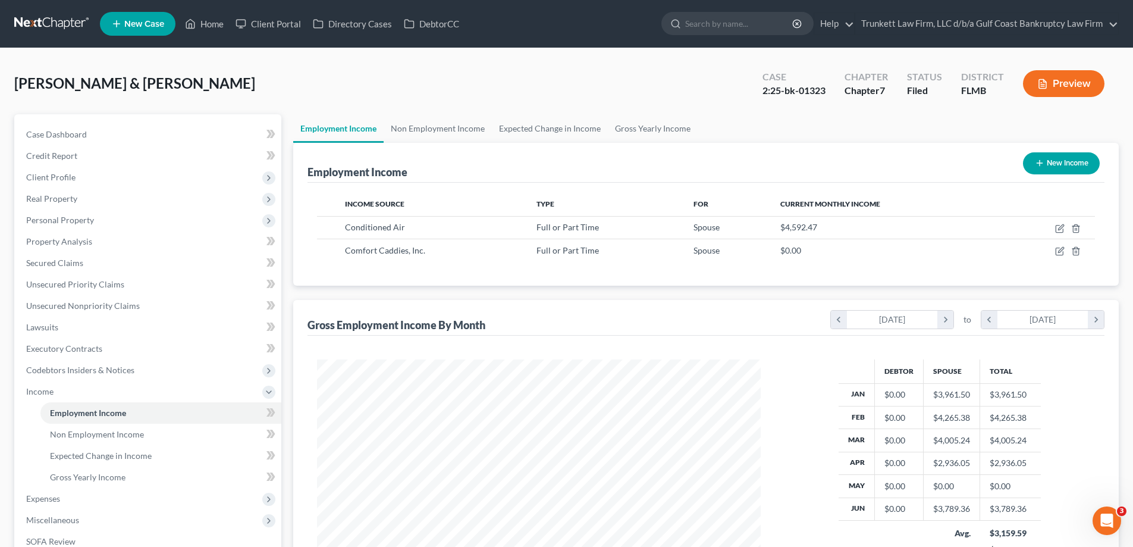
scroll to position [222, 468]
click at [211, 26] on link "Home" at bounding box center [204, 23] width 51 height 21
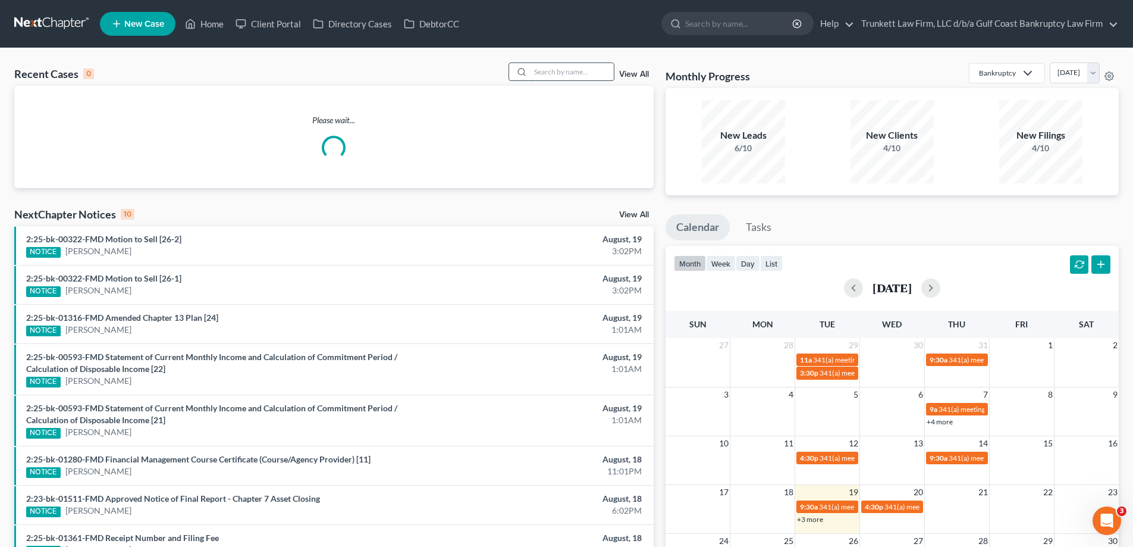
click at [578, 74] on input "search" at bounding box center [572, 71] width 83 height 17
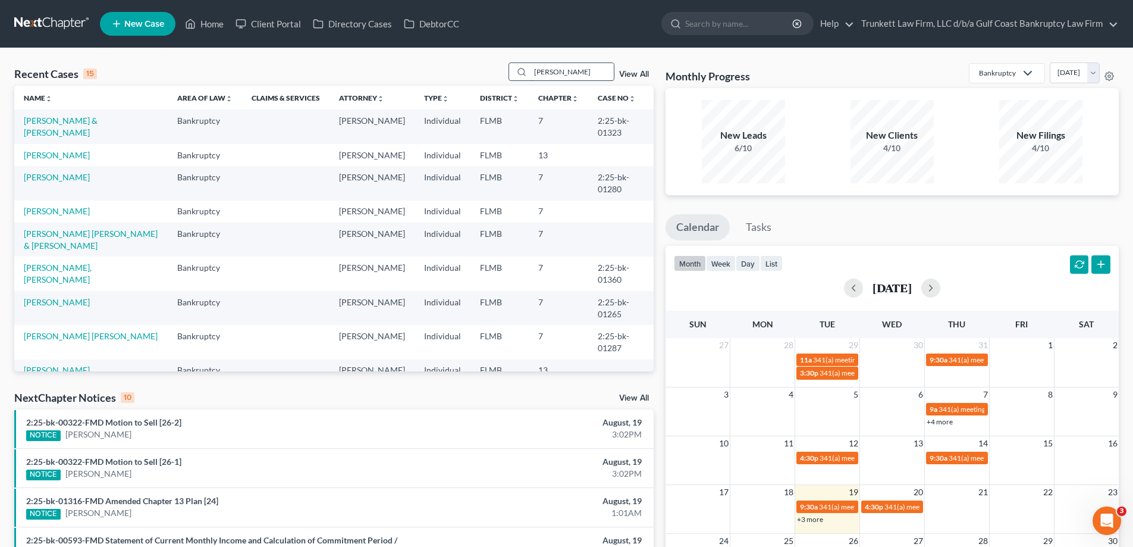
type input "[PERSON_NAME]"
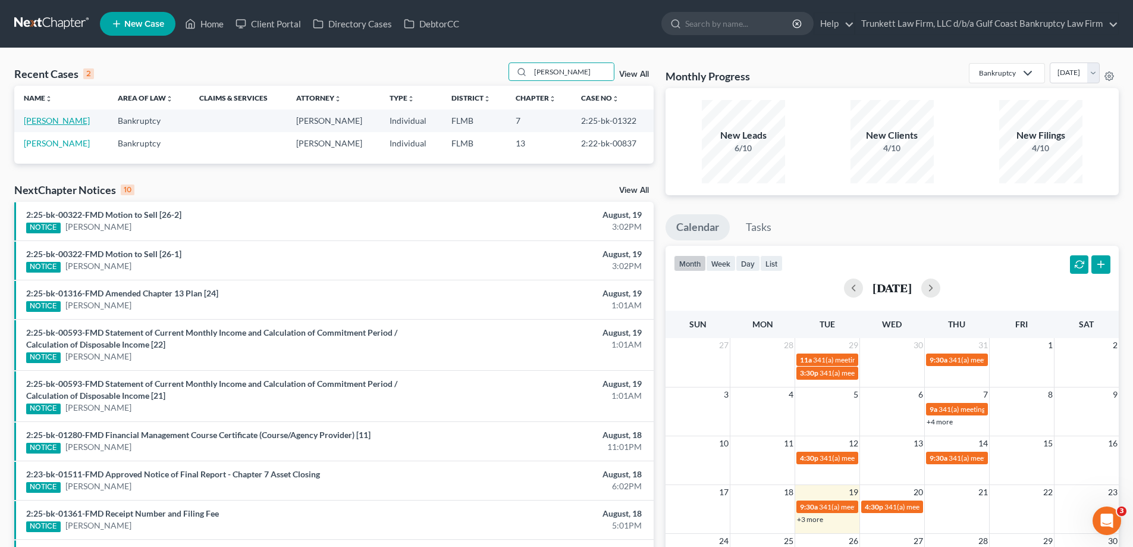
click at [51, 117] on link "[PERSON_NAME]" at bounding box center [57, 120] width 66 height 10
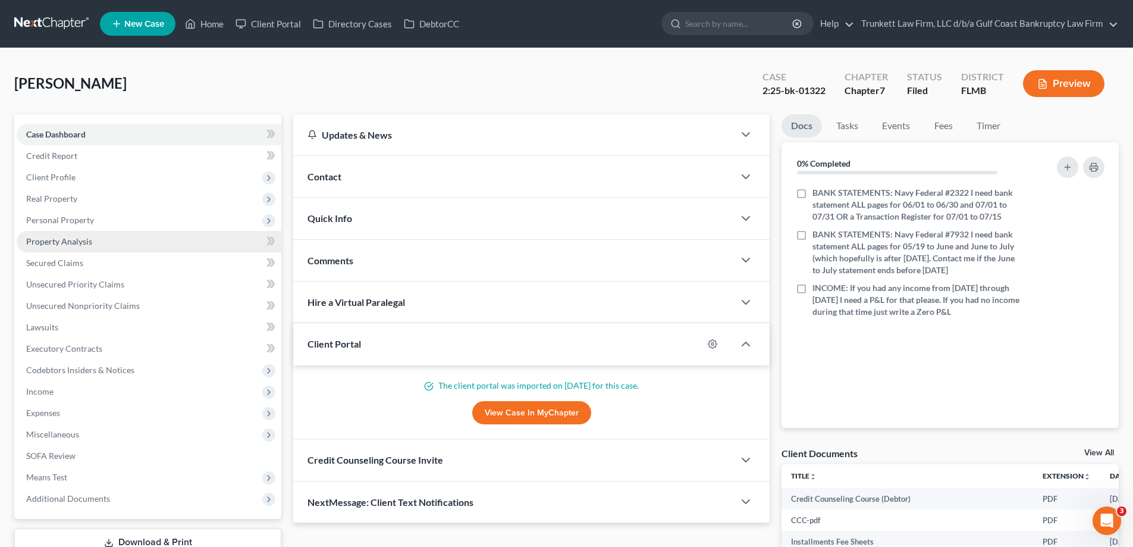
click at [89, 236] on span "Property Analysis" at bounding box center [59, 241] width 66 height 10
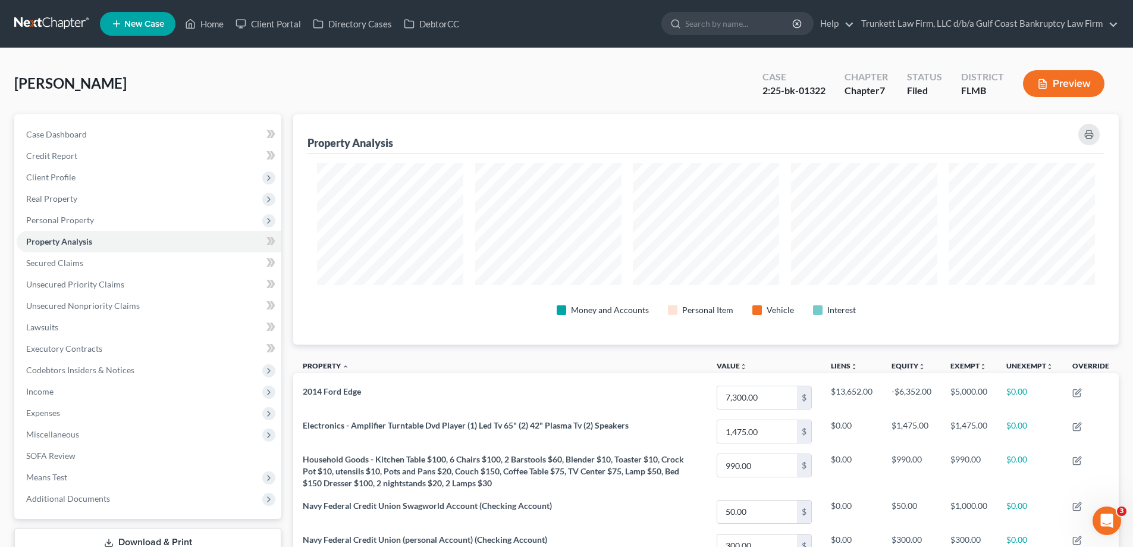
scroll to position [230, 826]
